Goal: Transaction & Acquisition: Purchase product/service

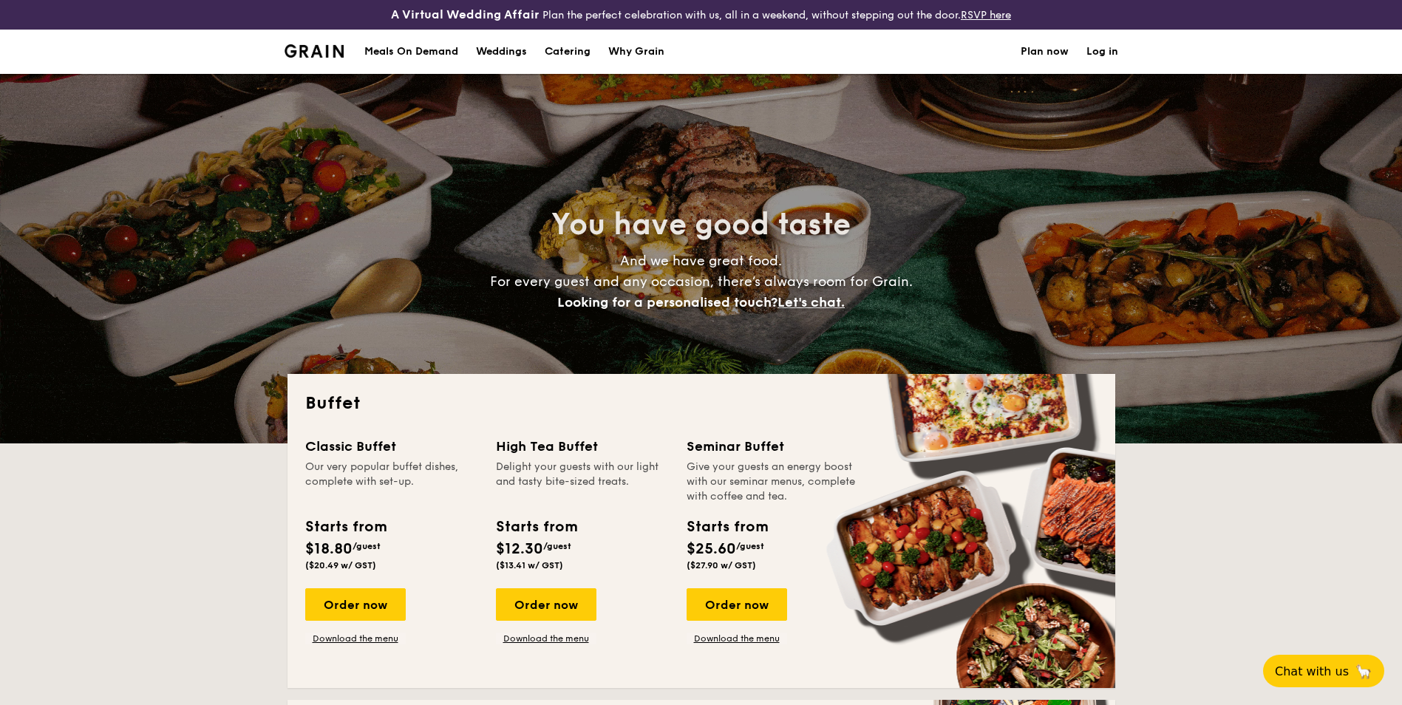
select select
click at [554, 609] on div "Order now" at bounding box center [546, 604] width 101 height 33
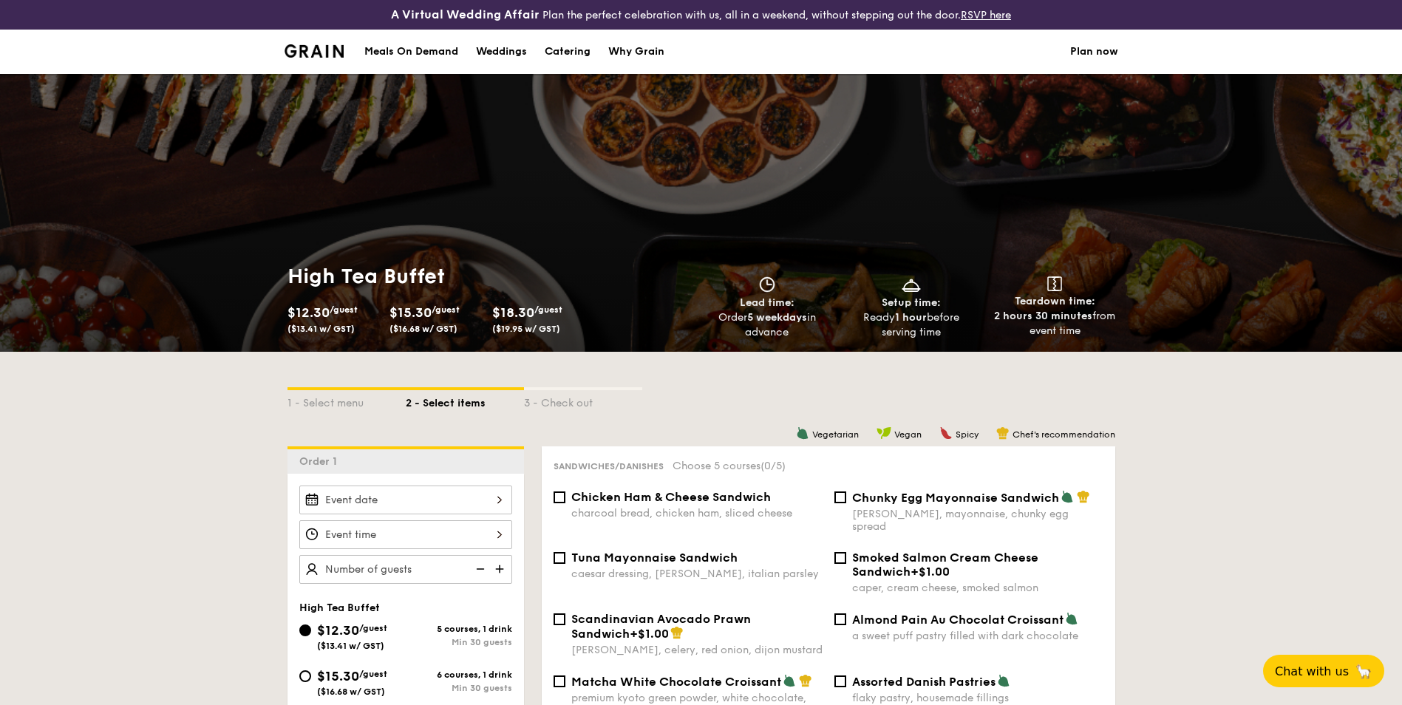
scroll to position [74, 0]
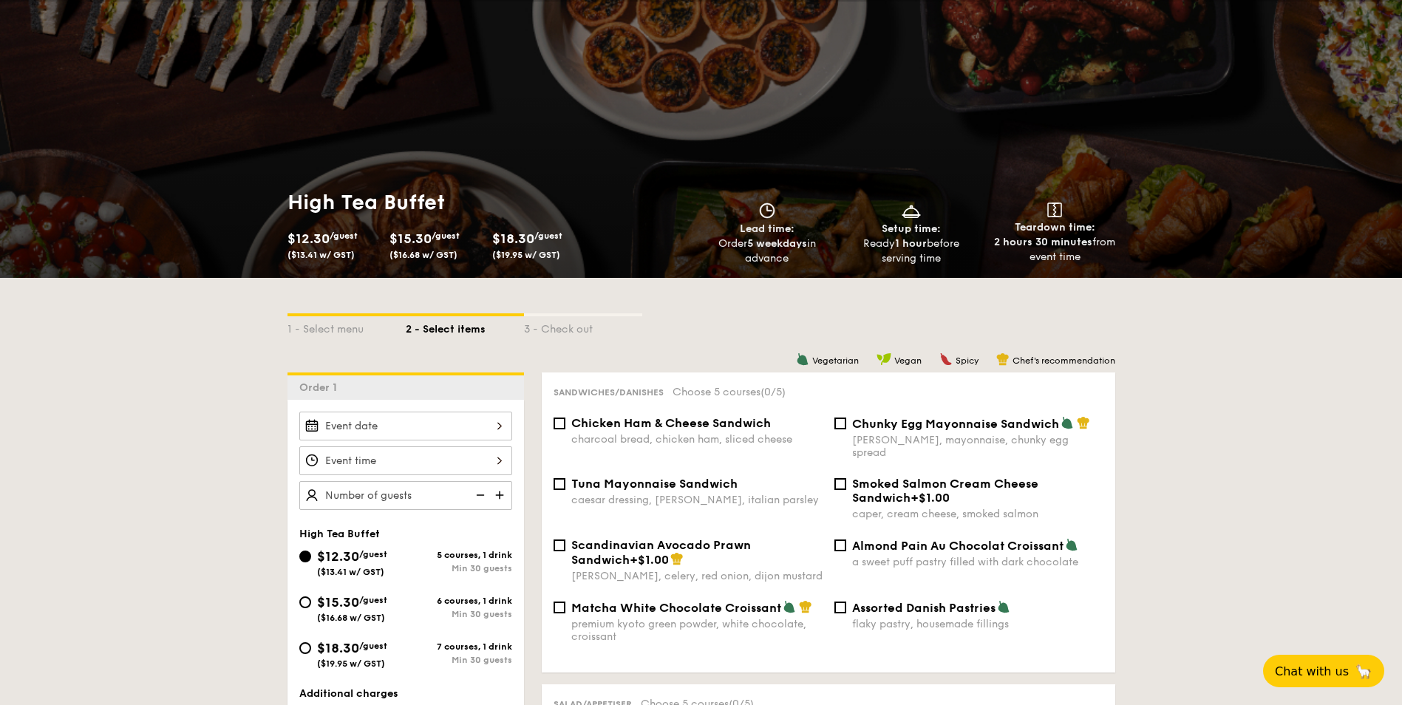
click at [651, 424] on span "Chicken Ham & Cheese Sandwich" at bounding box center [671, 423] width 200 height 14
click at [565, 424] on input "Chicken Ham & Cheese Sandwich charcoal bread, chicken ham, sliced cheese" at bounding box center [560, 424] width 12 height 12
checkbox input "true"
click at [862, 433] on div "Chunky Egg Mayonnaise Sandwich dijon mustard, mayonnaise, chunky egg spread" at bounding box center [977, 437] width 251 height 43
click at [846, 429] on input "Chunky Egg Mayonnaise Sandwich dijon mustard, mayonnaise, chunky egg spread" at bounding box center [840, 424] width 12 height 12
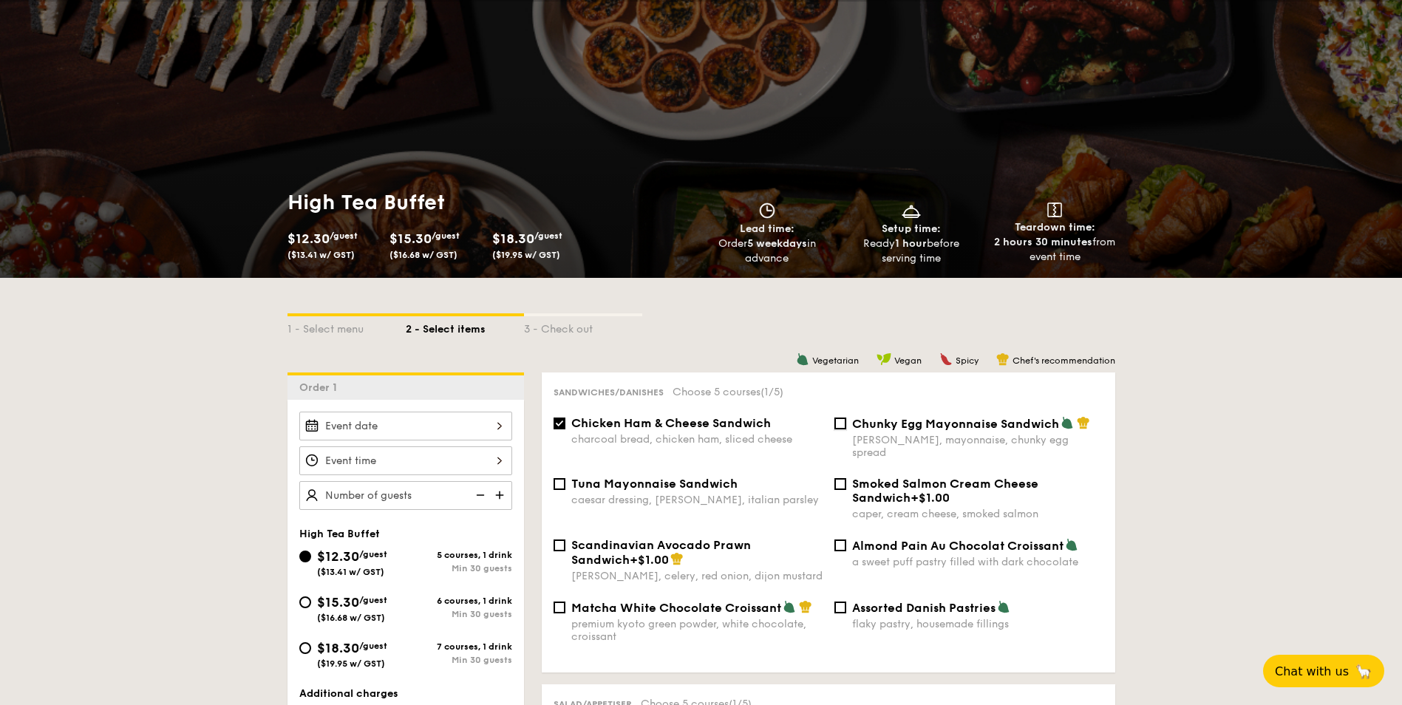
checkbox input "true"
click at [500, 495] on img at bounding box center [501, 495] width 22 height 28
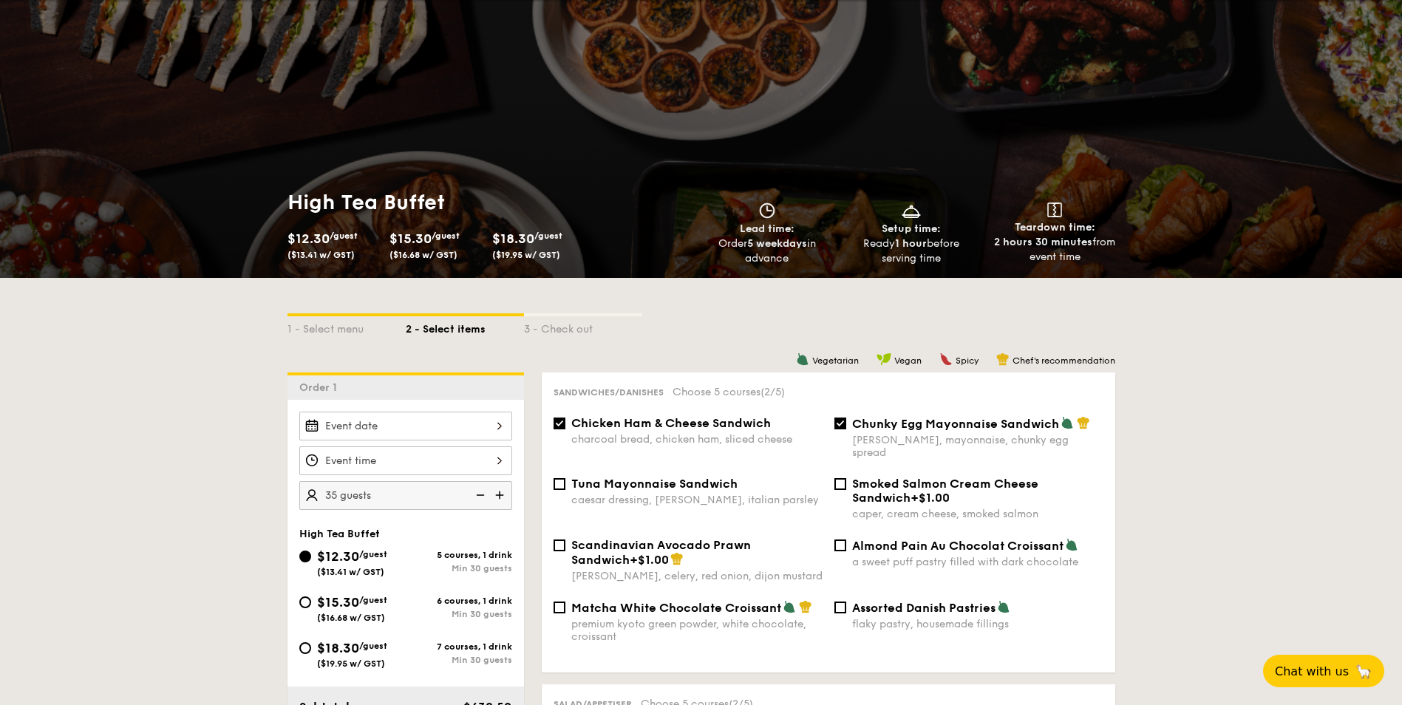
click at [500, 494] on img at bounding box center [501, 495] width 22 height 28
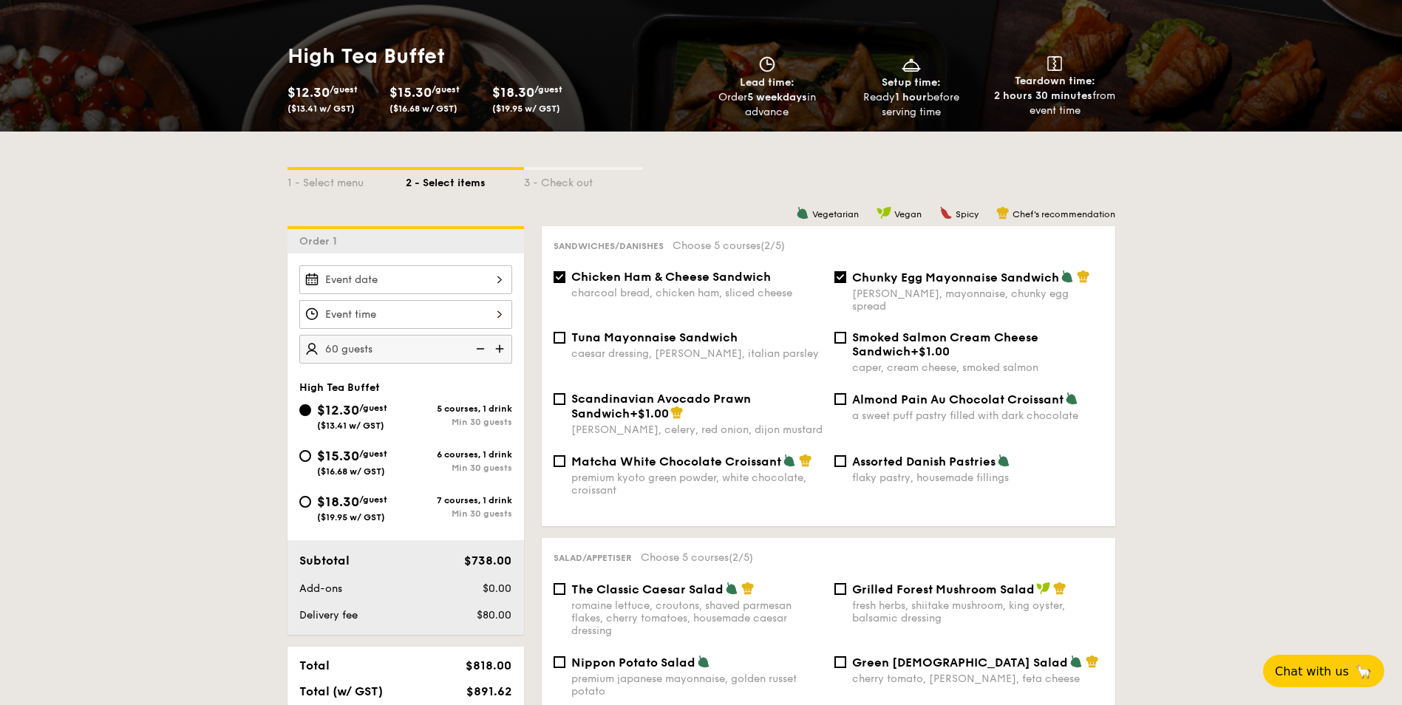
scroll to position [222, 0]
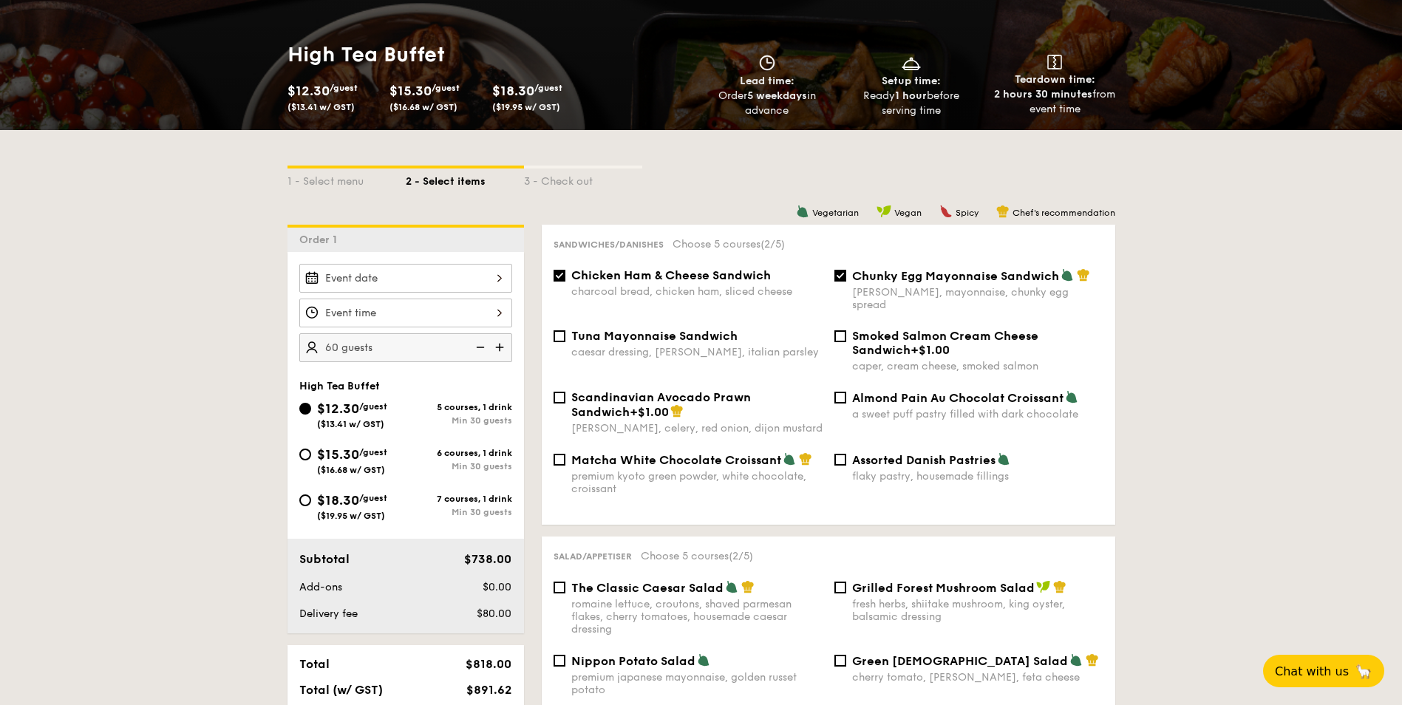
click at [500, 347] on img at bounding box center [501, 347] width 22 height 28
type input "65 guests"
click at [905, 391] on span "Almond Pain Au Chocolat Croissant" at bounding box center [957, 398] width 211 height 14
click at [846, 392] on input "Almond Pain Au Chocolat Croissant a sweet puff pastry filled with dark chocolate" at bounding box center [840, 398] width 12 height 12
checkbox input "true"
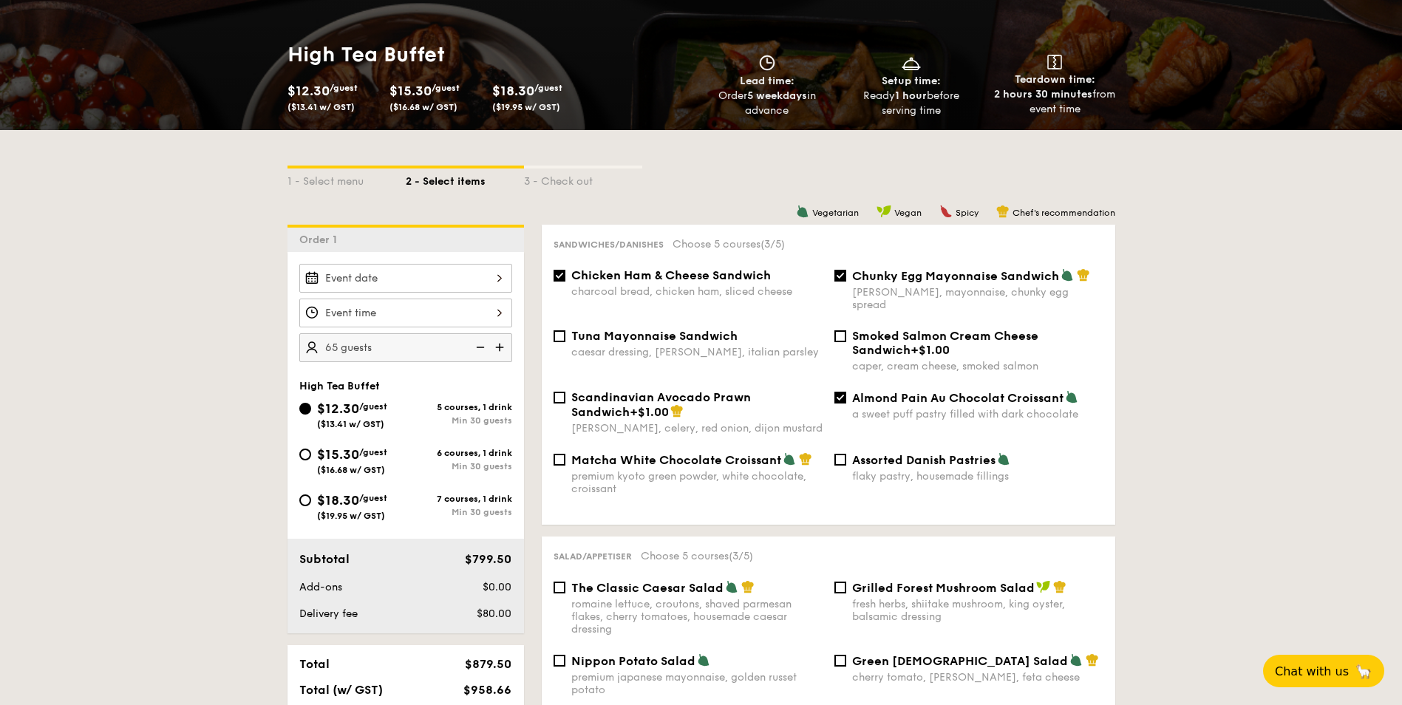
click at [658, 330] on div "Tuna Mayonnaise Sandwich caesar dressing, [GEOGRAPHIC_DATA], italian parsley" at bounding box center [696, 344] width 251 height 30
click at [565, 330] on input "Tuna Mayonnaise Sandwich caesar dressing, [GEOGRAPHIC_DATA], italian parsley" at bounding box center [560, 336] width 12 height 12
checkbox input "true"
click at [666, 453] on span "Matcha White Chocolate Croissant" at bounding box center [676, 460] width 210 height 14
click at [565, 454] on input "Matcha White Chocolate Croissant premium kyoto green powder, white chocolate, c…" at bounding box center [560, 460] width 12 height 12
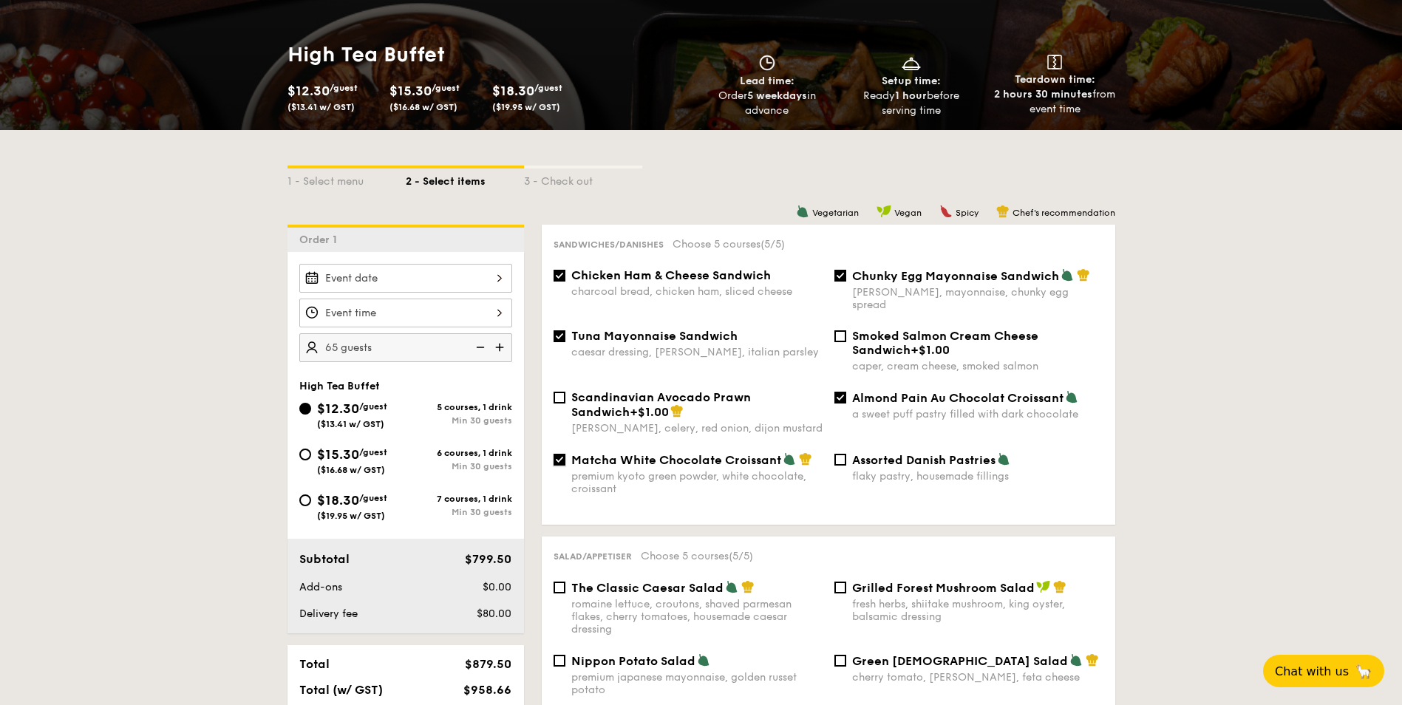
scroll to position [370, 0]
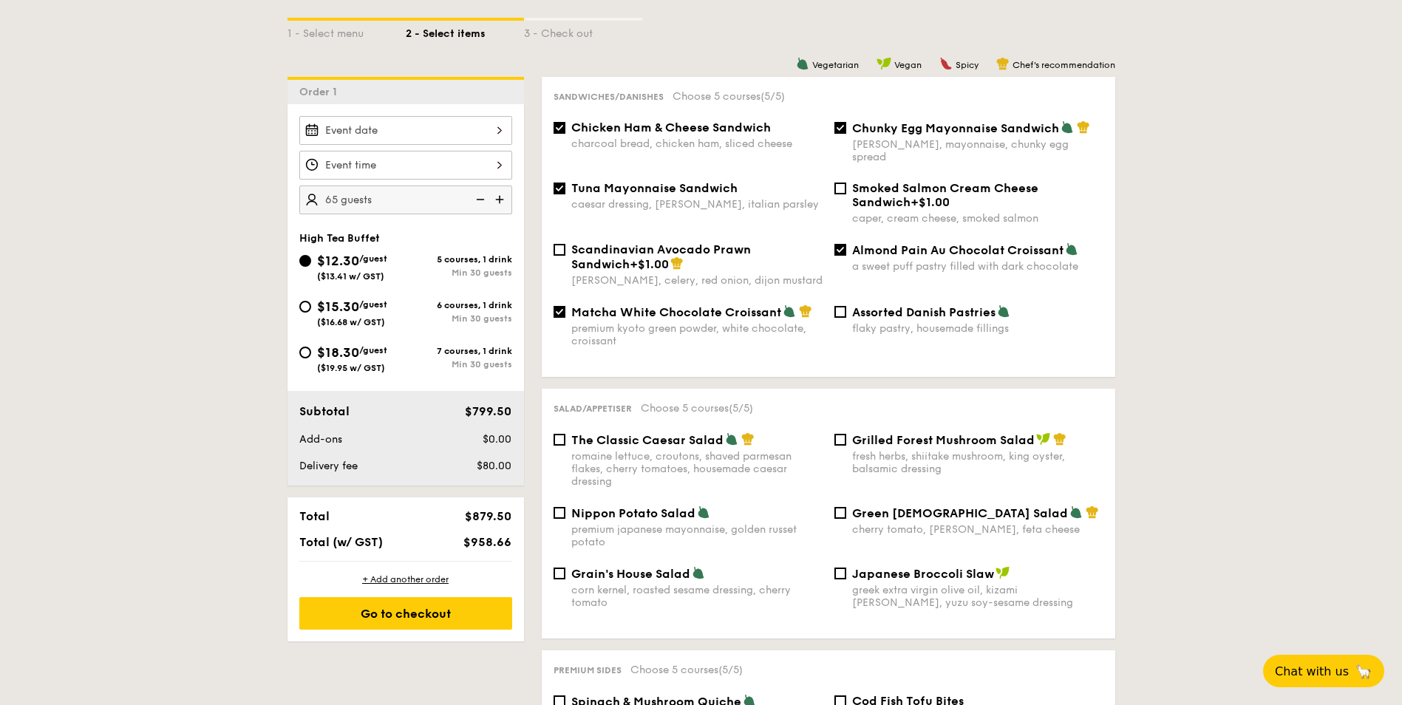
click at [668, 307] on div "Matcha White Chocolate Croissant premium kyoto green powder, white chocolate, c…" at bounding box center [696, 325] width 251 height 43
click at [565, 307] on input "Matcha White Chocolate Croissant premium kyoto green powder, white chocolate, c…" at bounding box center [560, 312] width 12 height 12
checkbox input "false"
click at [650, 181] on span "Tuna Mayonnaise Sandwich" at bounding box center [654, 188] width 166 height 14
click at [565, 183] on input "Tuna Mayonnaise Sandwich caesar dressing, [GEOGRAPHIC_DATA], italian parsley" at bounding box center [560, 189] width 12 height 12
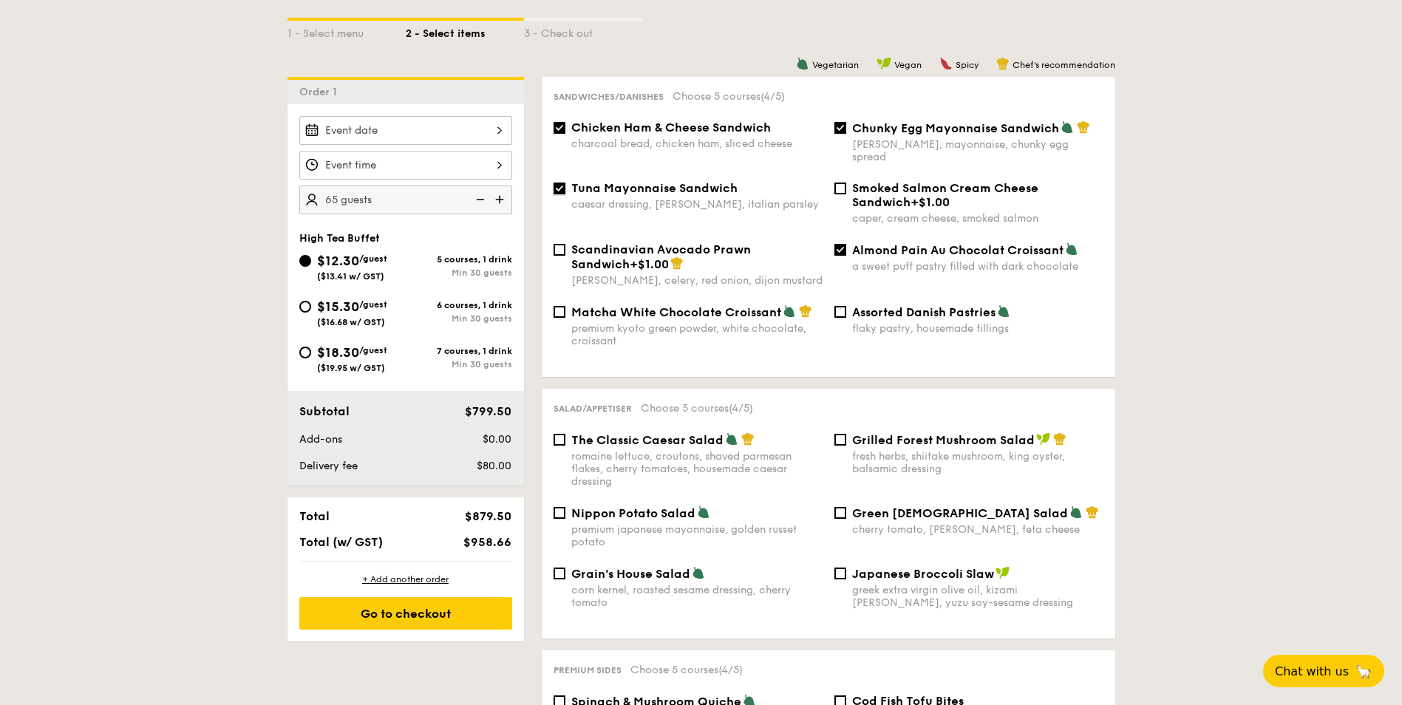
checkbox input "false"
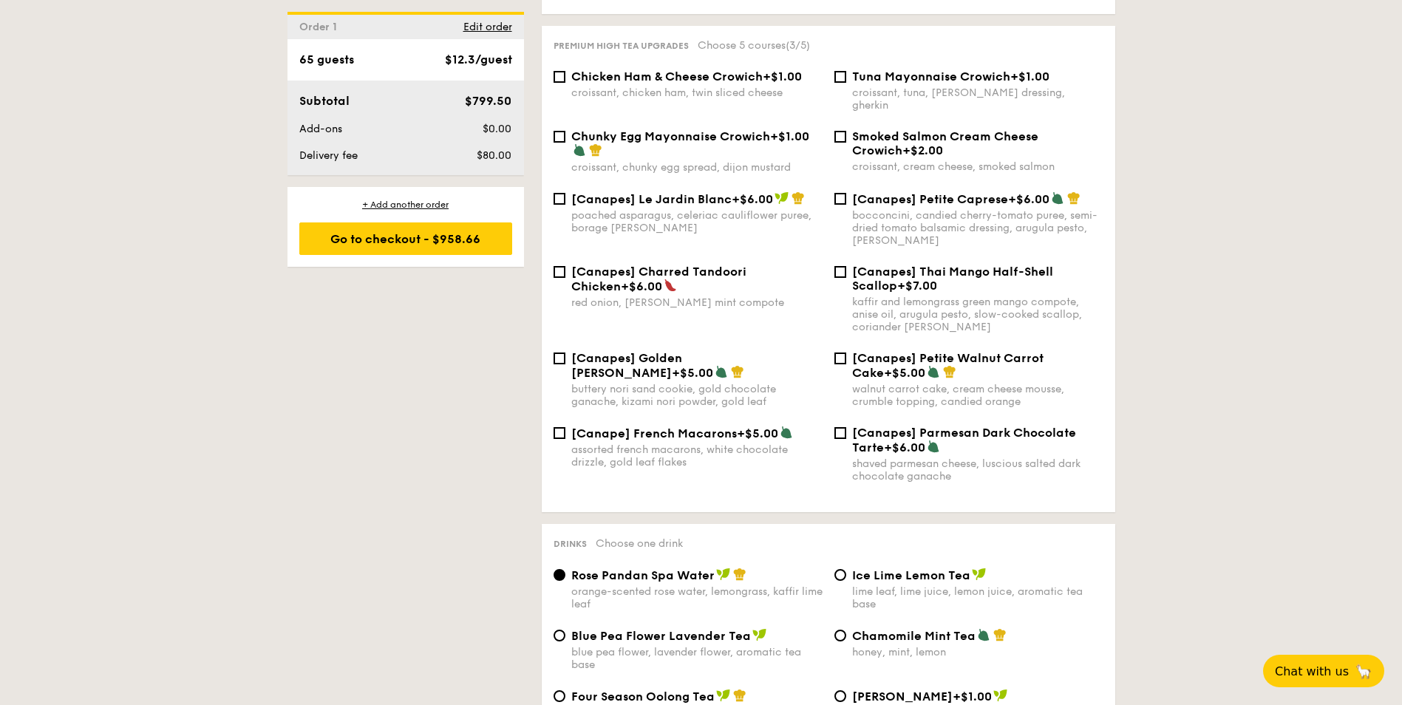
scroll to position [2291, 0]
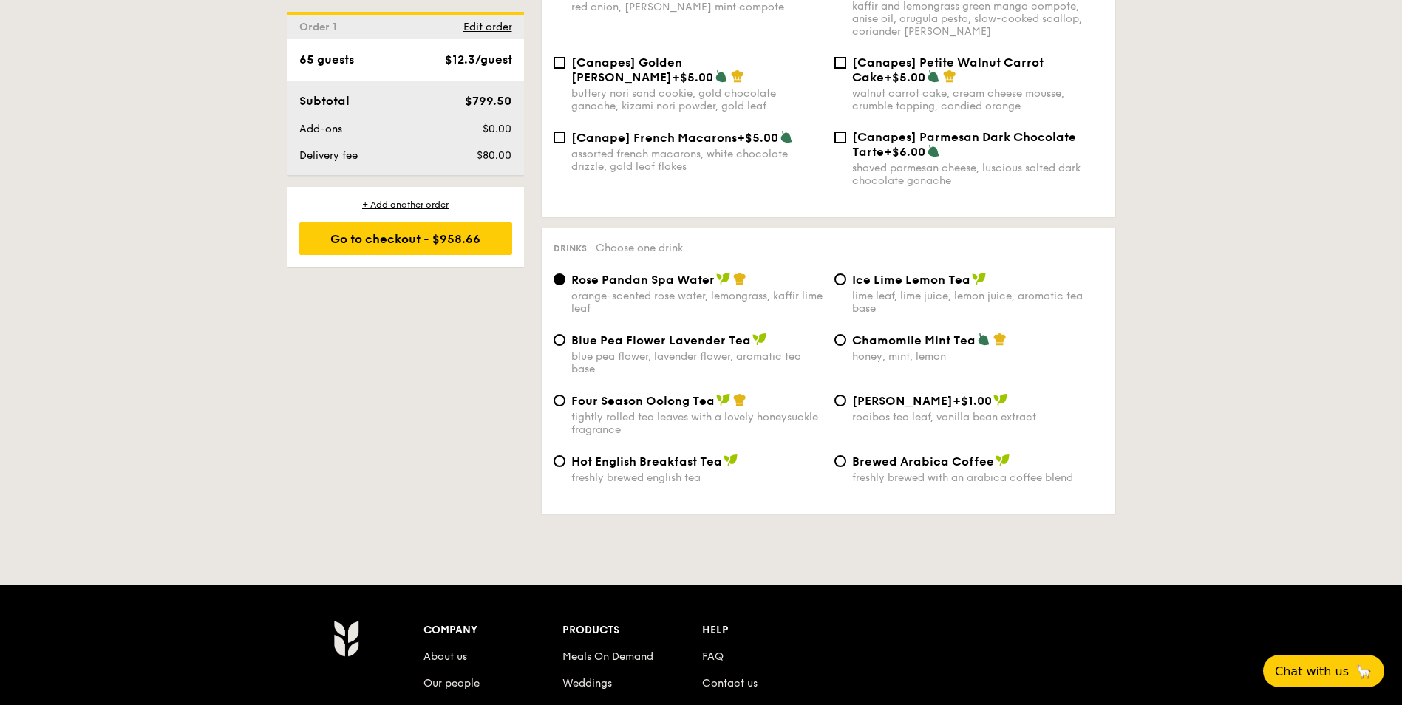
click at [902, 455] on span "Brewed Arabica Coffee" at bounding box center [923, 462] width 142 height 14
click at [846, 455] on input "Brewed Arabica Coffee freshly brewed with an arabica coffee blend" at bounding box center [840, 461] width 12 height 12
radio input "true"
click at [655, 471] on div "freshly brewed english tea" at bounding box center [696, 477] width 251 height 13
click at [565, 455] on input "Hot English Breakfast Tea freshly brewed english tea" at bounding box center [560, 461] width 12 height 12
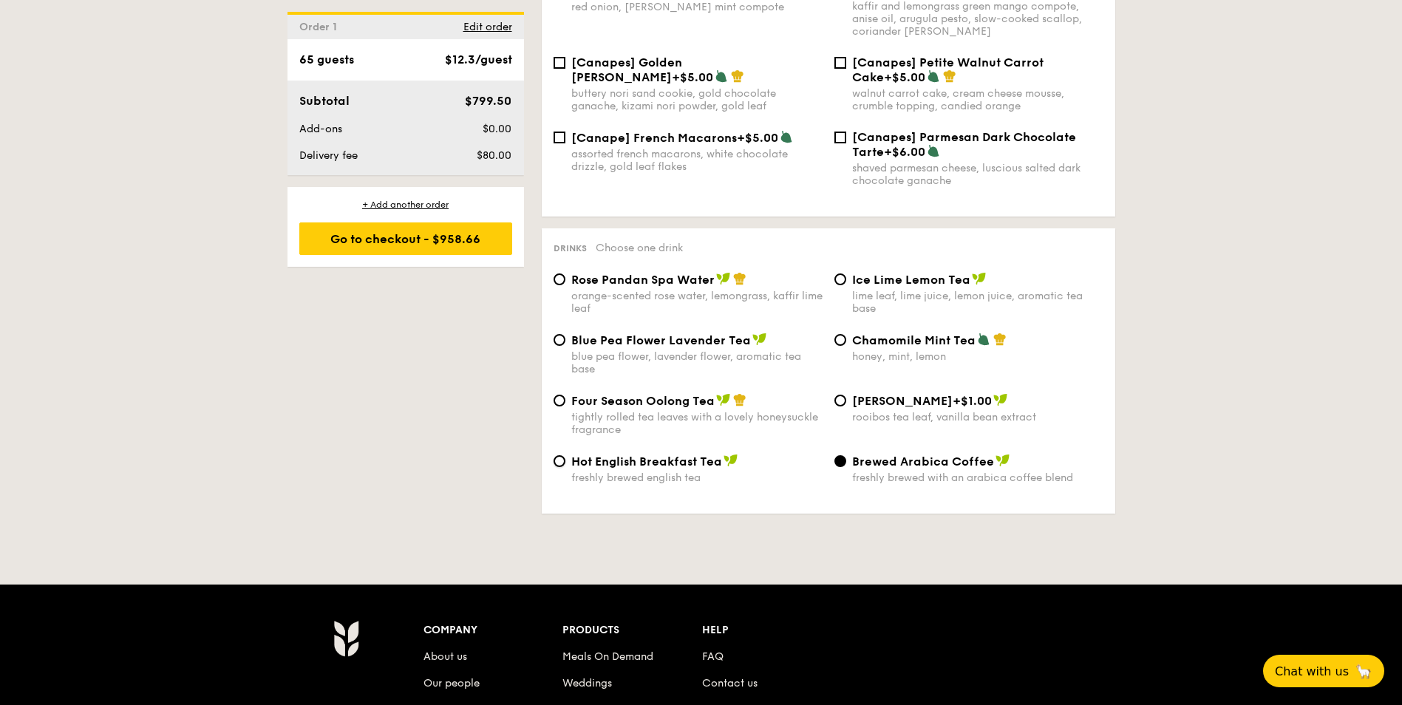
radio input "true"
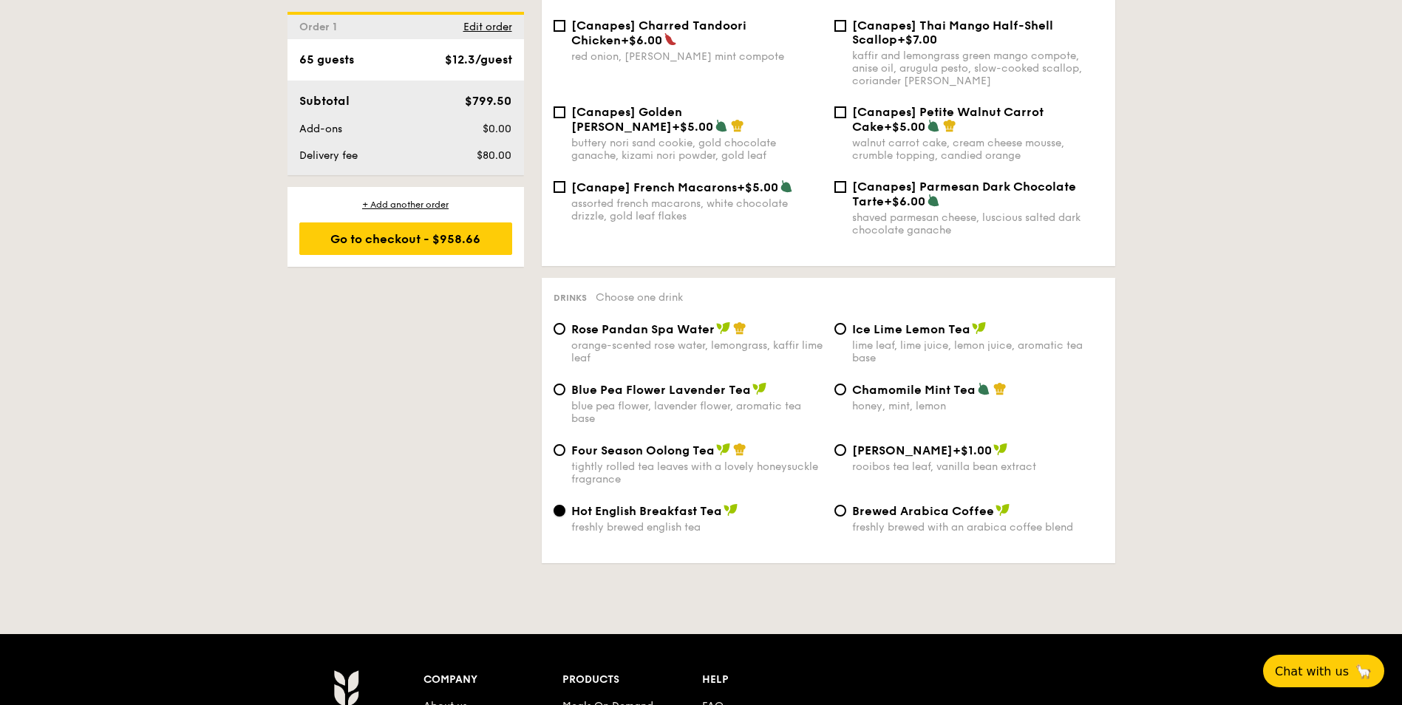
scroll to position [2217, 0]
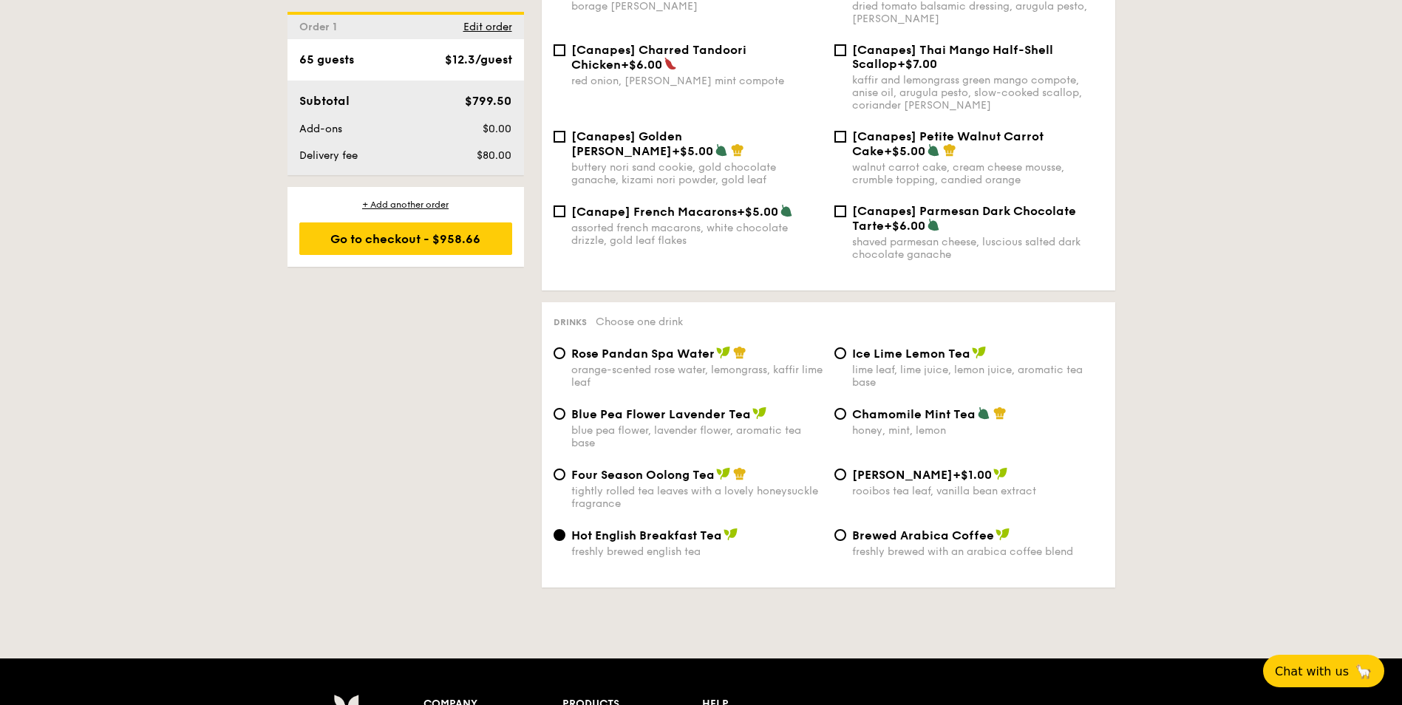
click at [882, 545] on div "freshly brewed with an arabica coffee blend" at bounding box center [977, 551] width 251 height 13
click at [846, 529] on input "Brewed Arabica Coffee freshly brewed with an arabica coffee blend" at bounding box center [840, 535] width 12 height 12
radio input "true"
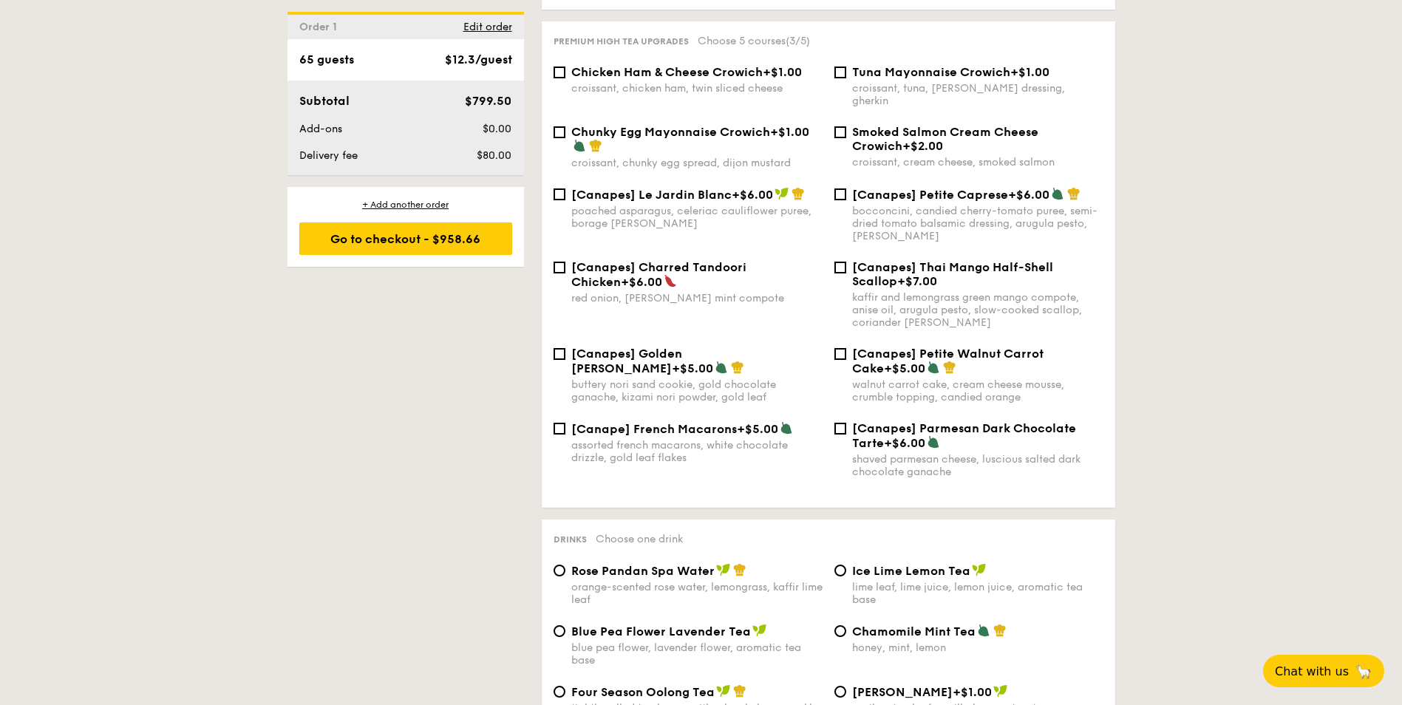
scroll to position [1995, 0]
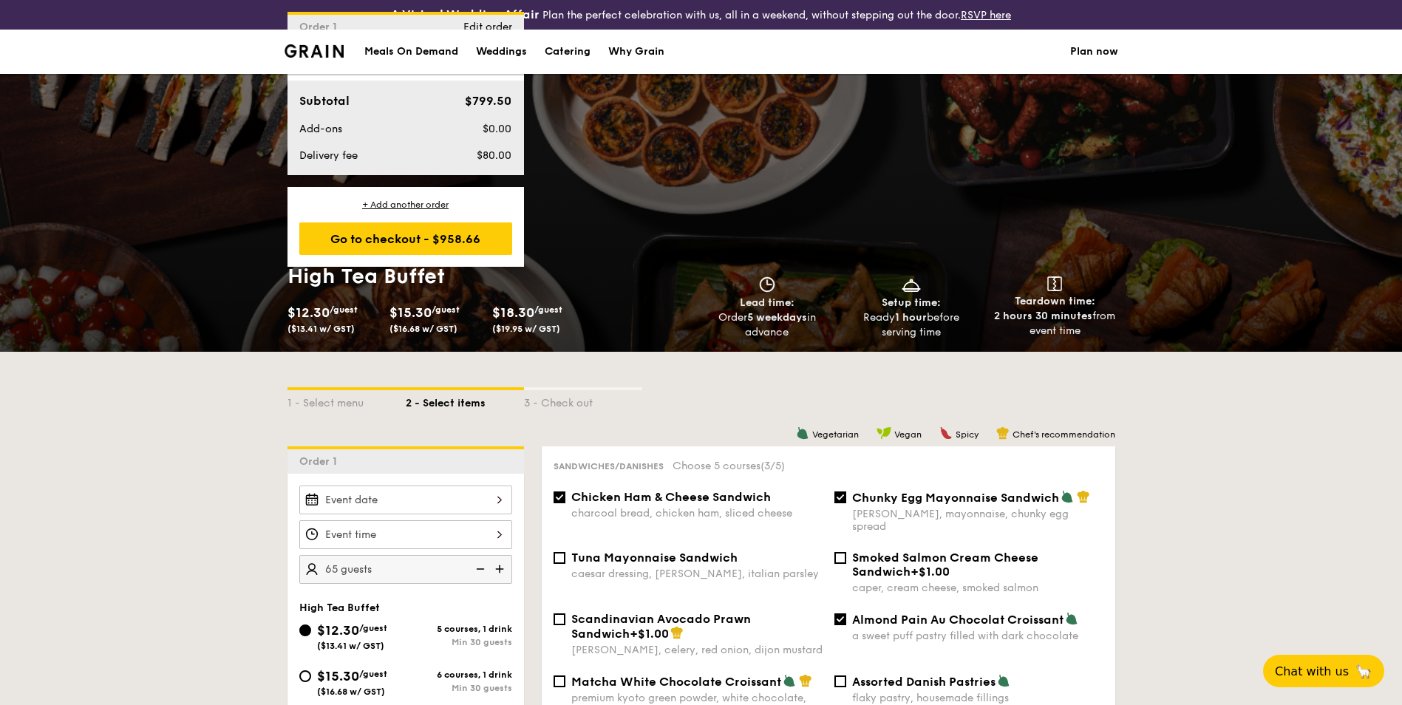
select select
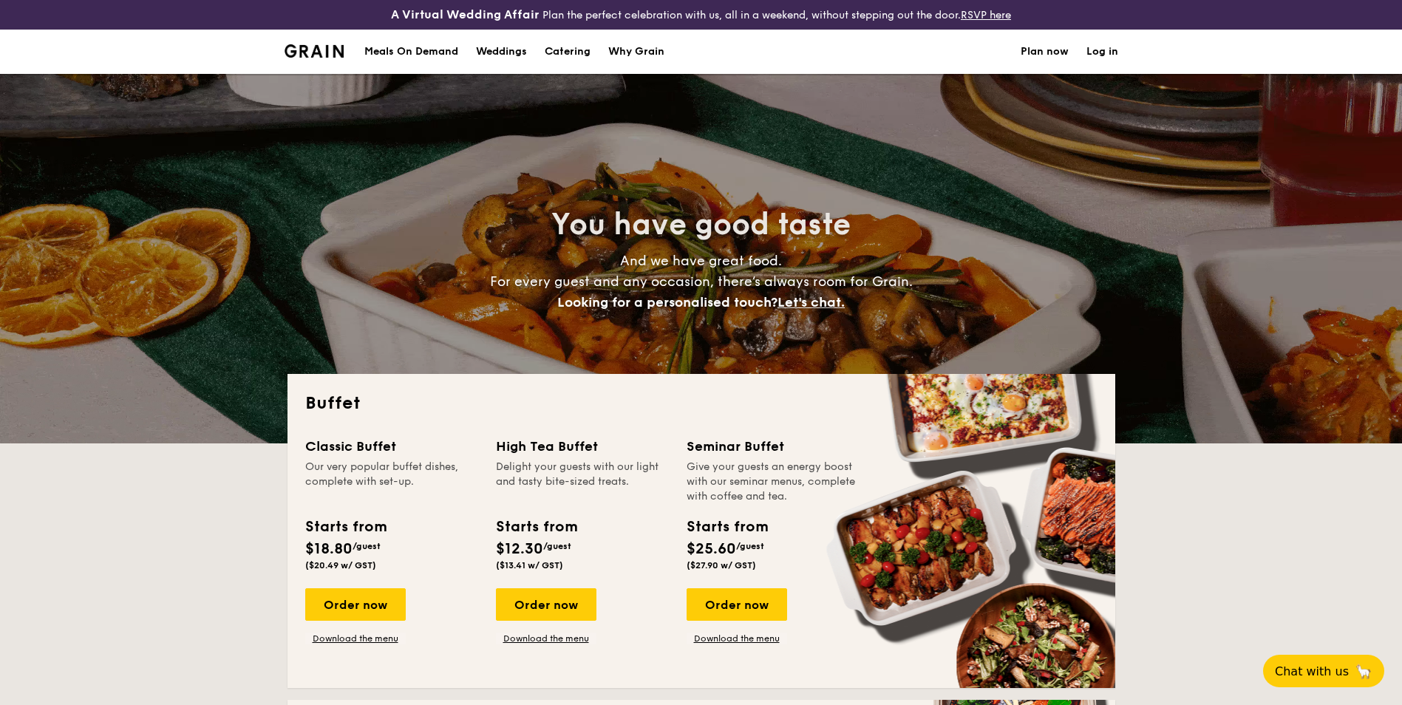
click at [579, 52] on h1 "Catering" at bounding box center [568, 52] width 46 height 44
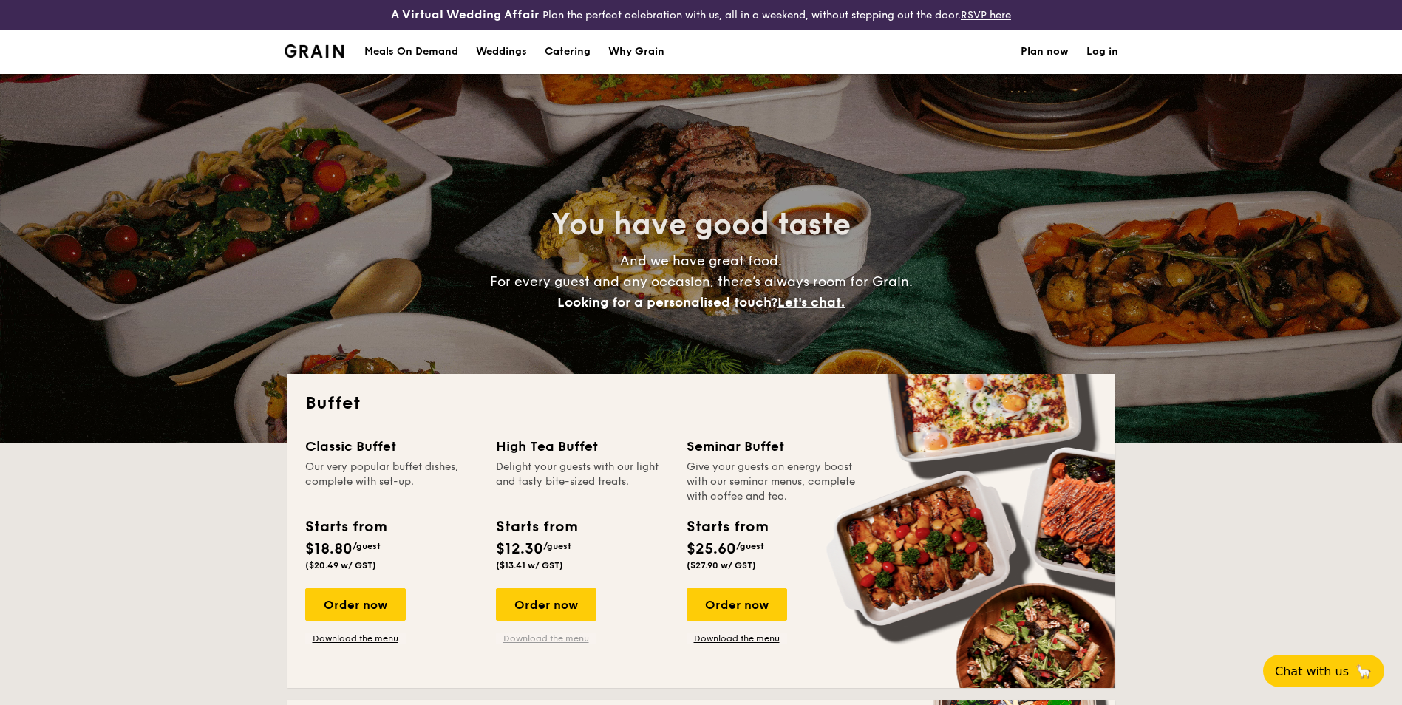
click at [544, 639] on link "Download the menu" at bounding box center [546, 639] width 101 height 12
click at [537, 605] on div "Order now" at bounding box center [546, 604] width 101 height 33
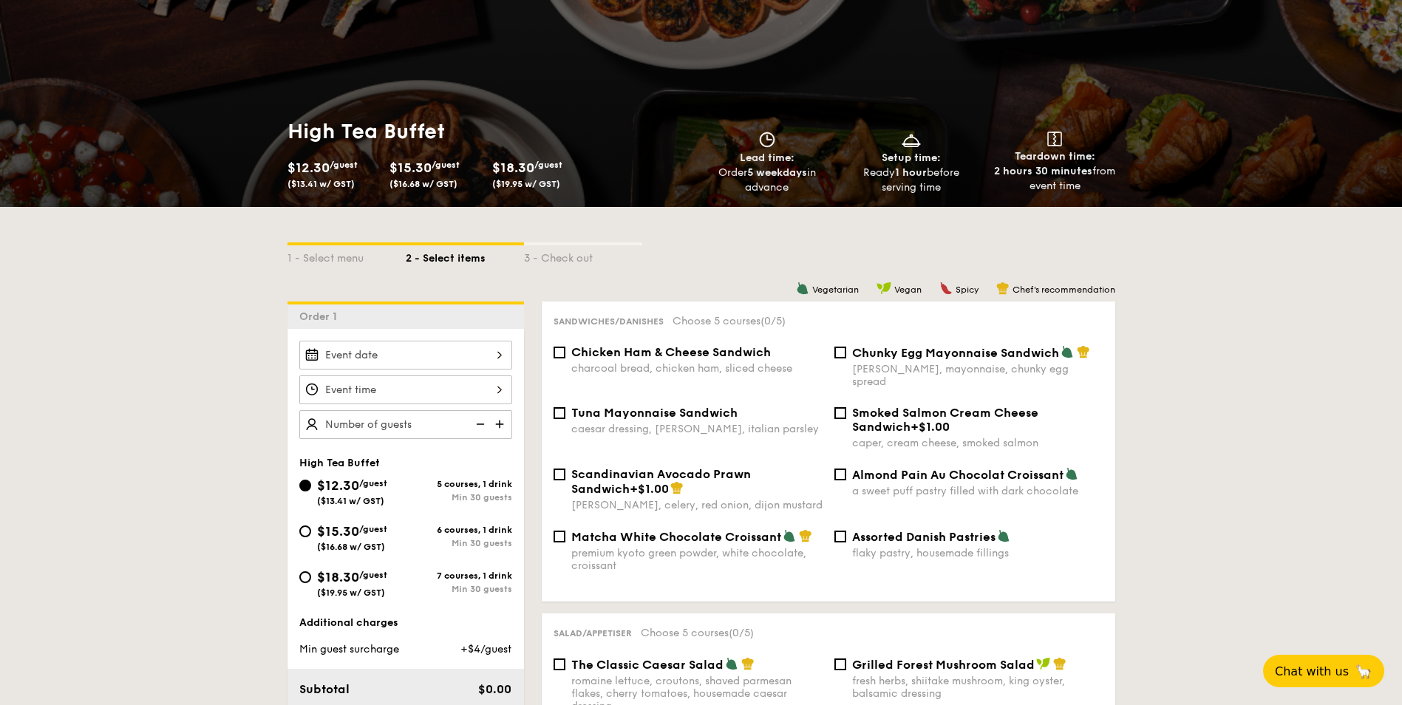
scroll to position [148, 0]
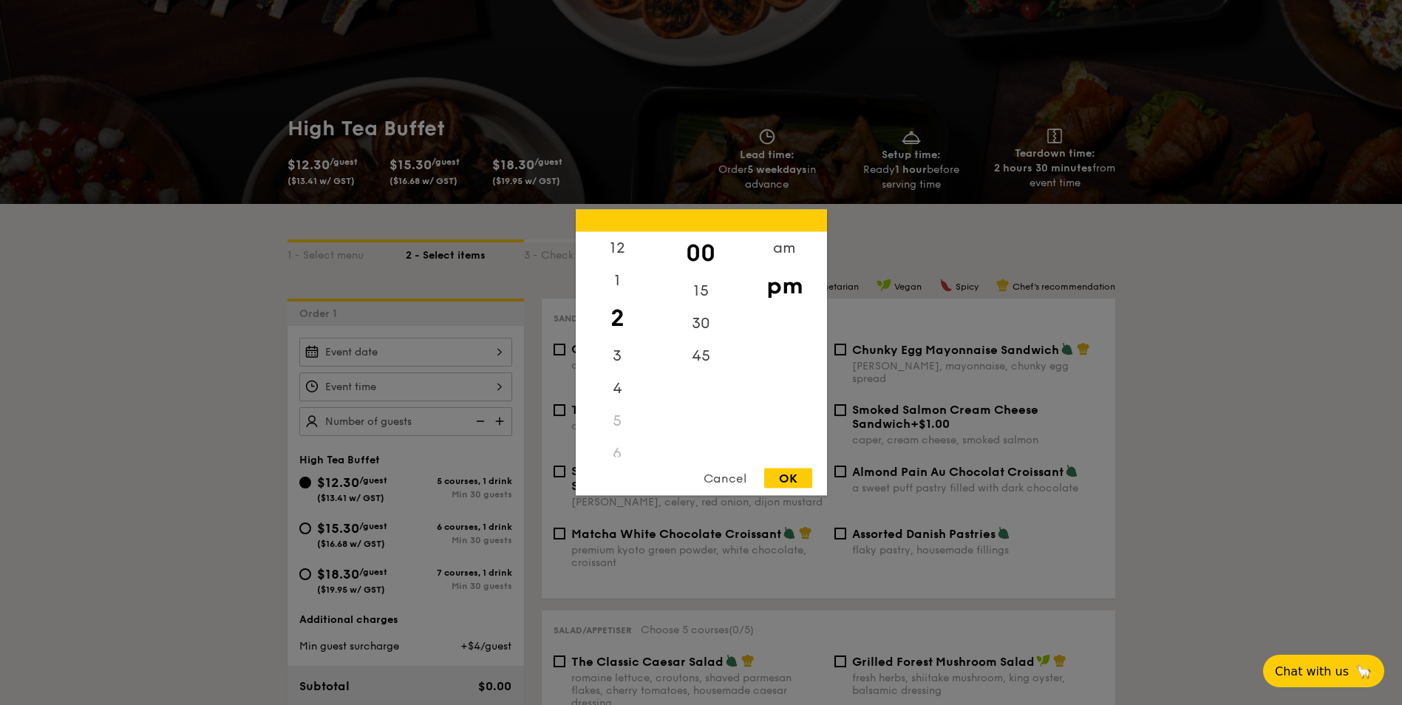
click at [504, 389] on div "12 1 2 3 4 5 6 7 8 9 10 11 00 15 30 45 am pm Cancel OK" at bounding box center [405, 386] width 213 height 29
drag, startPoint x: 629, startPoint y: 286, endPoint x: 626, endPoint y: 386, distance: 99.8
click at [626, 386] on div "12 1 2 3 4 5 6 7 8 9 10 11" at bounding box center [618, 344] width 84 height 225
drag, startPoint x: 626, startPoint y: 386, endPoint x: 609, endPoint y: 249, distance: 137.8
click at [609, 249] on div "12" at bounding box center [618, 253] width 84 height 43
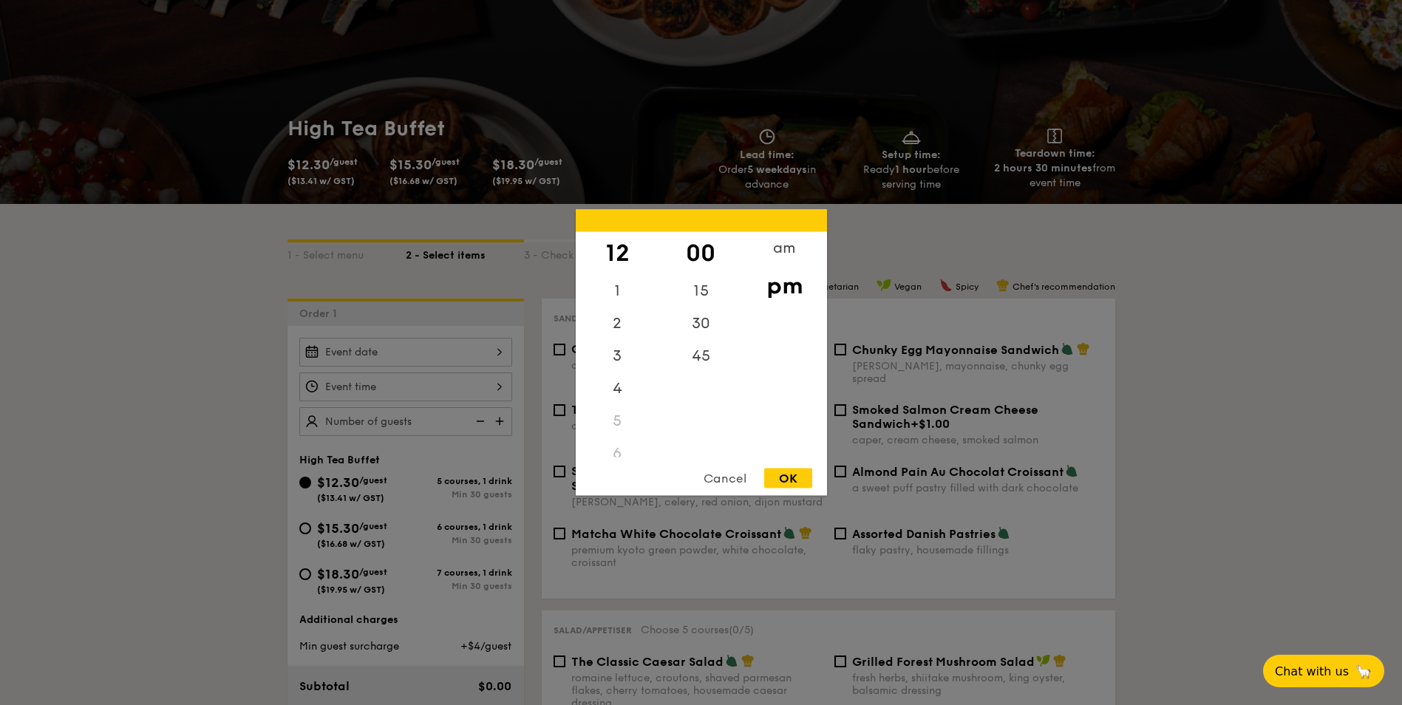
click at [613, 249] on div "12" at bounding box center [618, 253] width 84 height 43
drag, startPoint x: 614, startPoint y: 257, endPoint x: 627, endPoint y: 266, distance: 16.0
click at [614, 259] on div "12" at bounding box center [618, 253] width 84 height 43
click at [624, 445] on div "6" at bounding box center [618, 454] width 84 height 33
click at [617, 447] on div "6" at bounding box center [618, 454] width 84 height 33
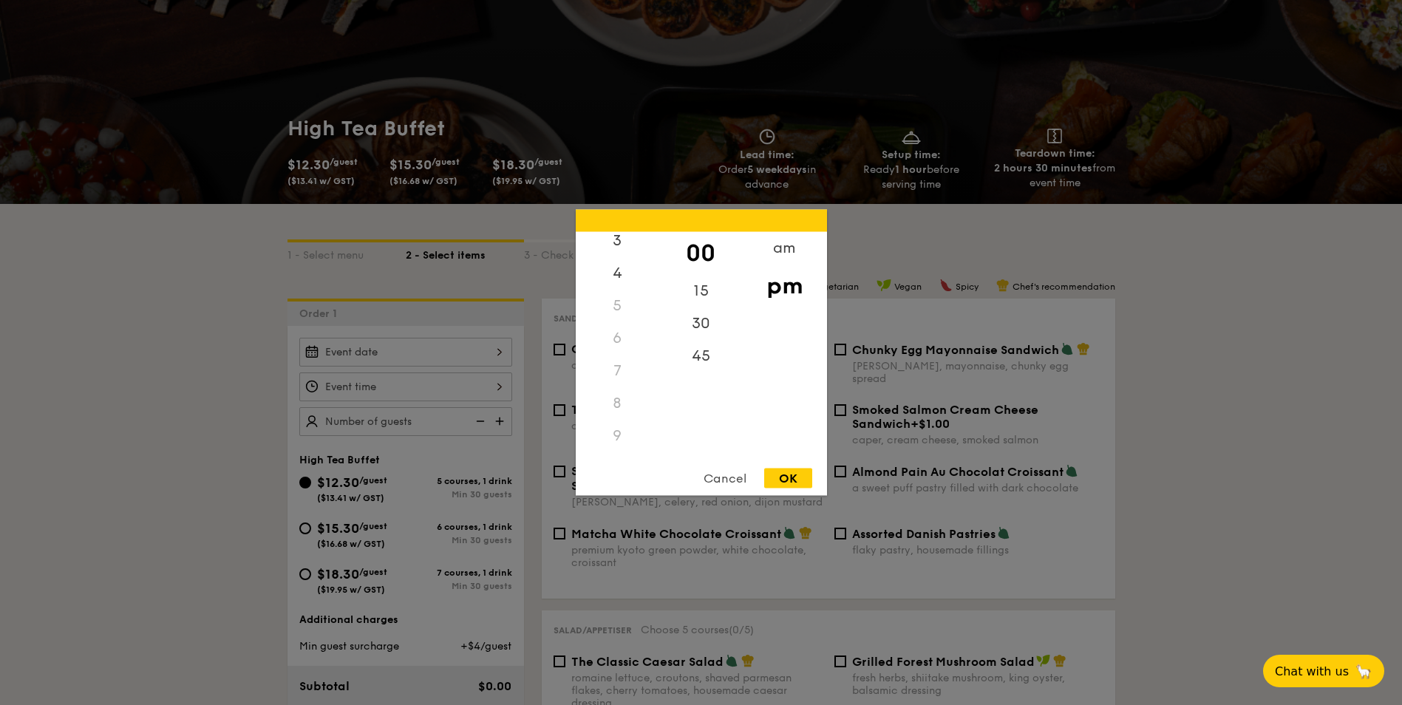
scroll to position [121, 0]
click at [624, 398] on div "8" at bounding box center [618, 397] width 84 height 33
click at [613, 393] on div "8" at bounding box center [618, 397] width 84 height 33
drag, startPoint x: 613, startPoint y: 400, endPoint x: 618, endPoint y: 385, distance: 15.7
click at [613, 401] on div "8" at bounding box center [618, 397] width 84 height 33
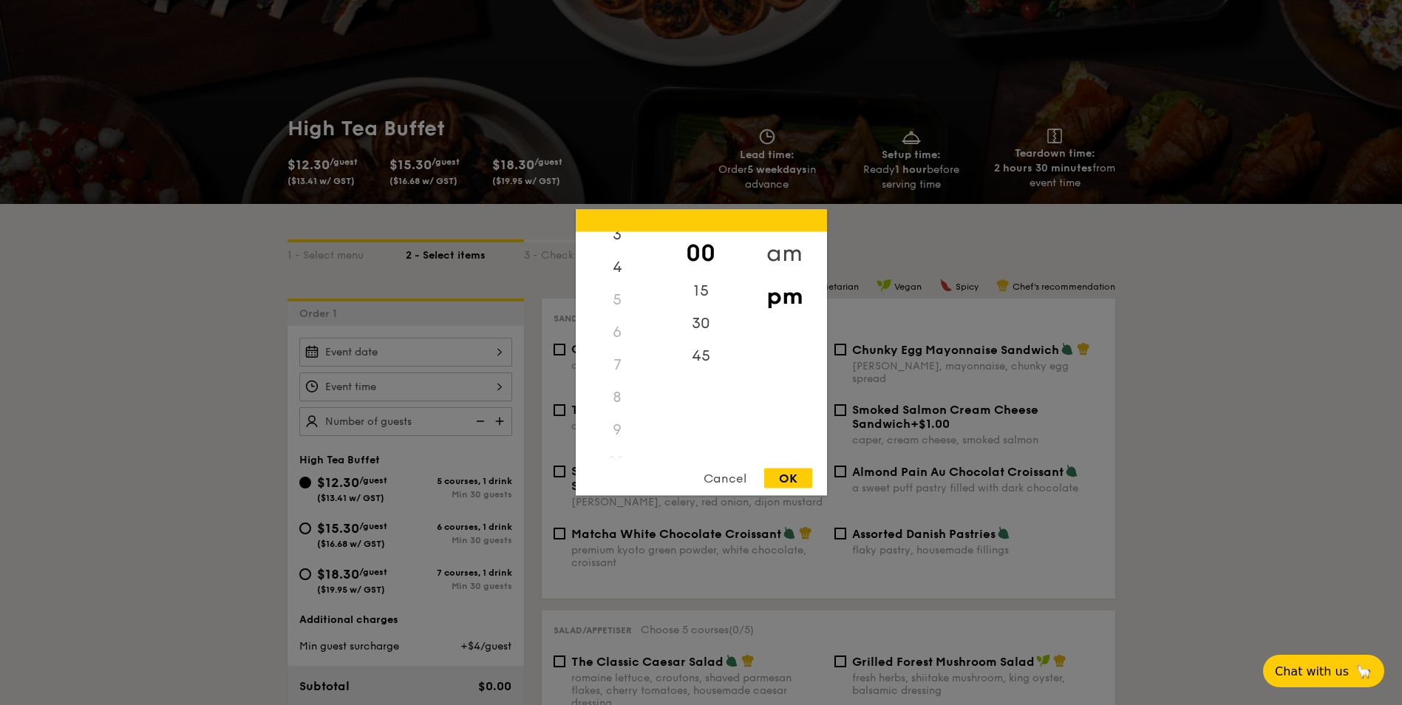
click at [776, 258] on div "am" at bounding box center [785, 253] width 84 height 43
click at [610, 399] on div "8" at bounding box center [618, 402] width 84 height 43
click at [614, 373] on div "7" at bounding box center [618, 365] width 84 height 33
drag, startPoint x: 610, startPoint y: 403, endPoint x: 616, endPoint y: 428, distance: 25.7
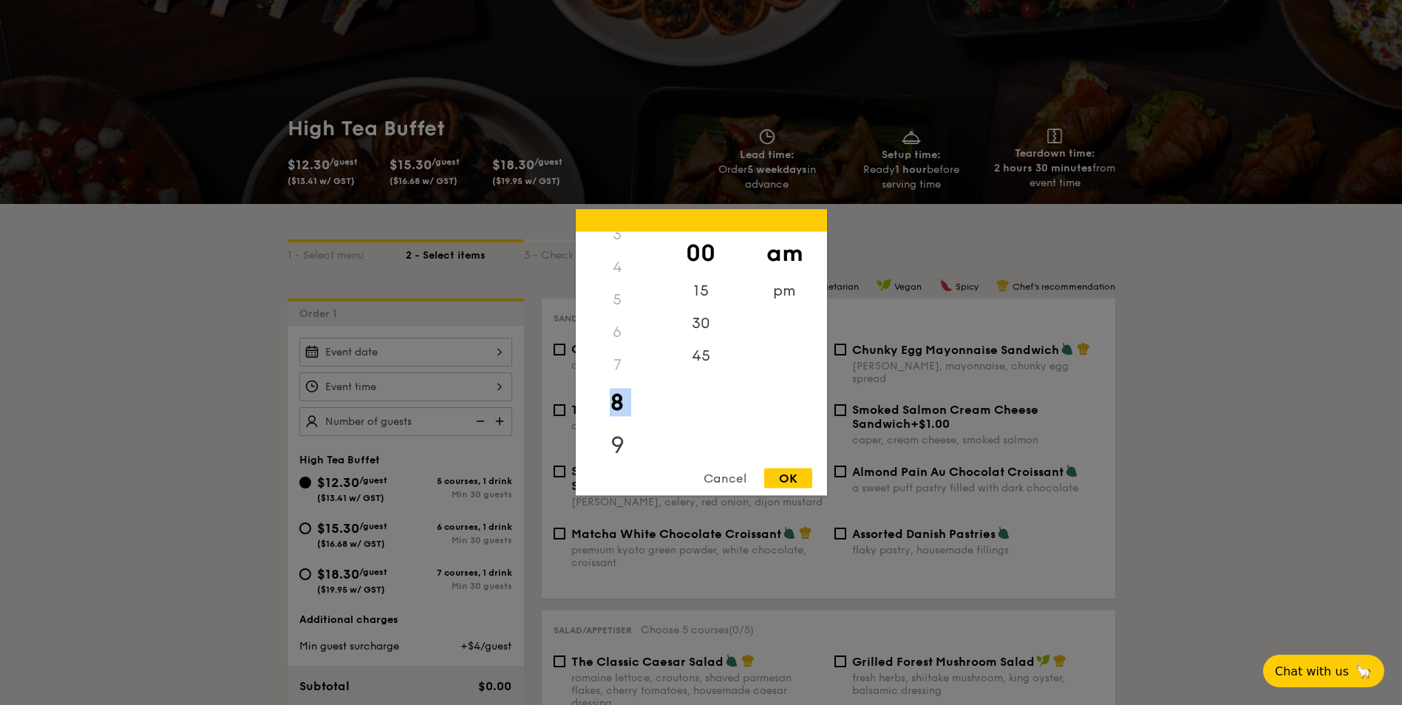
click at [616, 428] on div "12 1 2 3 4 5 6 7 8 9 10 11" at bounding box center [618, 344] width 84 height 225
click at [615, 297] on div "7" at bounding box center [618, 301] width 84 height 33
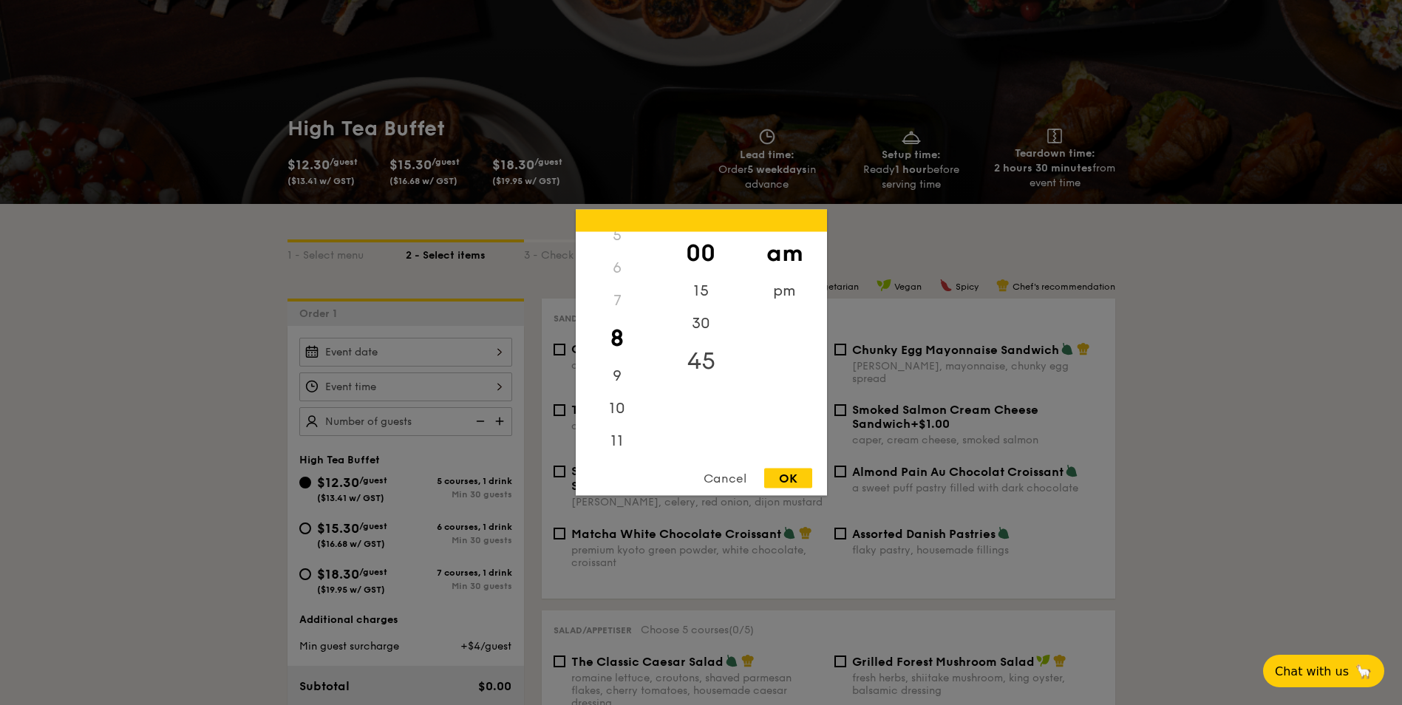
drag, startPoint x: 615, startPoint y: 297, endPoint x: 724, endPoint y: 347, distance: 119.7
click at [705, 289] on div "15" at bounding box center [701, 291] width 84 height 33
click at [619, 295] on div "7" at bounding box center [618, 301] width 84 height 33
click at [712, 247] on div "00" at bounding box center [701, 253] width 84 height 43
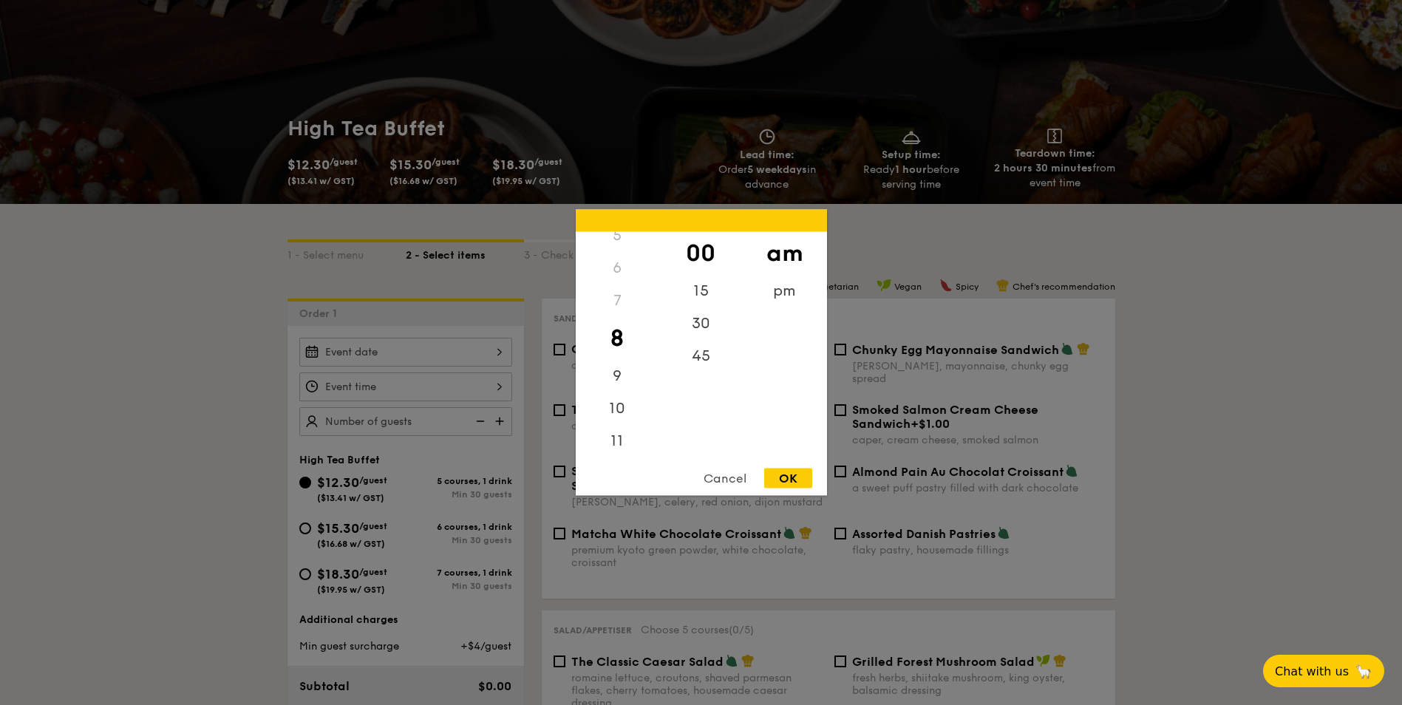
click at [614, 299] on div "7" at bounding box center [618, 301] width 84 height 33
click at [614, 298] on div "7" at bounding box center [618, 301] width 84 height 33
click at [614, 297] on div "7" at bounding box center [618, 301] width 84 height 33
drag, startPoint x: 614, startPoint y: 297, endPoint x: 619, endPoint y: 309, distance: 12.6
click at [619, 309] on div "7" at bounding box center [618, 301] width 84 height 33
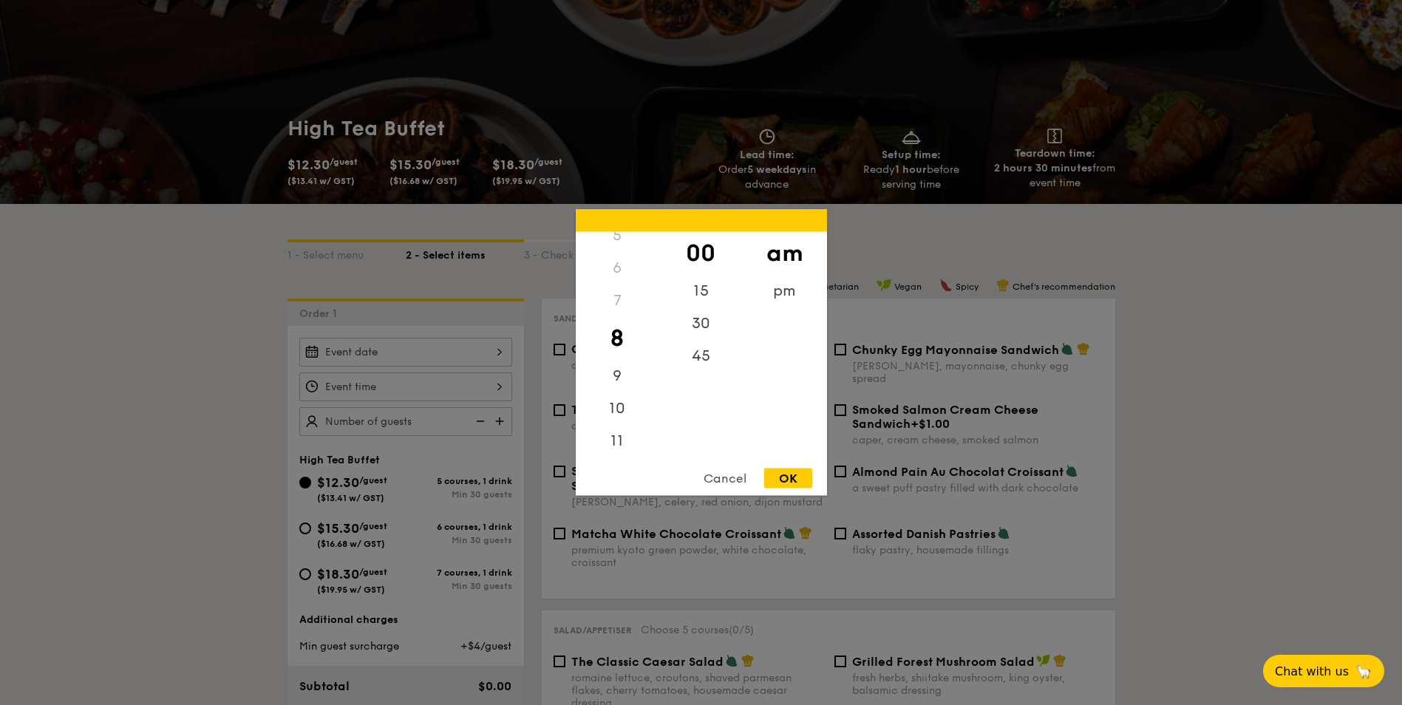
click at [730, 475] on div "Cancel" at bounding box center [725, 479] width 72 height 20
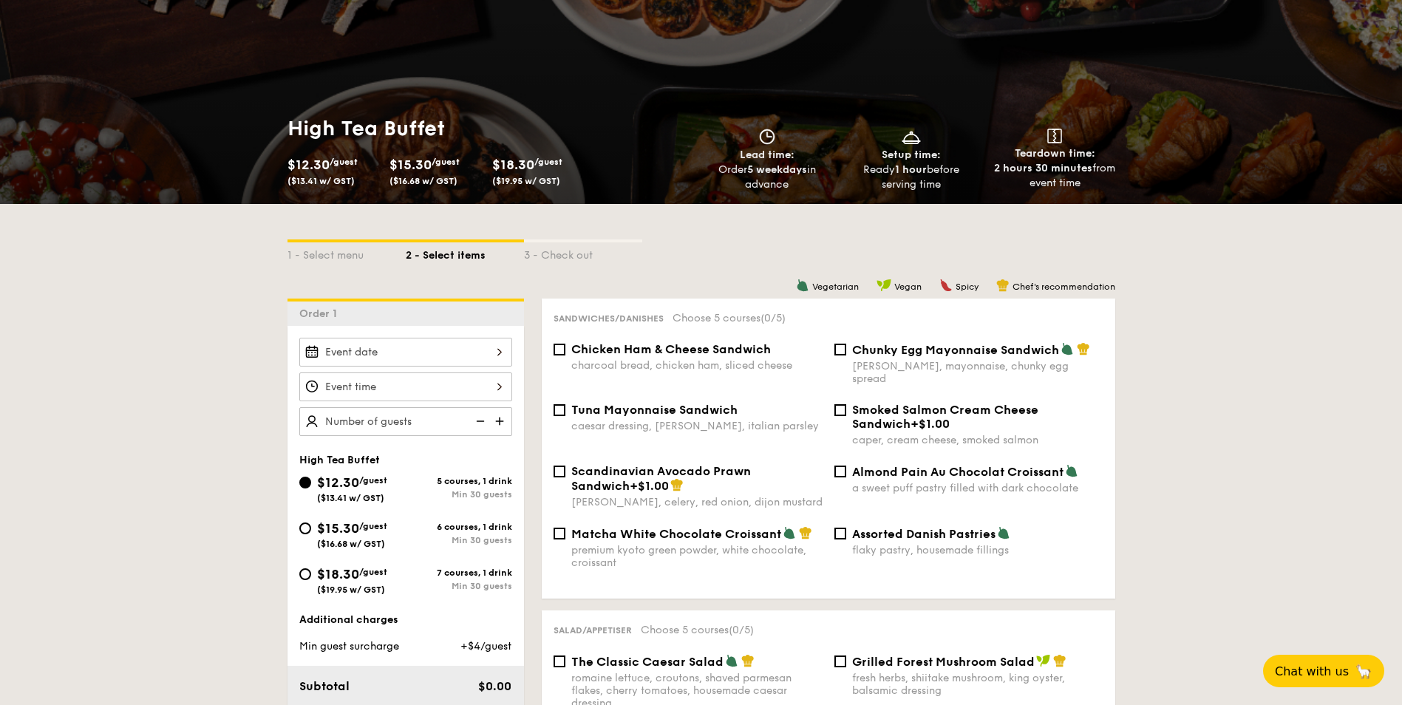
click at [435, 352] on div at bounding box center [405, 352] width 213 height 29
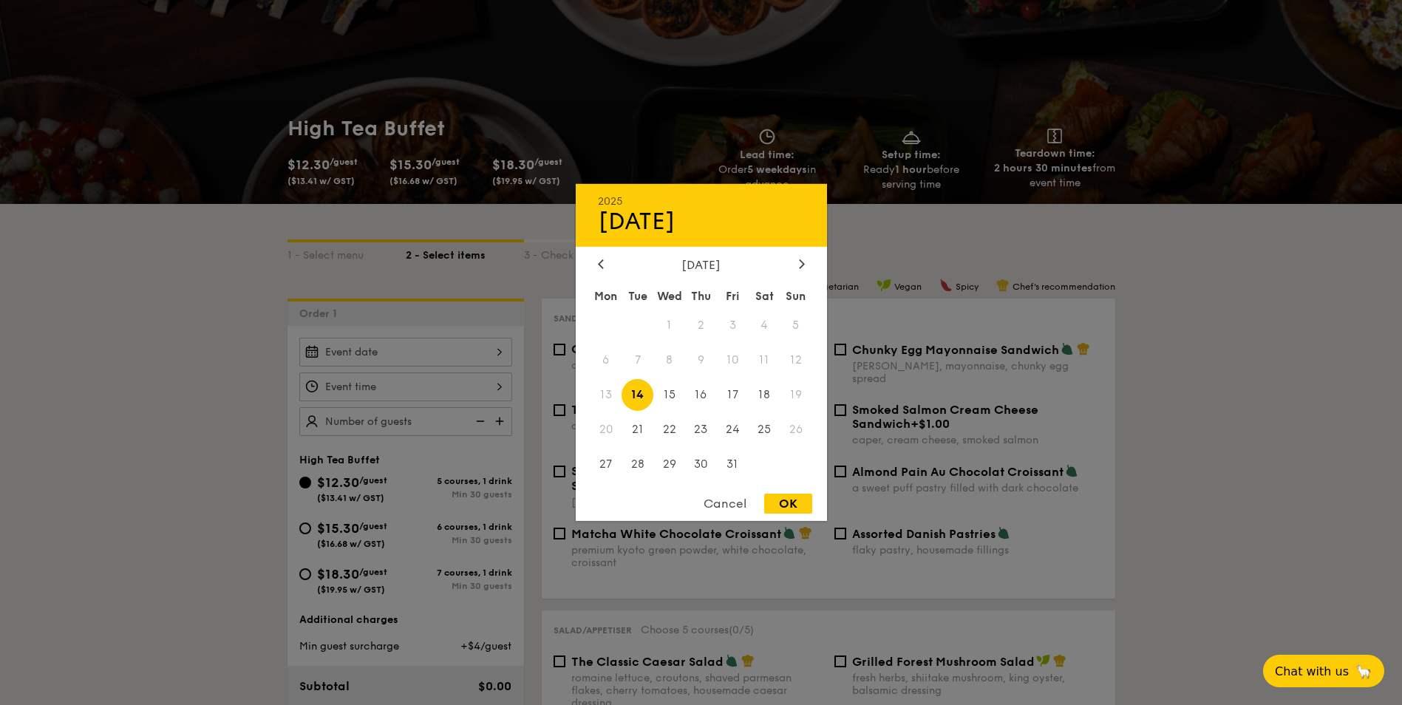
click at [433, 105] on div at bounding box center [701, 352] width 1402 height 705
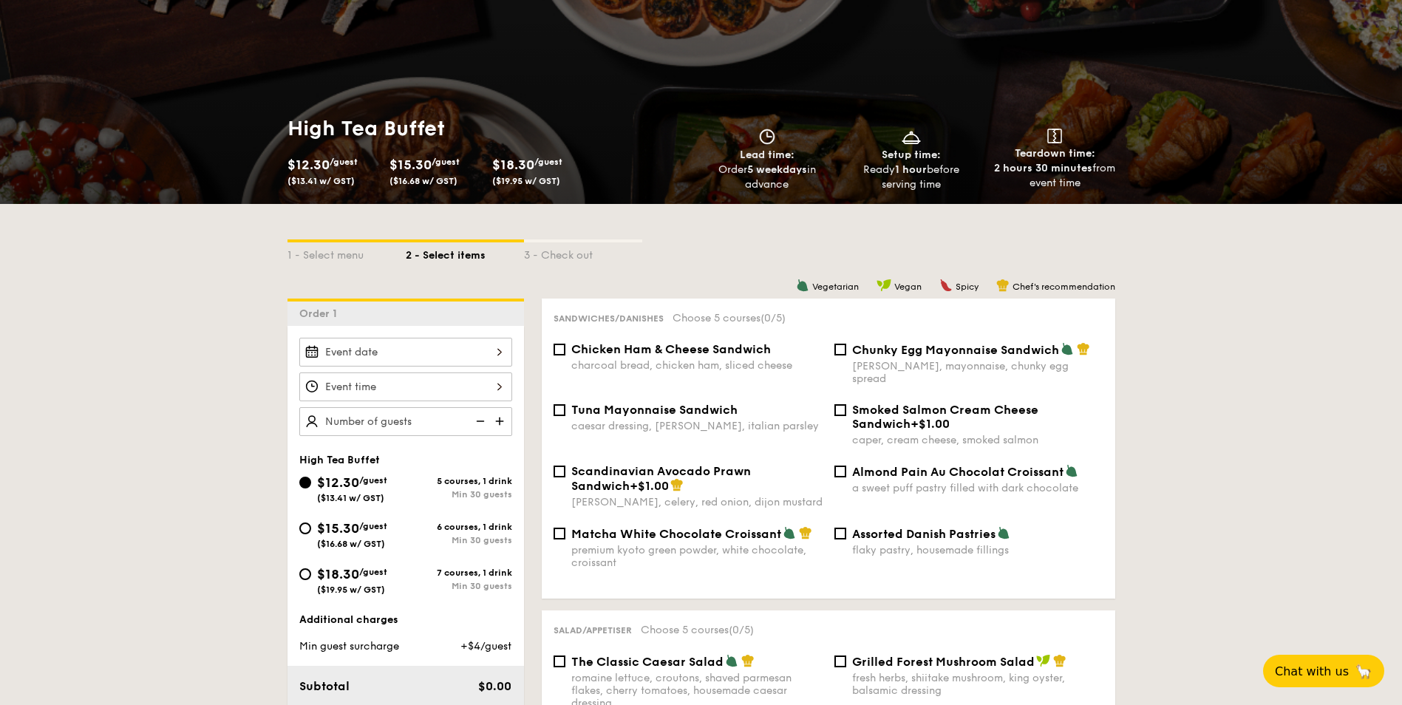
click at [626, 357] on div "Chicken Ham & Cheese Sandwich charcoal bread, chicken ham, sliced cheese" at bounding box center [696, 357] width 251 height 30
click at [565, 355] on input "Chicken Ham & Cheese Sandwich charcoal bread, chicken ham, sliced cheese" at bounding box center [560, 350] width 12 height 12
checkbox input "true"
click at [670, 420] on div "caesar dressing, [PERSON_NAME], italian parsley" at bounding box center [696, 426] width 251 height 13
click at [565, 409] on input "Tuna Mayonnaise Sandwich caesar dressing, [GEOGRAPHIC_DATA], italian parsley" at bounding box center [560, 410] width 12 height 12
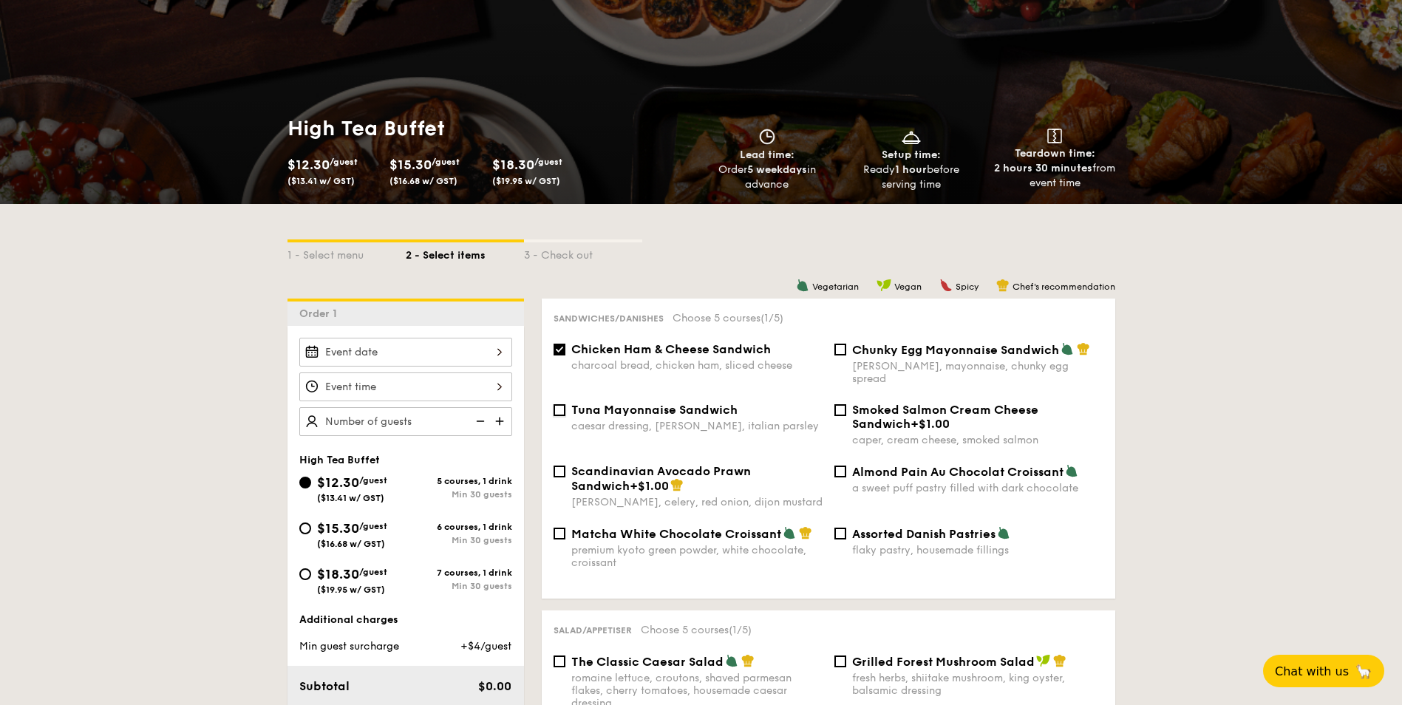
checkbox input "true"
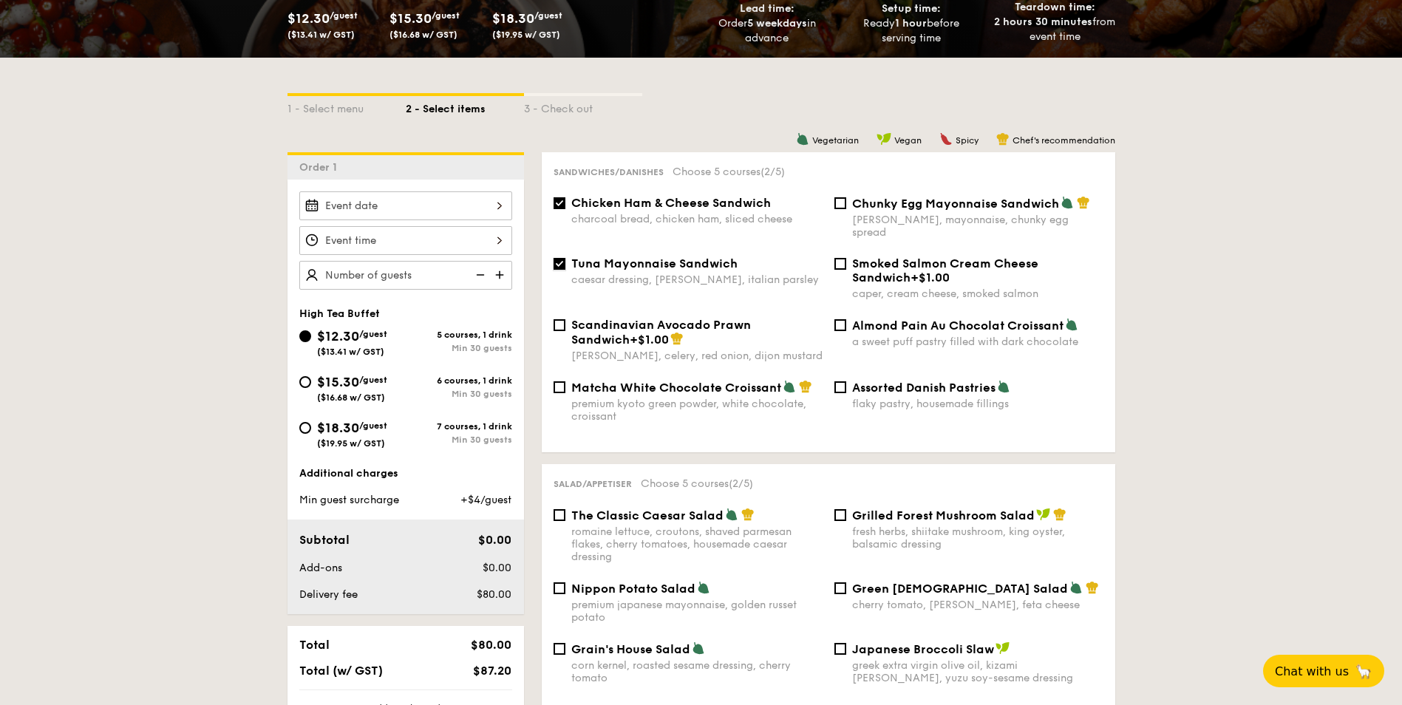
scroll to position [296, 0]
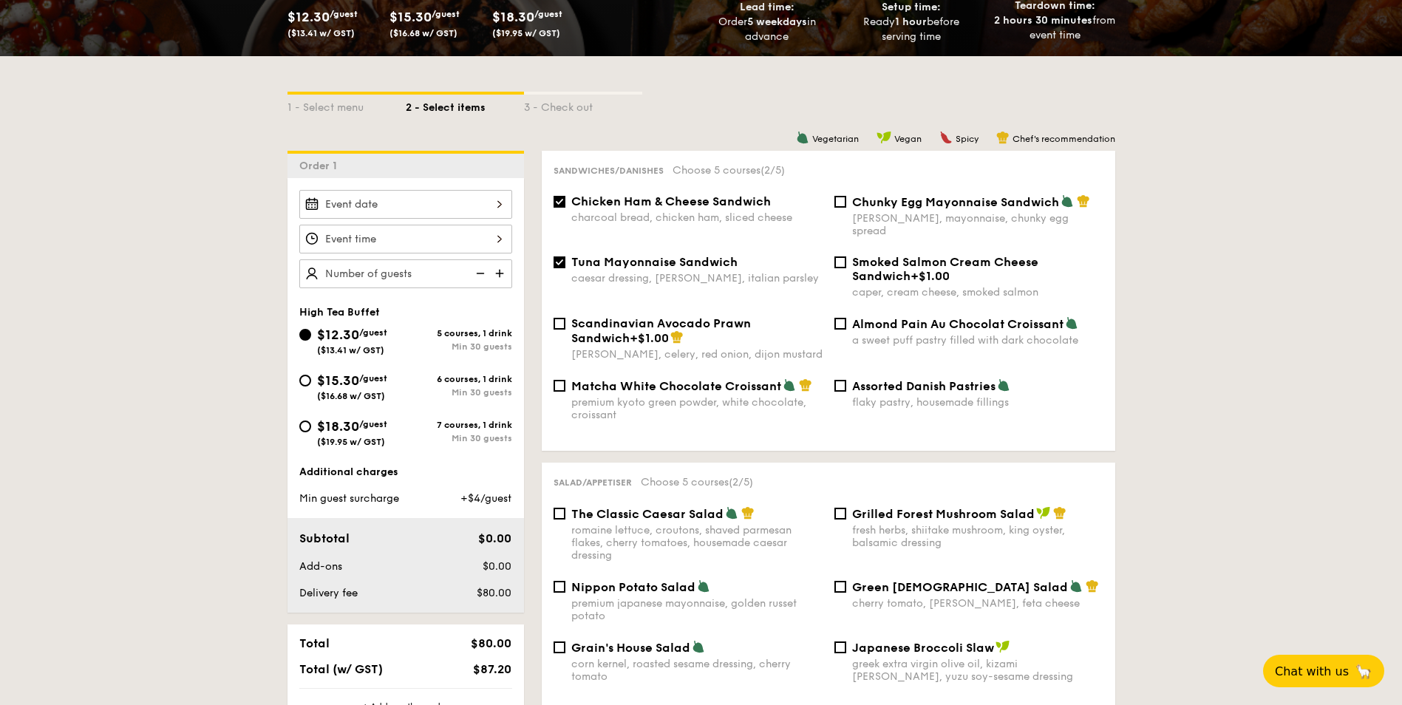
click at [500, 271] on img at bounding box center [501, 273] width 22 height 28
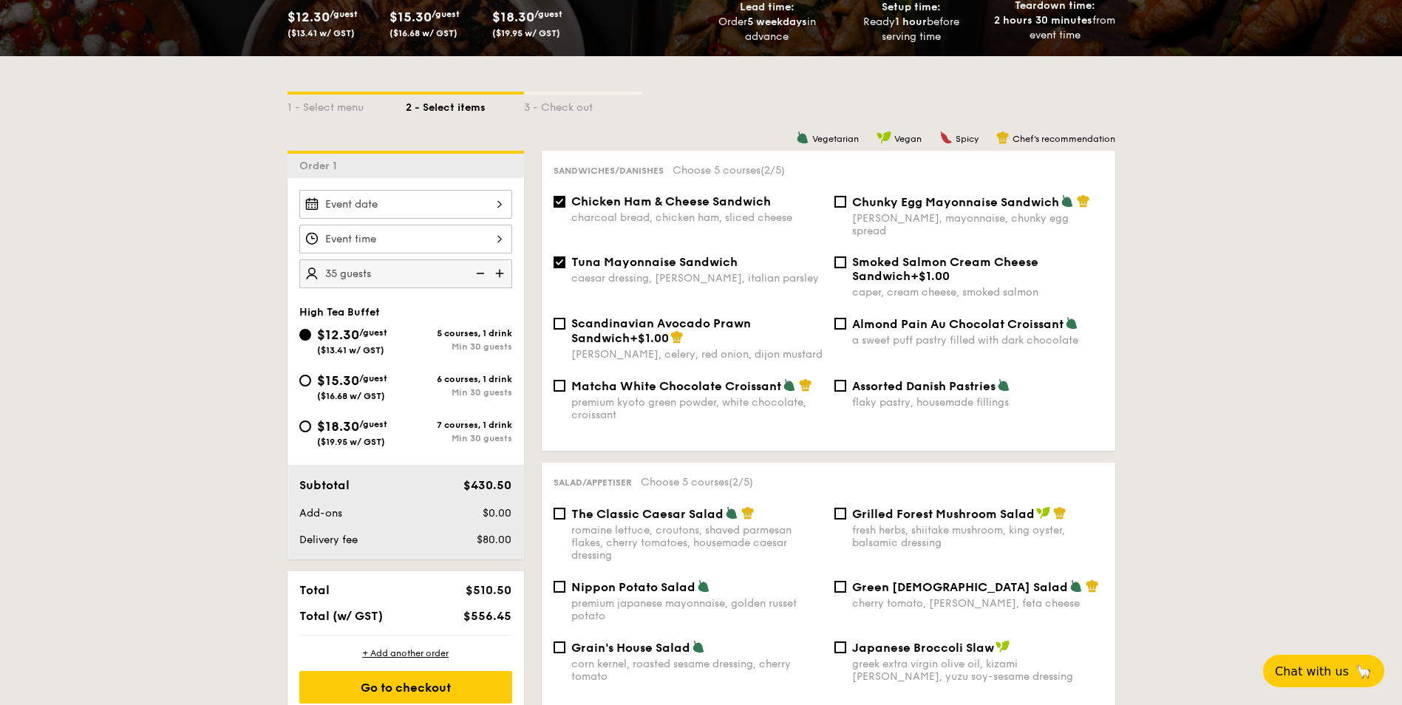
click at [500, 271] on img at bounding box center [501, 273] width 22 height 28
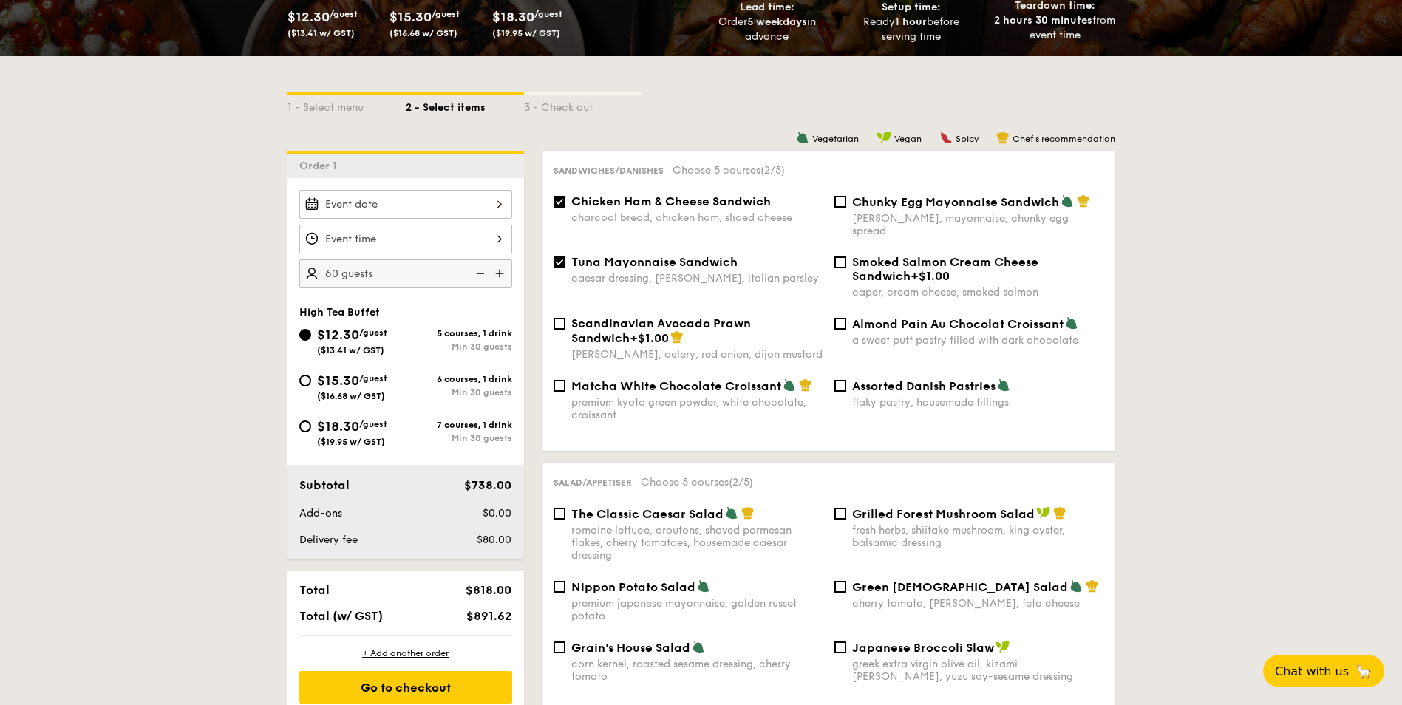
click at [500, 271] on img at bounding box center [501, 273] width 22 height 28
type input "65 guests"
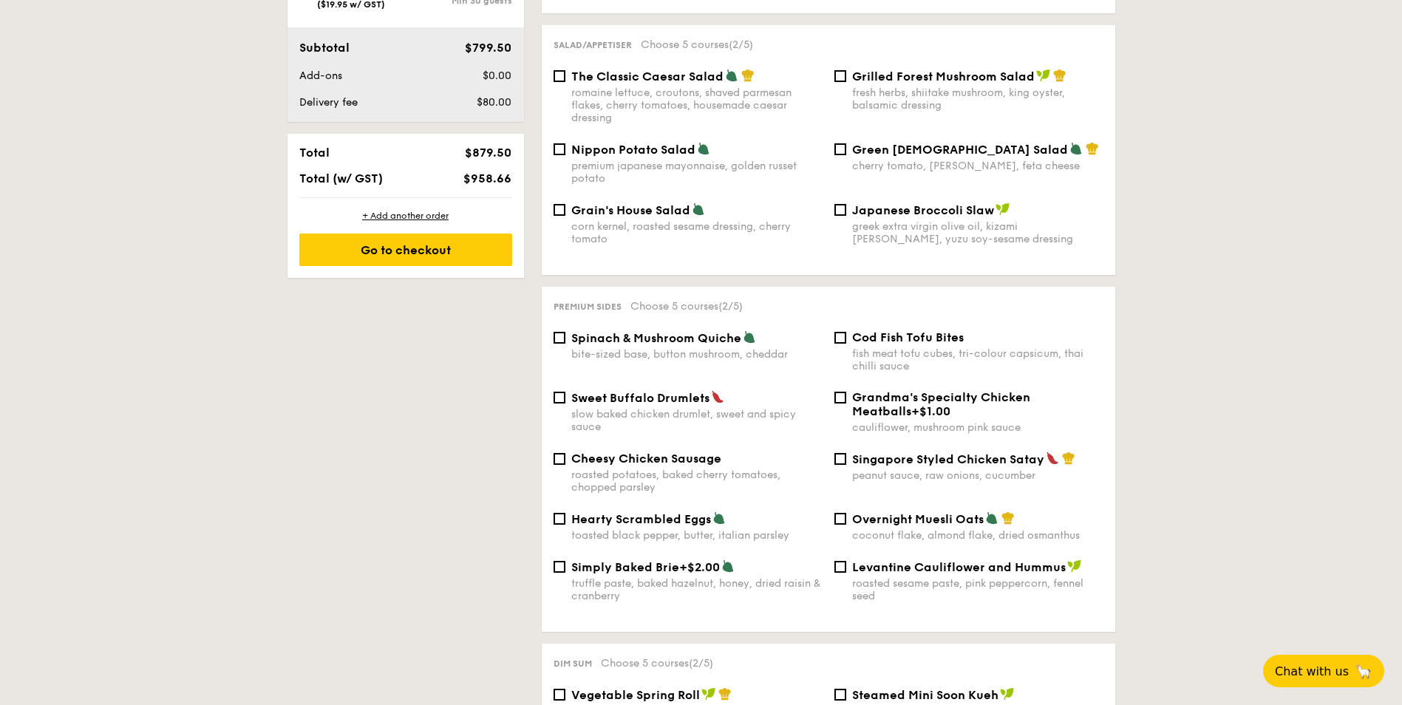
scroll to position [739, 0]
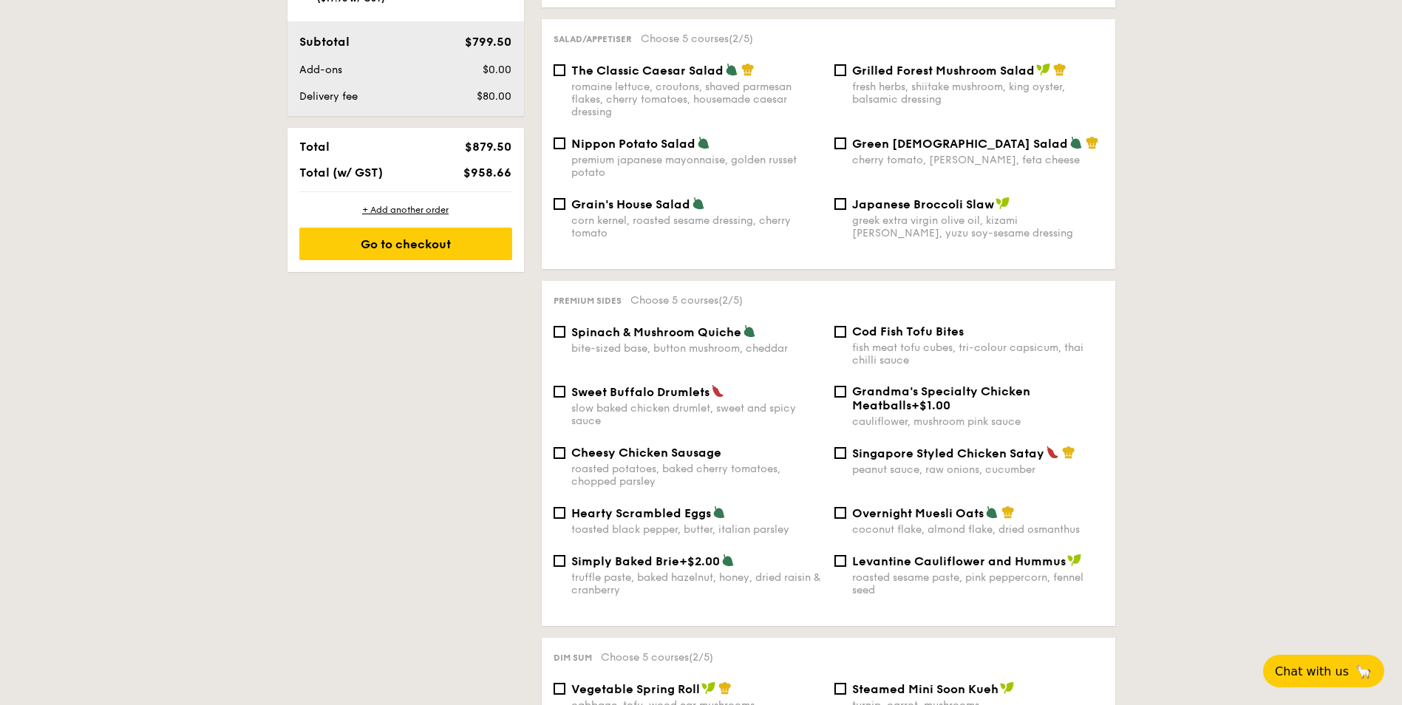
click at [664, 447] on div "Cheesy Chicken Sausage roasted potatoes, baked cherry tomatoes, chopped parsley" at bounding box center [696, 467] width 251 height 42
click at [565, 447] on input "Cheesy Chicken Sausage roasted potatoes, baked cherry tomatoes, chopped parsley" at bounding box center [560, 453] width 12 height 12
checkbox input "true"
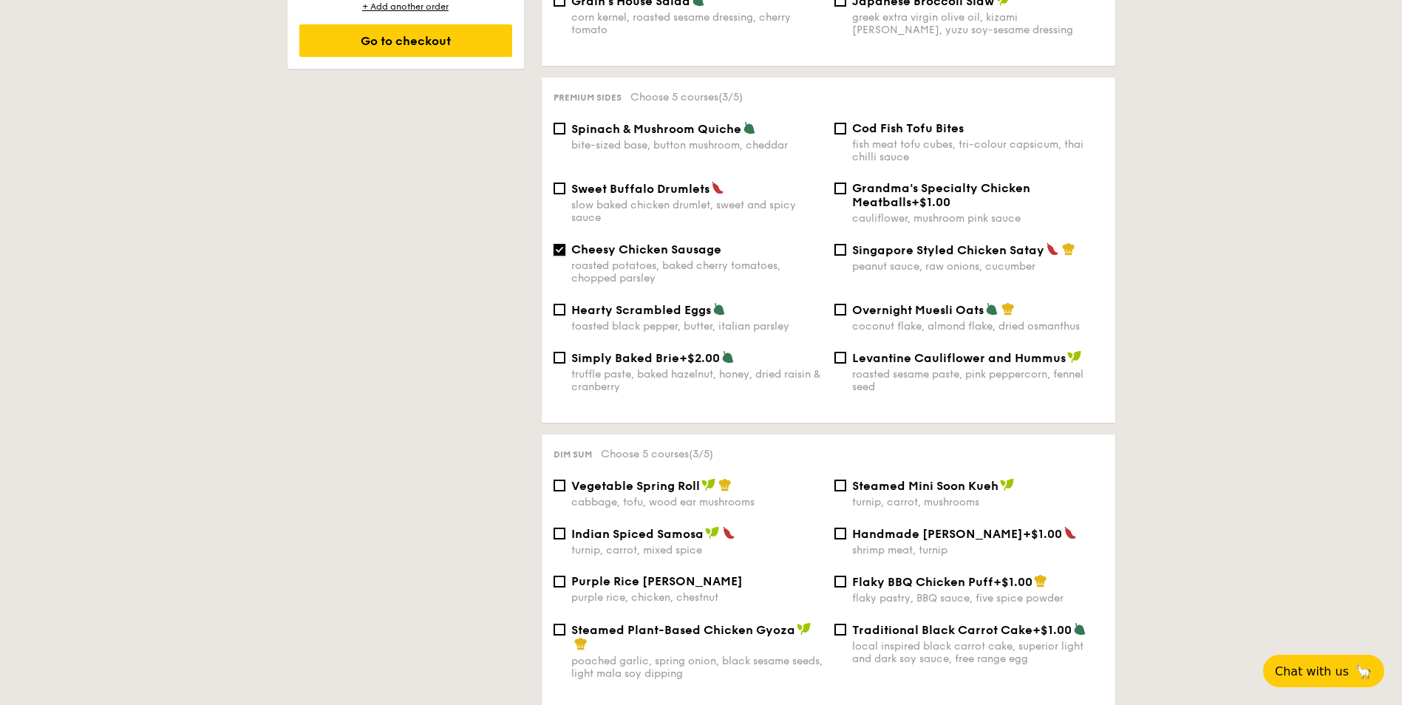
scroll to position [961, 0]
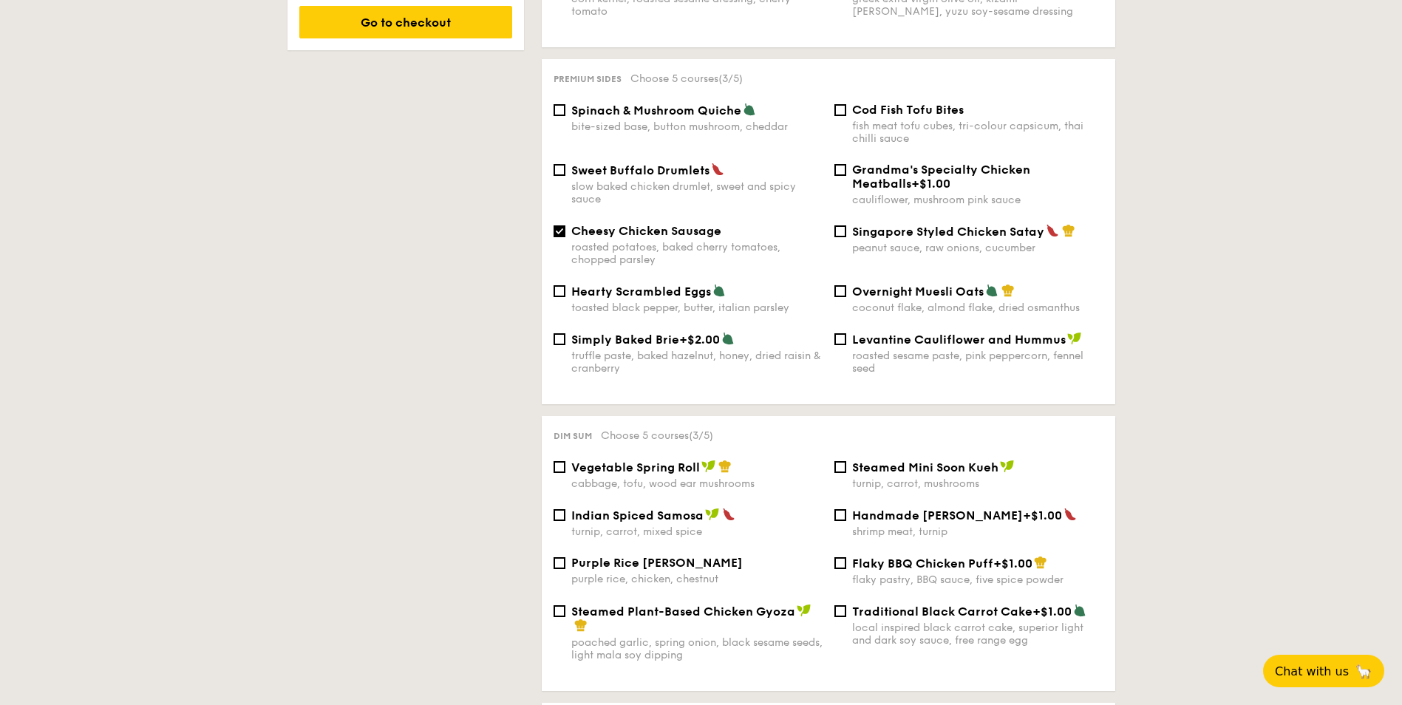
click at [650, 163] on span "Sweet Buffalo Drumlets" at bounding box center [640, 170] width 138 height 14
click at [565, 164] on input "Sweet Buffalo Drumlets slow baked chicken drumlet, sweet and spicy sauce" at bounding box center [560, 170] width 12 height 12
checkbox input "true"
click at [680, 460] on span "Vegetable Spring Roll" at bounding box center [635, 467] width 129 height 14
click at [565, 461] on input "Vegetable Spring Roll cabbage, tofu, wood ear mushrooms" at bounding box center [560, 467] width 12 height 12
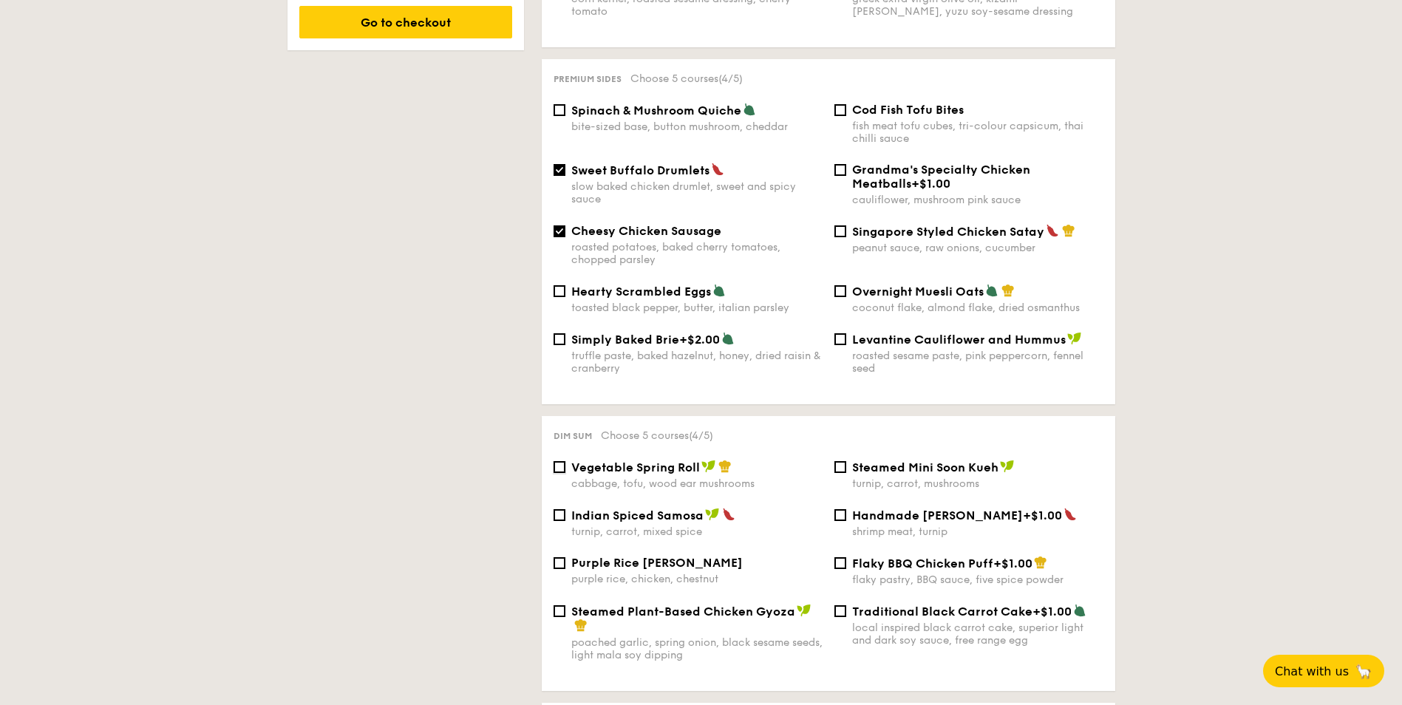
checkbox input "true"
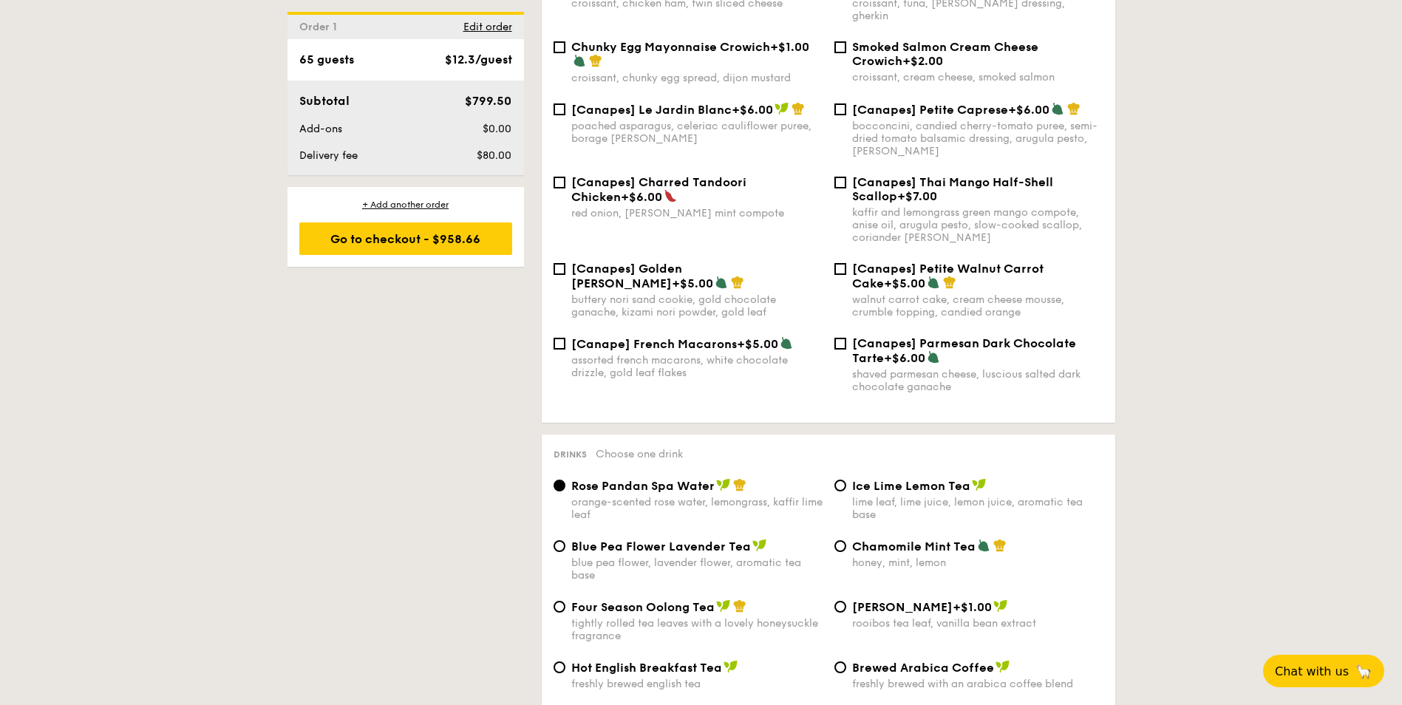
scroll to position [2291, 0]
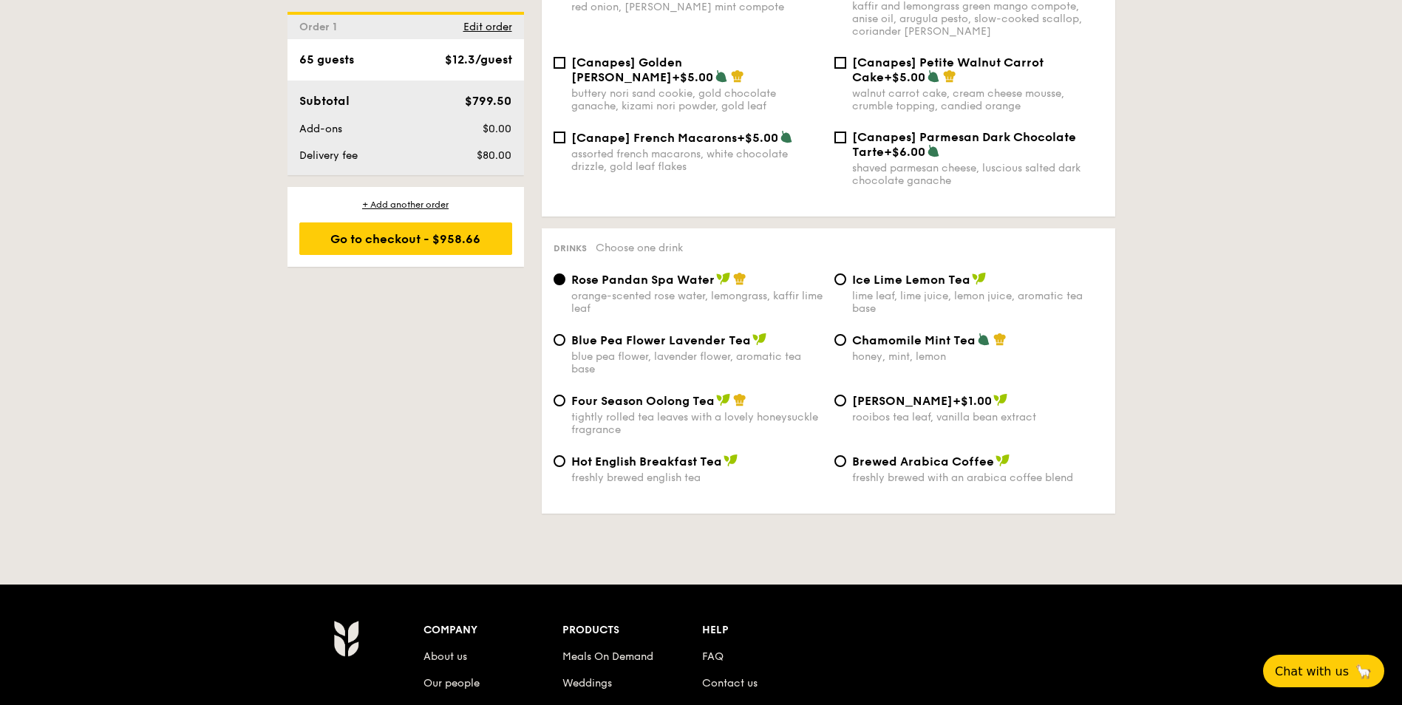
click at [853, 455] on span "Brewed Arabica Coffee" at bounding box center [923, 462] width 142 height 14
click at [846, 455] on input "Brewed Arabica Coffee freshly brewed with an arabica coffee blend" at bounding box center [840, 461] width 12 height 12
radio input "true"
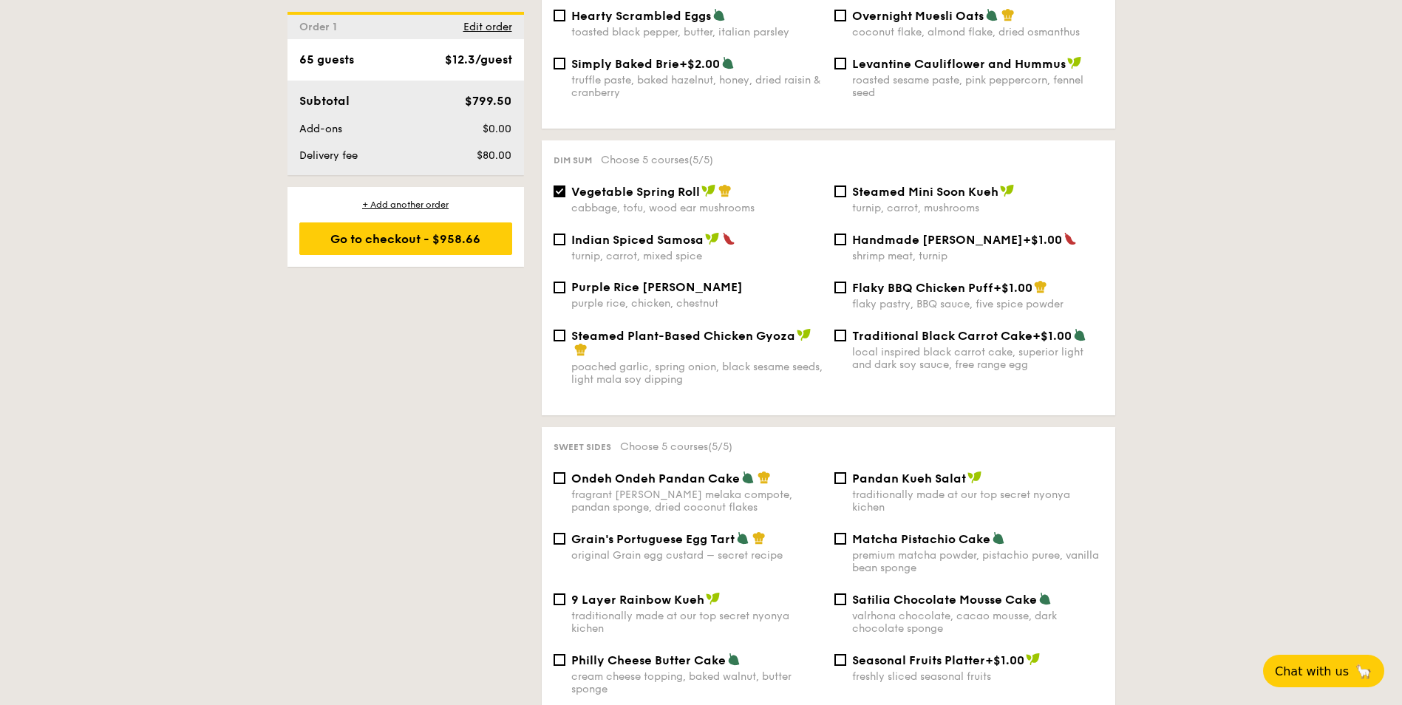
scroll to position [1182, 0]
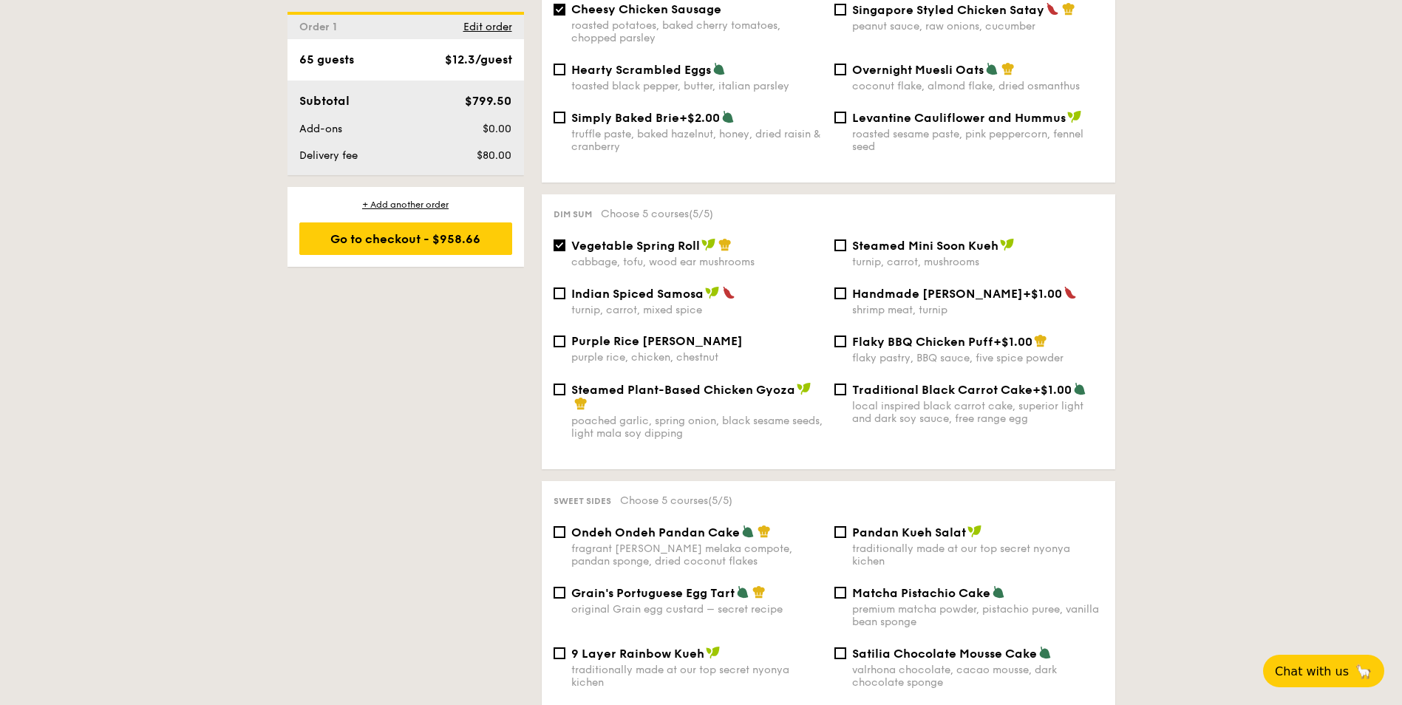
click at [630, 239] on span "Vegetable Spring Roll" at bounding box center [635, 246] width 129 height 14
click at [565, 239] on input "Vegetable Spring Roll cabbage, tofu, wood ear mushrooms" at bounding box center [560, 245] width 12 height 12
checkbox input "false"
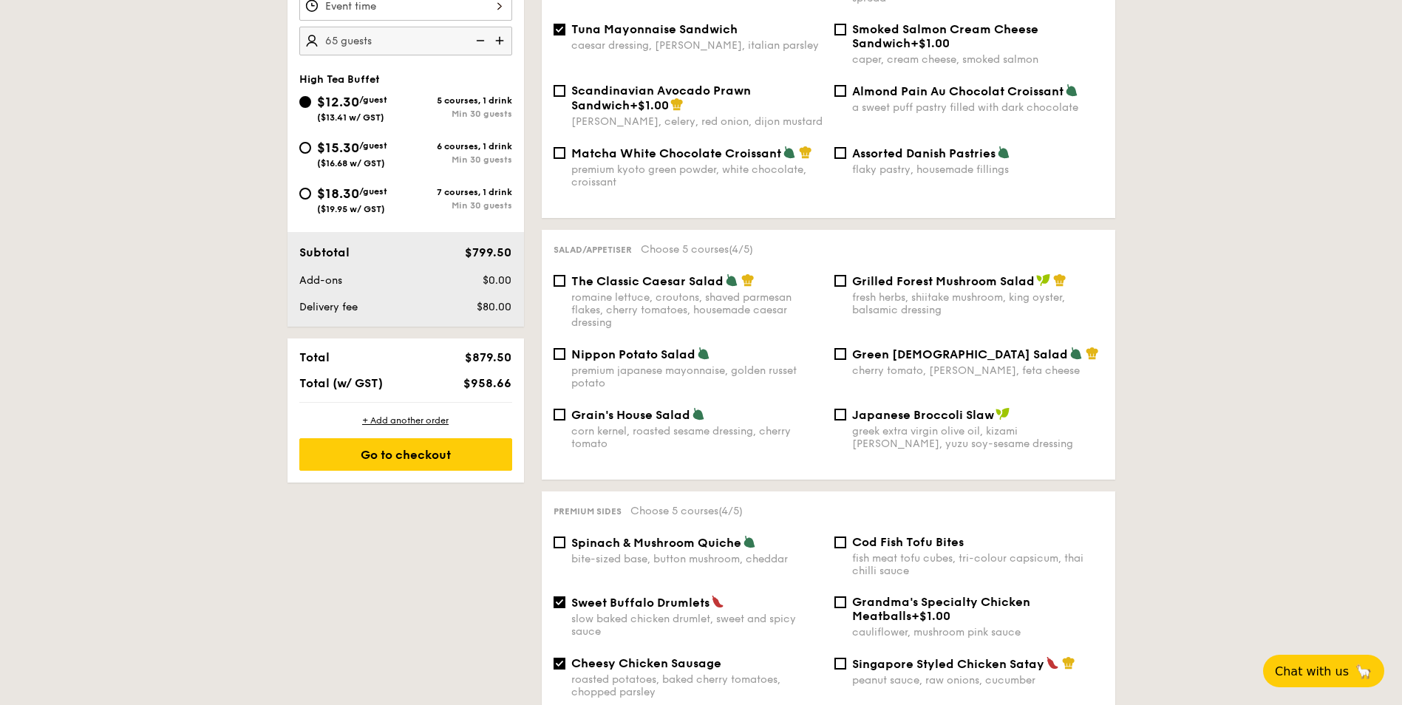
scroll to position [517, 0]
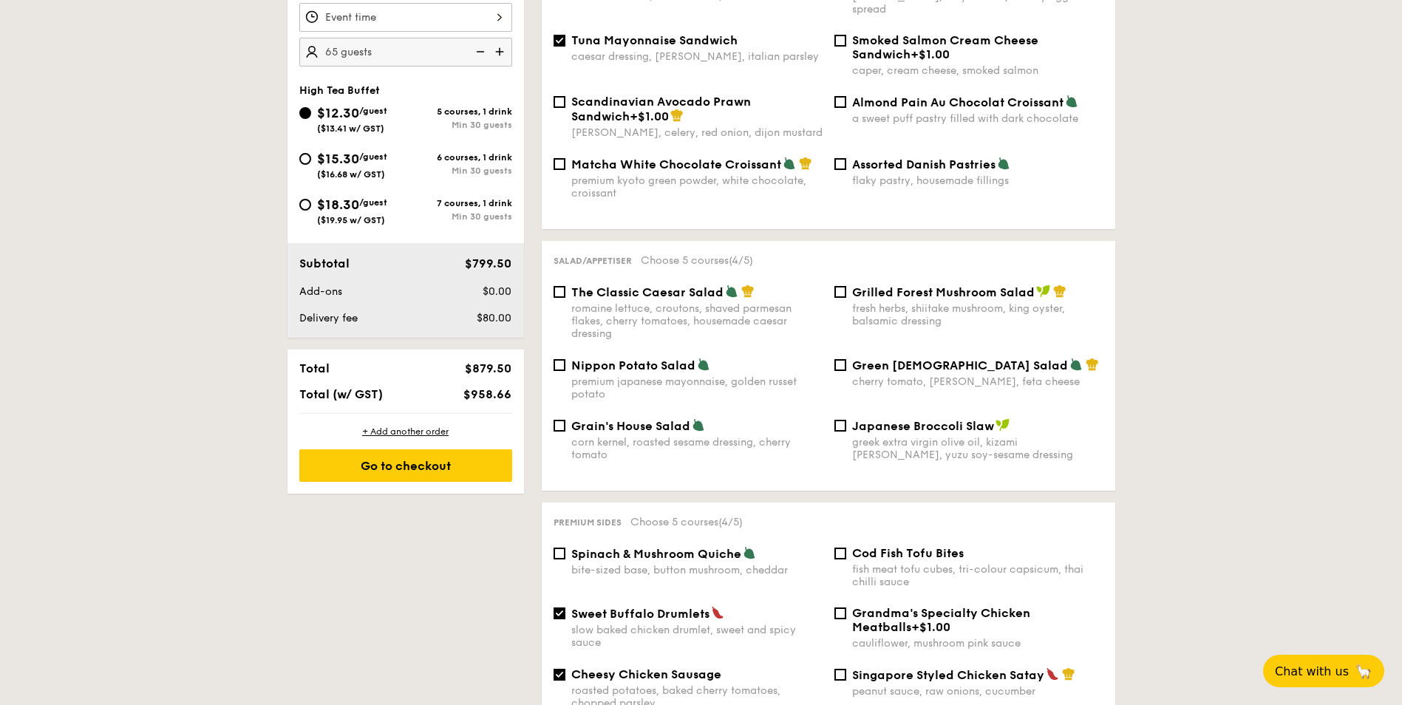
click at [474, 50] on img at bounding box center [479, 52] width 22 height 28
type input "60 guests"
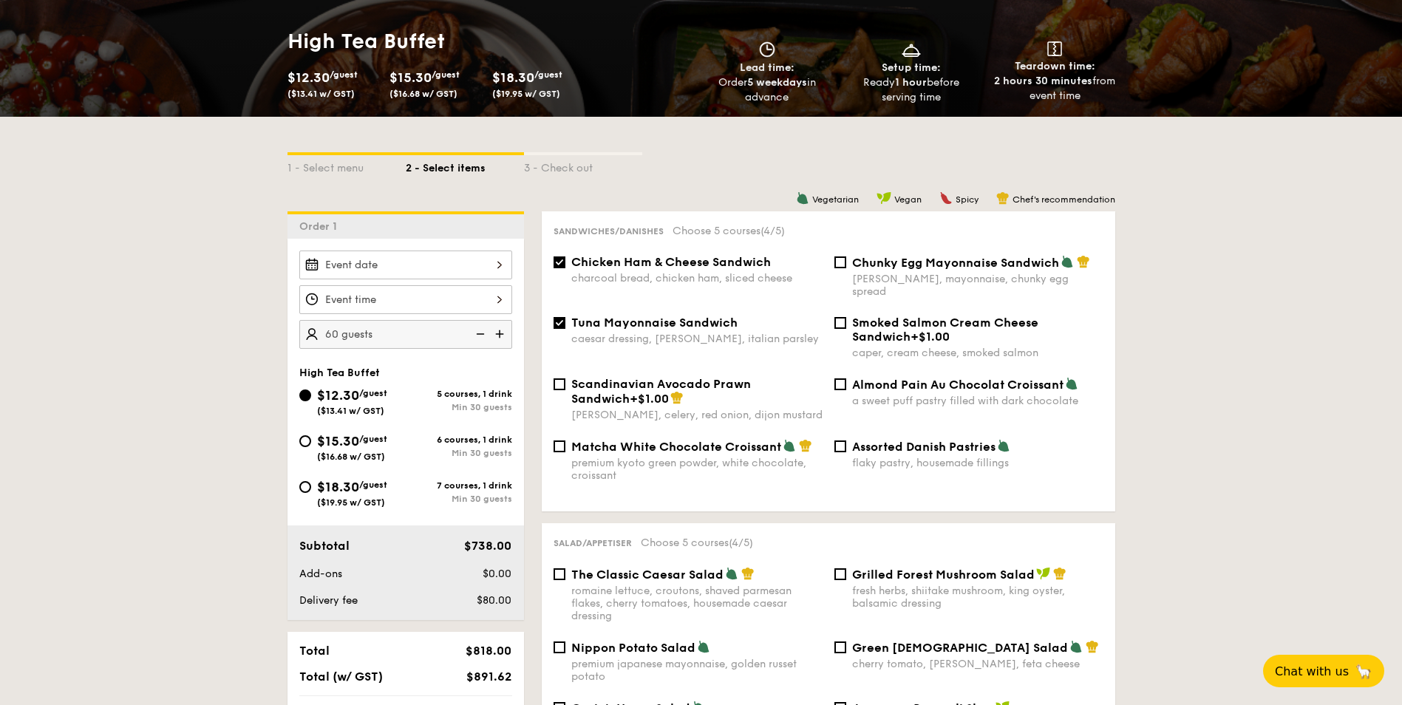
scroll to position [222, 0]
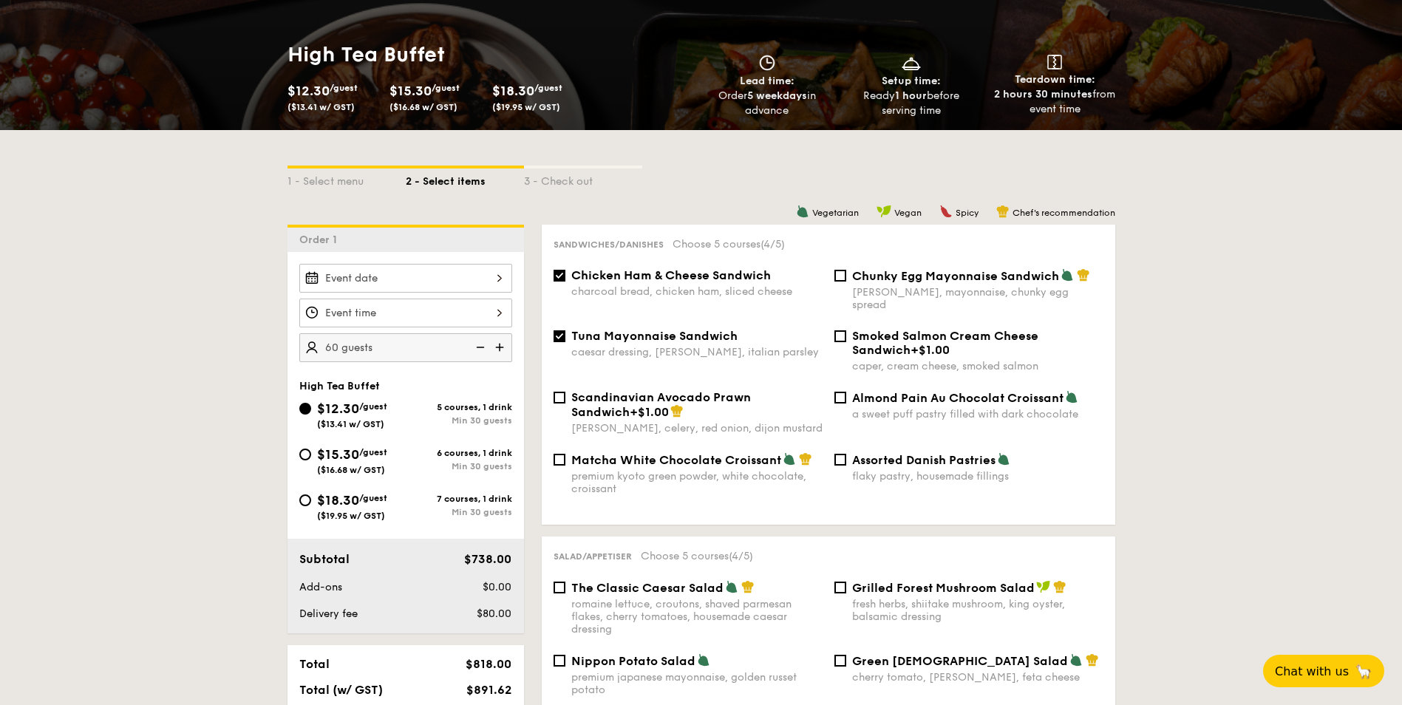
select select
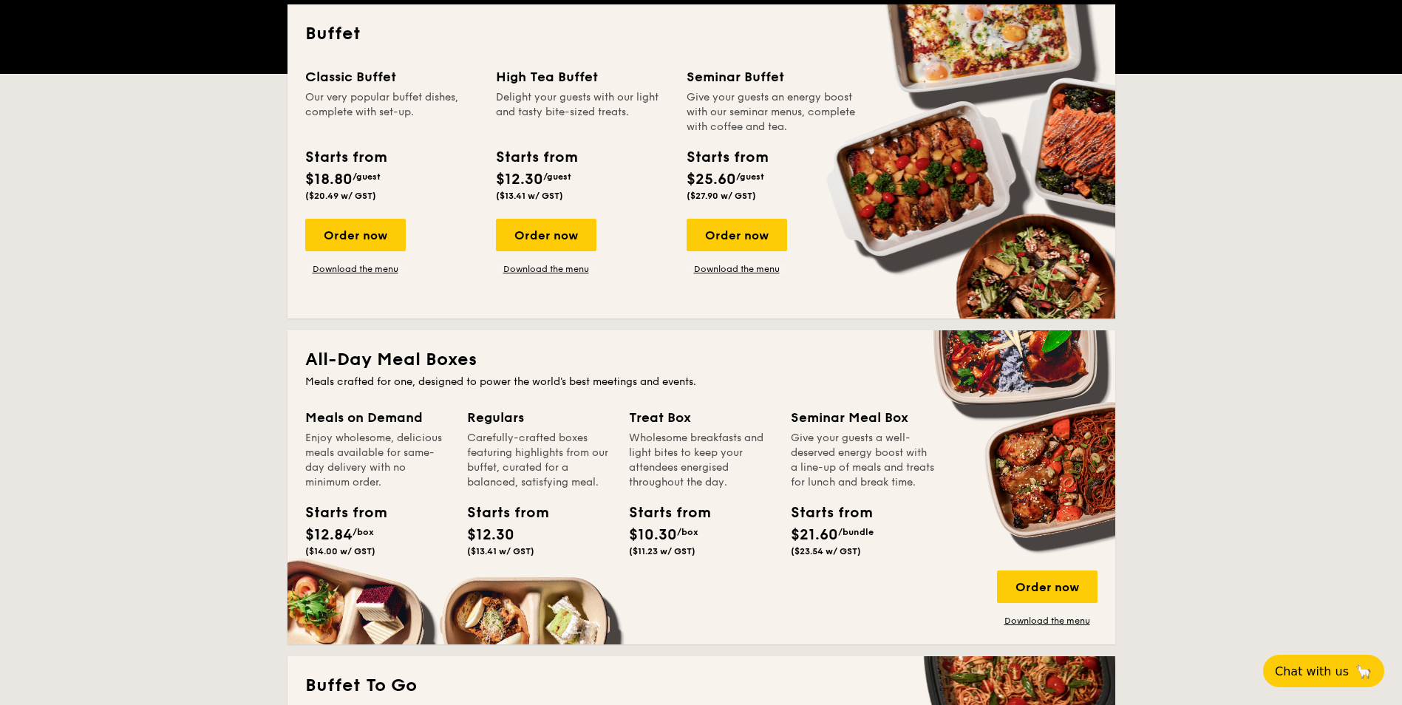
scroll to position [296, 0]
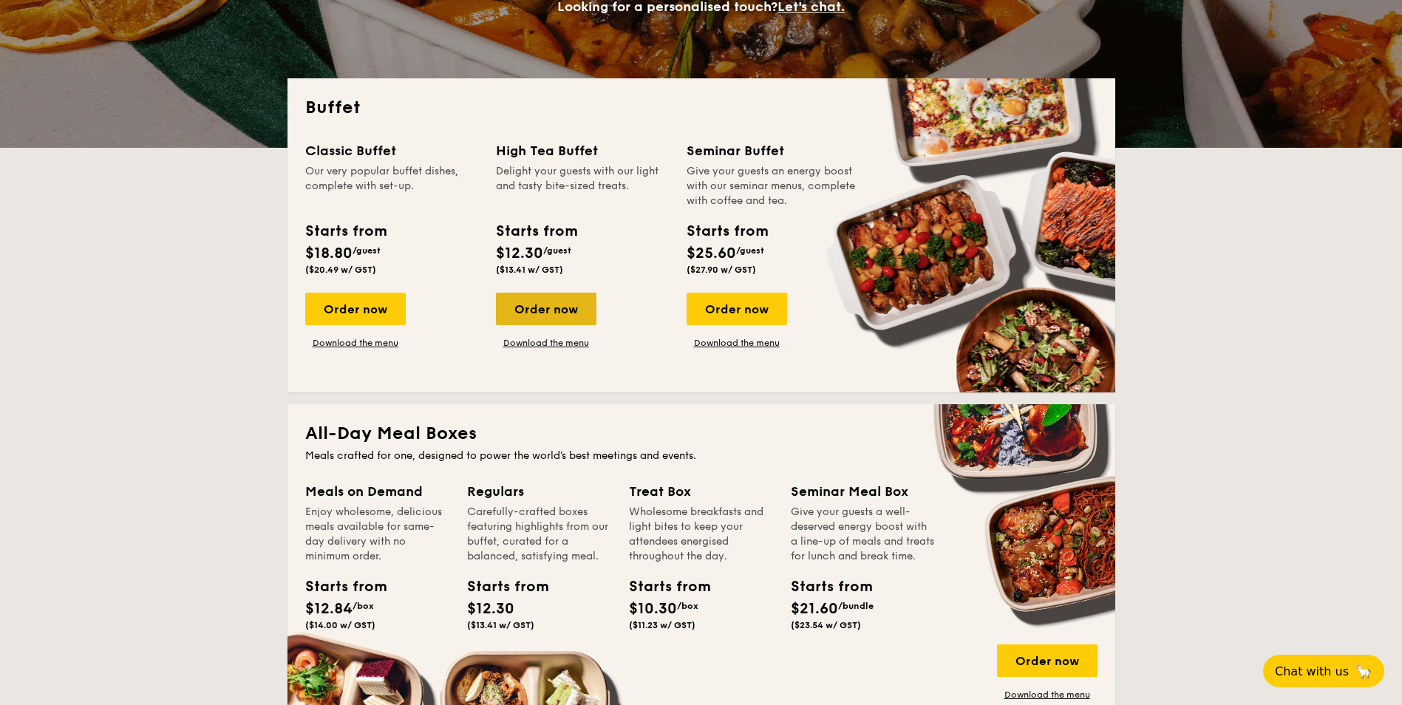
click at [571, 310] on div "Order now" at bounding box center [546, 309] width 101 height 33
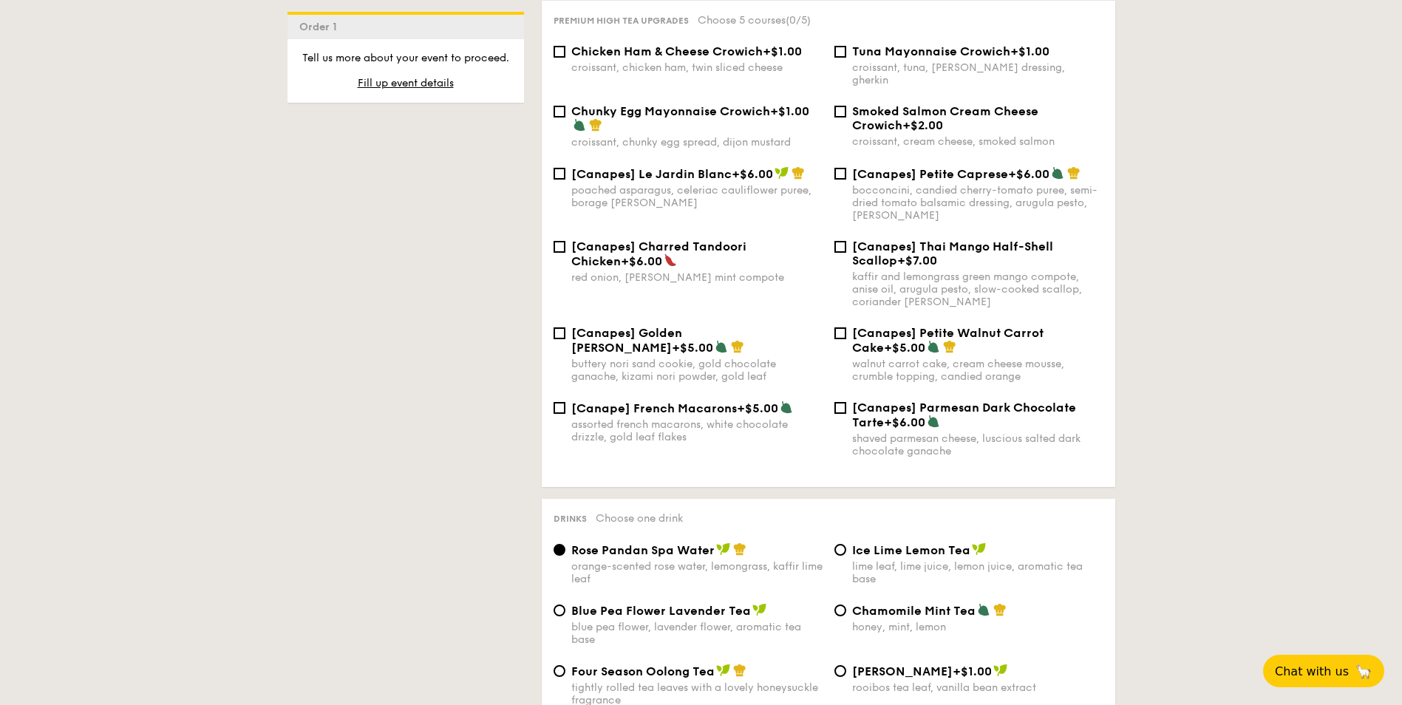
scroll to position [2143, 0]
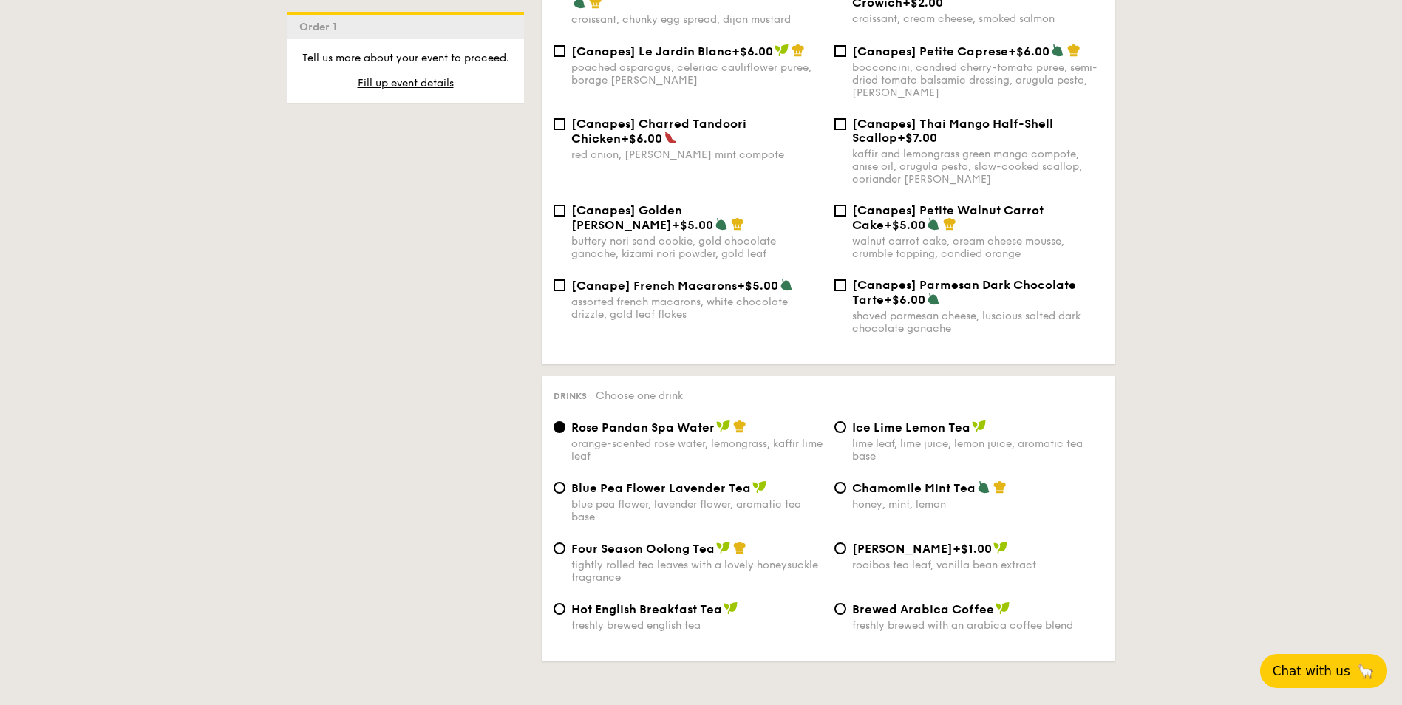
click at [1338, 670] on span "Chat with us" at bounding box center [1312, 671] width 78 height 15
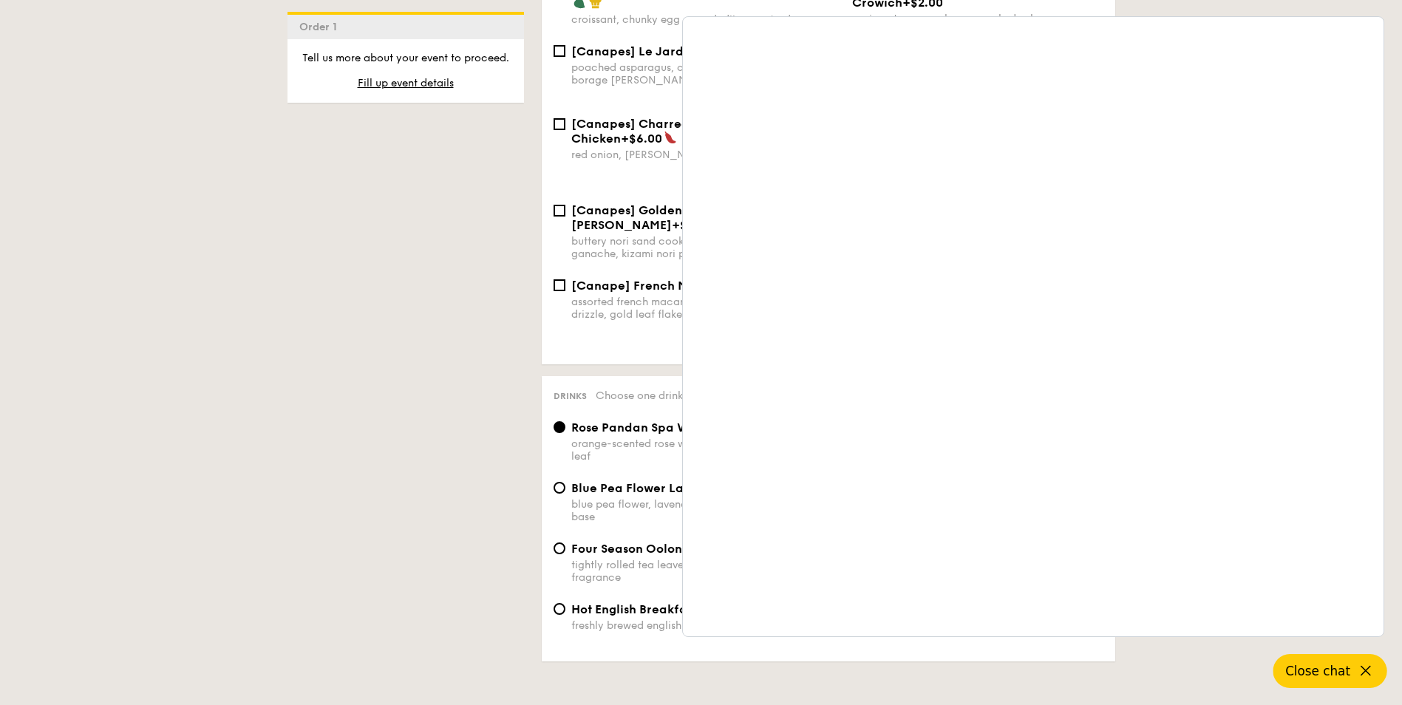
click at [1369, 668] on icon at bounding box center [1366, 671] width 18 height 18
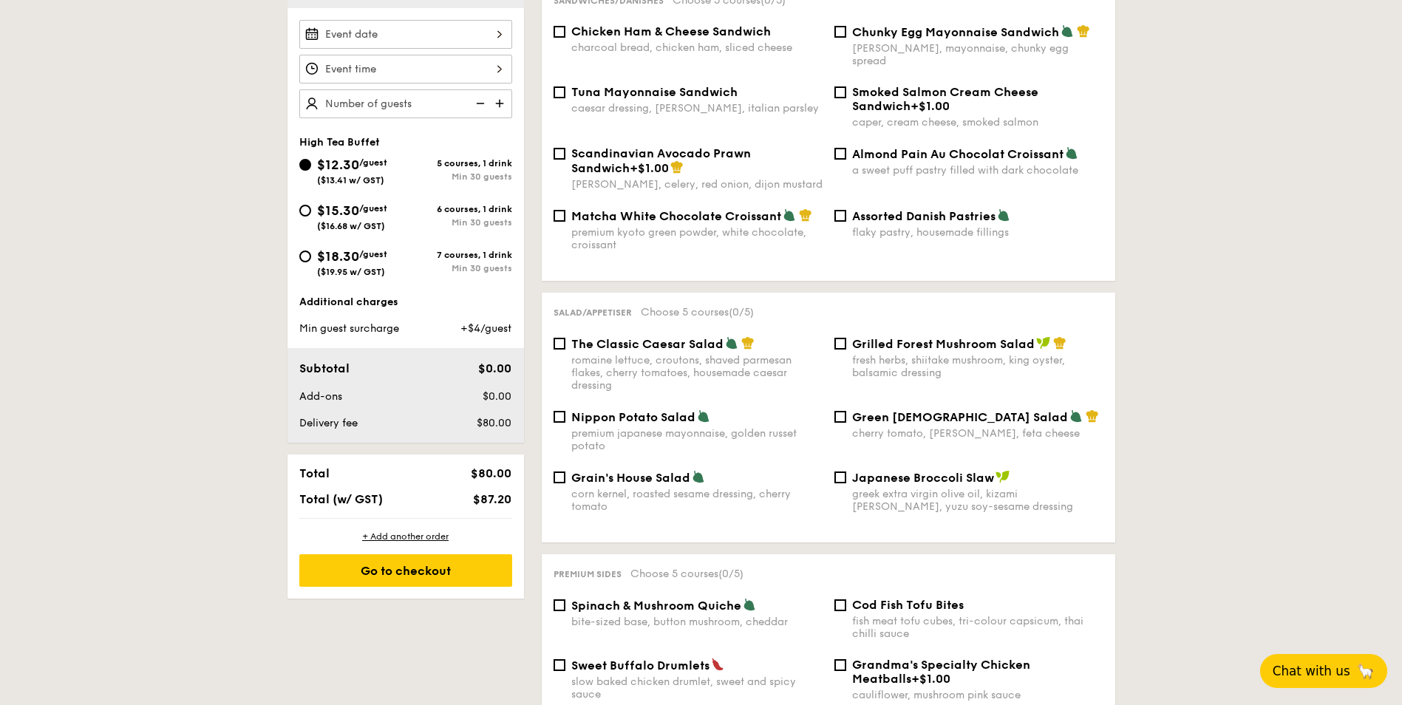
scroll to position [296, 0]
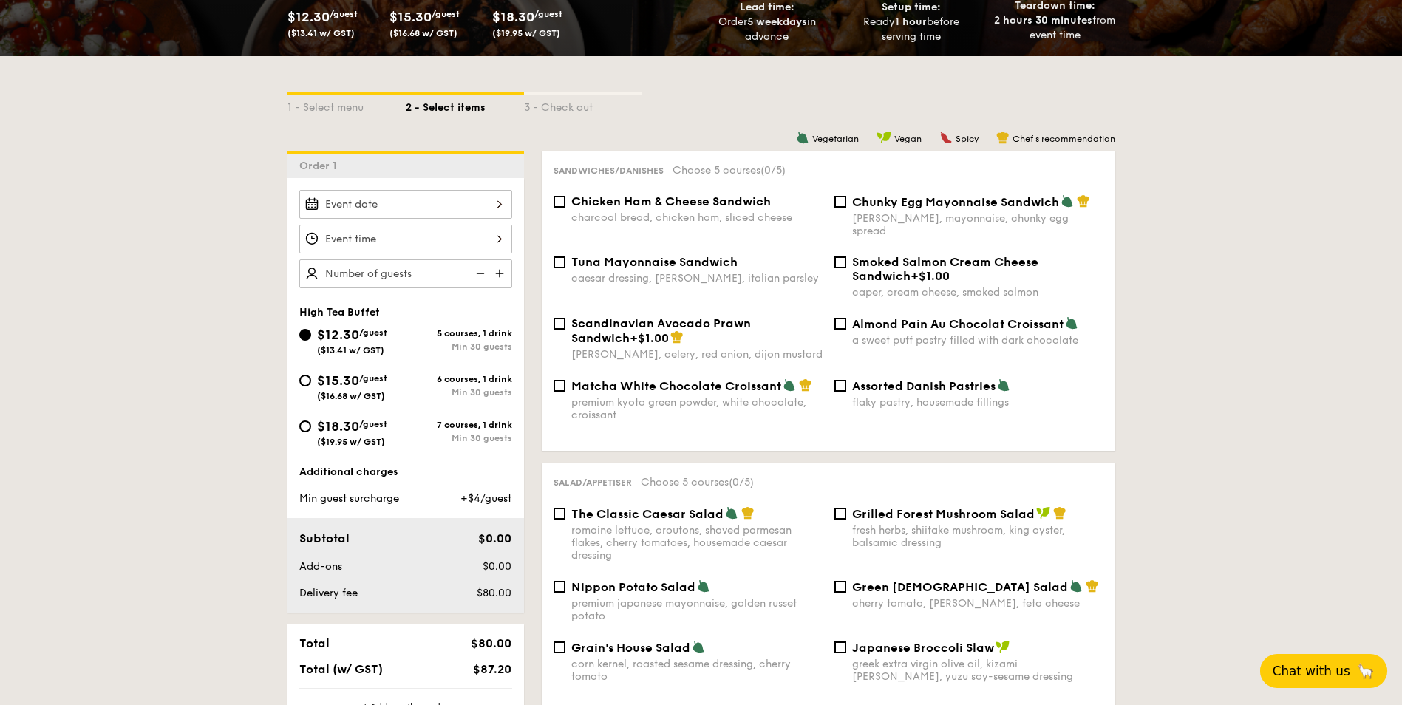
select select
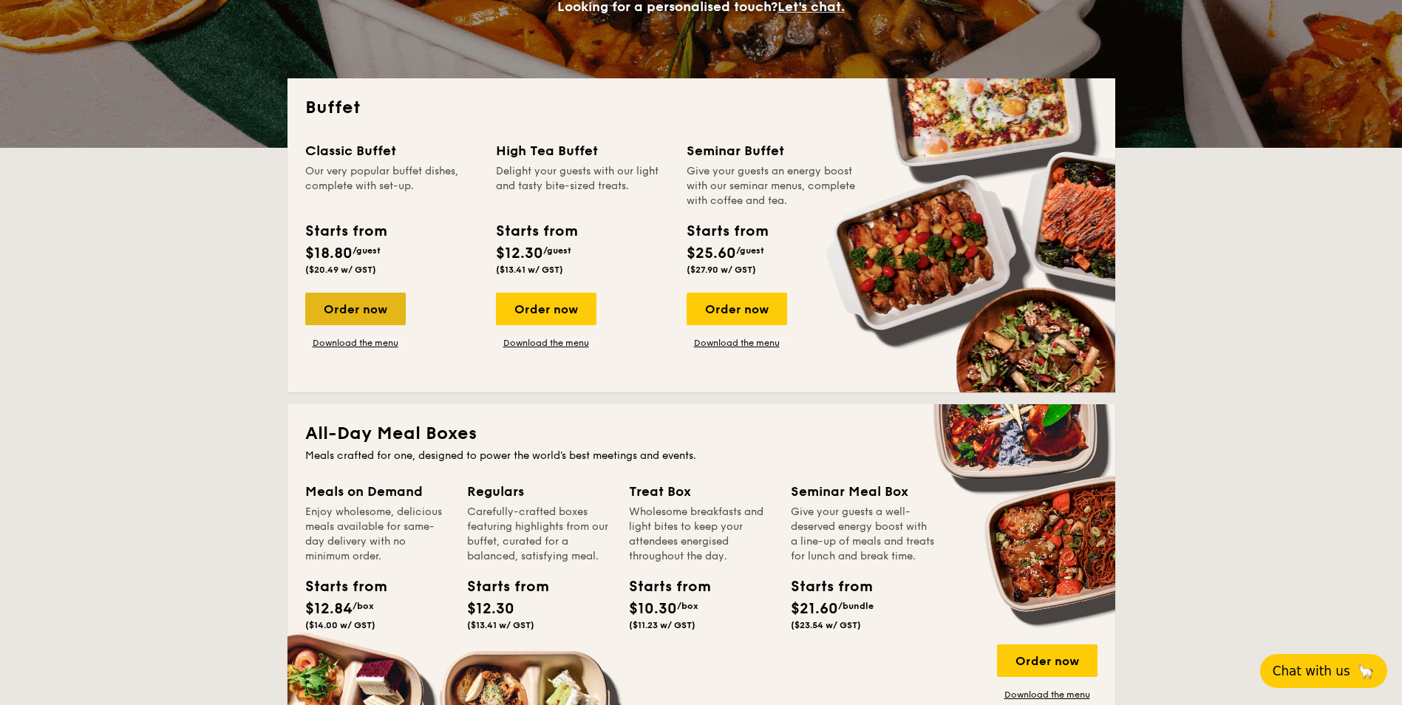
click at [378, 311] on div "Order now" at bounding box center [355, 309] width 101 height 33
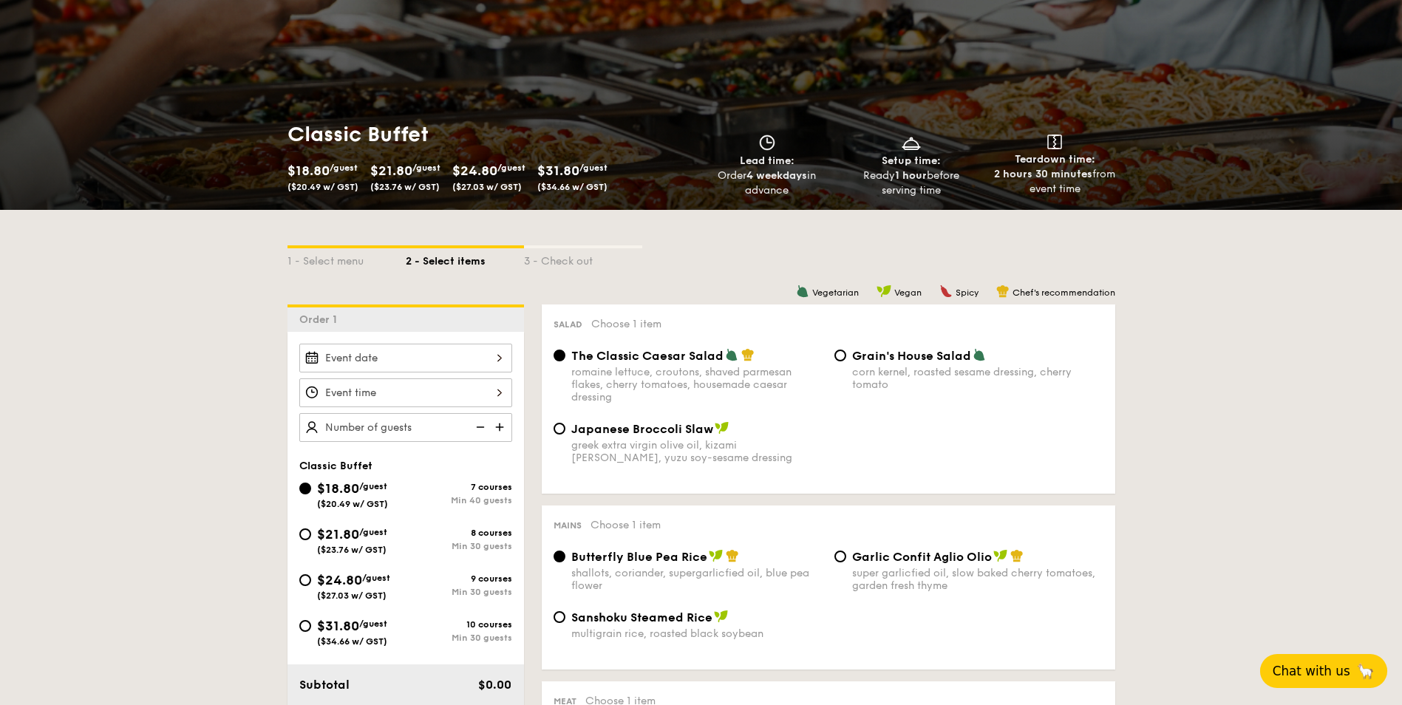
scroll to position [148, 0]
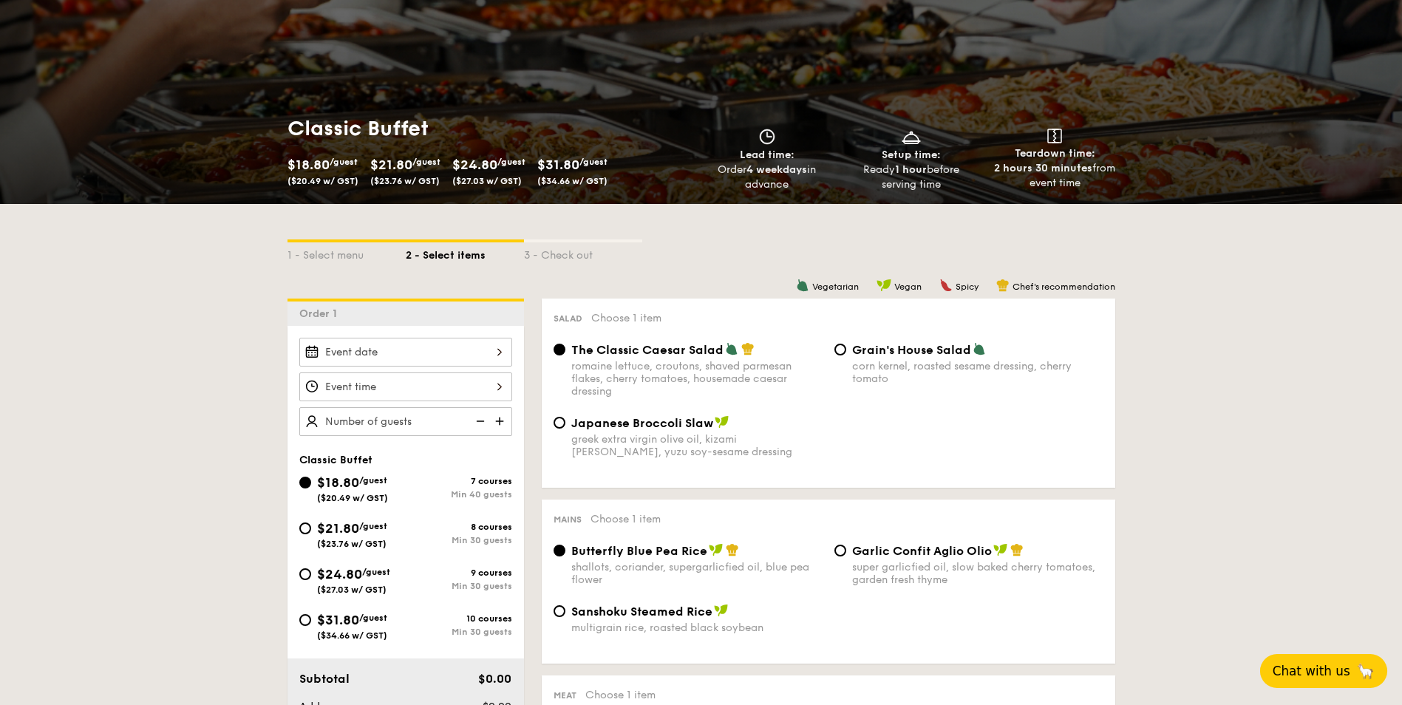
select select
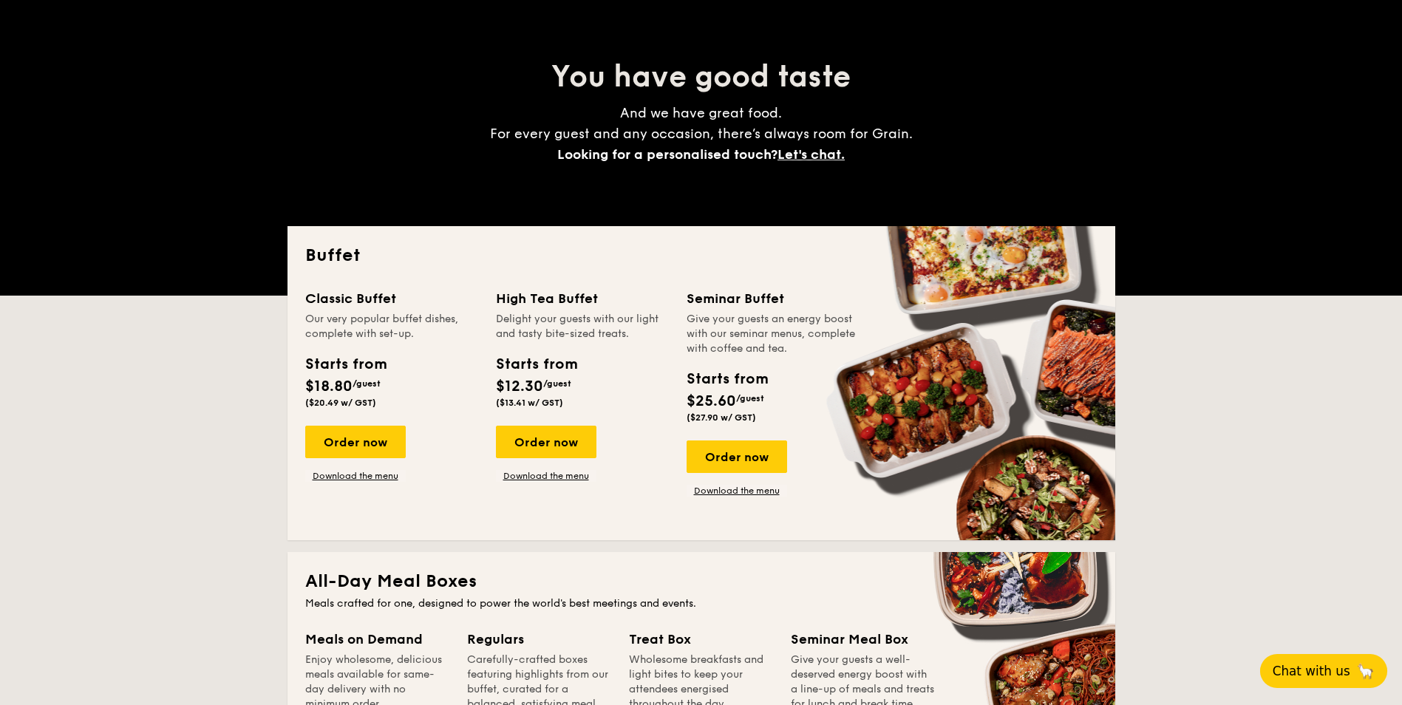
scroll to position [325, 0]
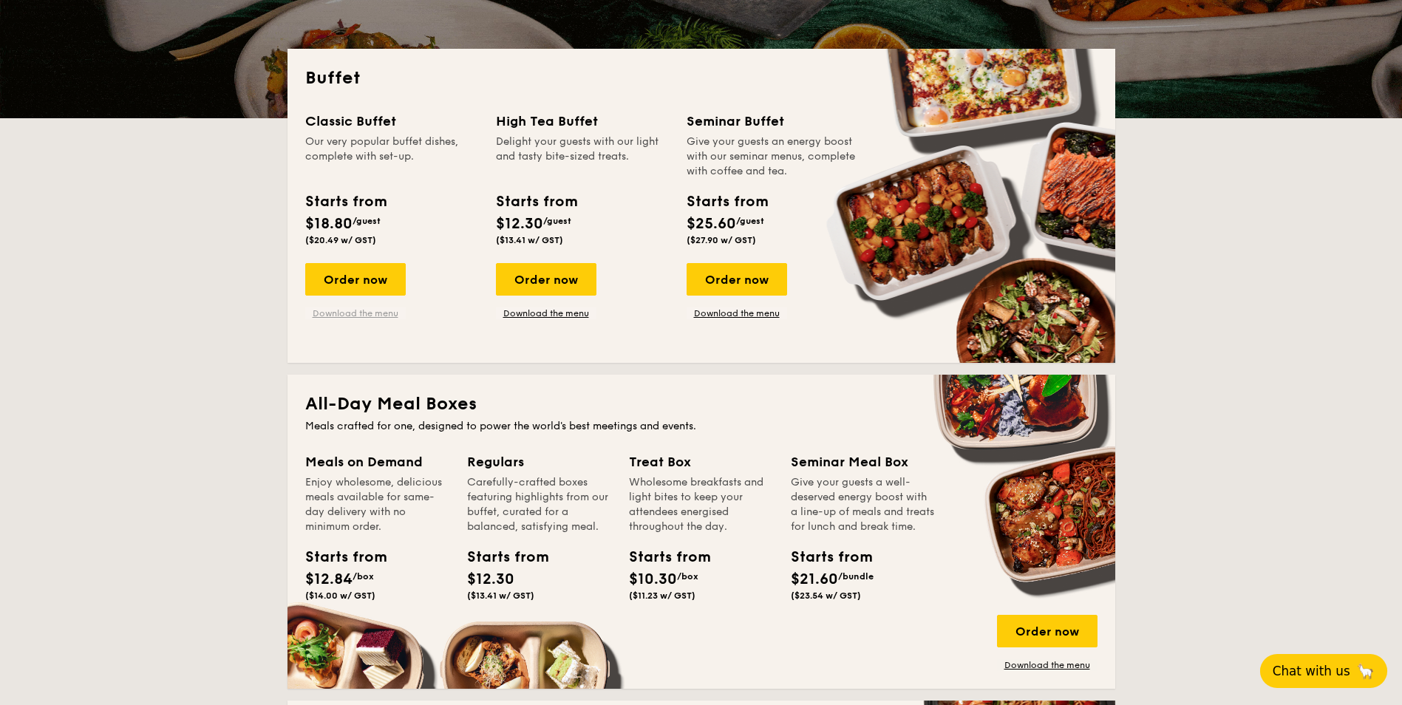
click at [361, 315] on link "Download the menu" at bounding box center [355, 313] width 101 height 12
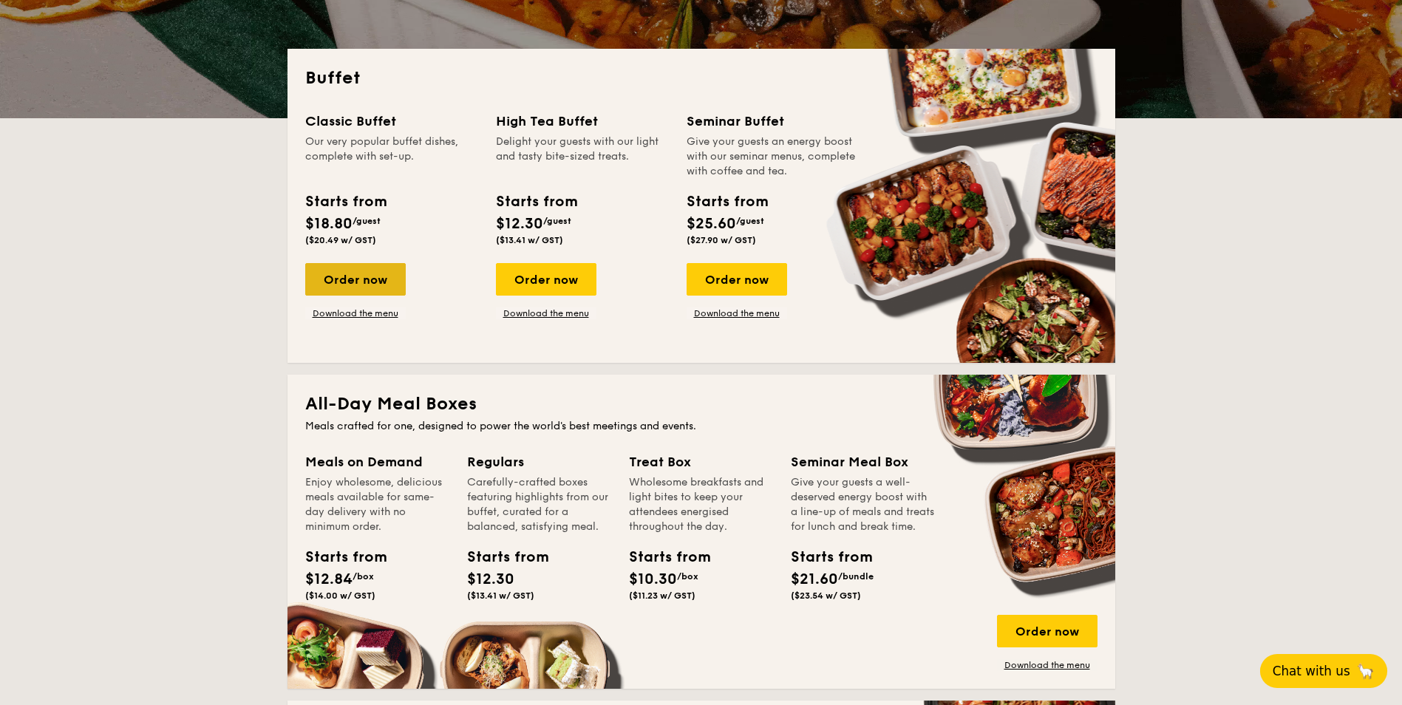
click at [388, 285] on div "Order now" at bounding box center [355, 279] width 101 height 33
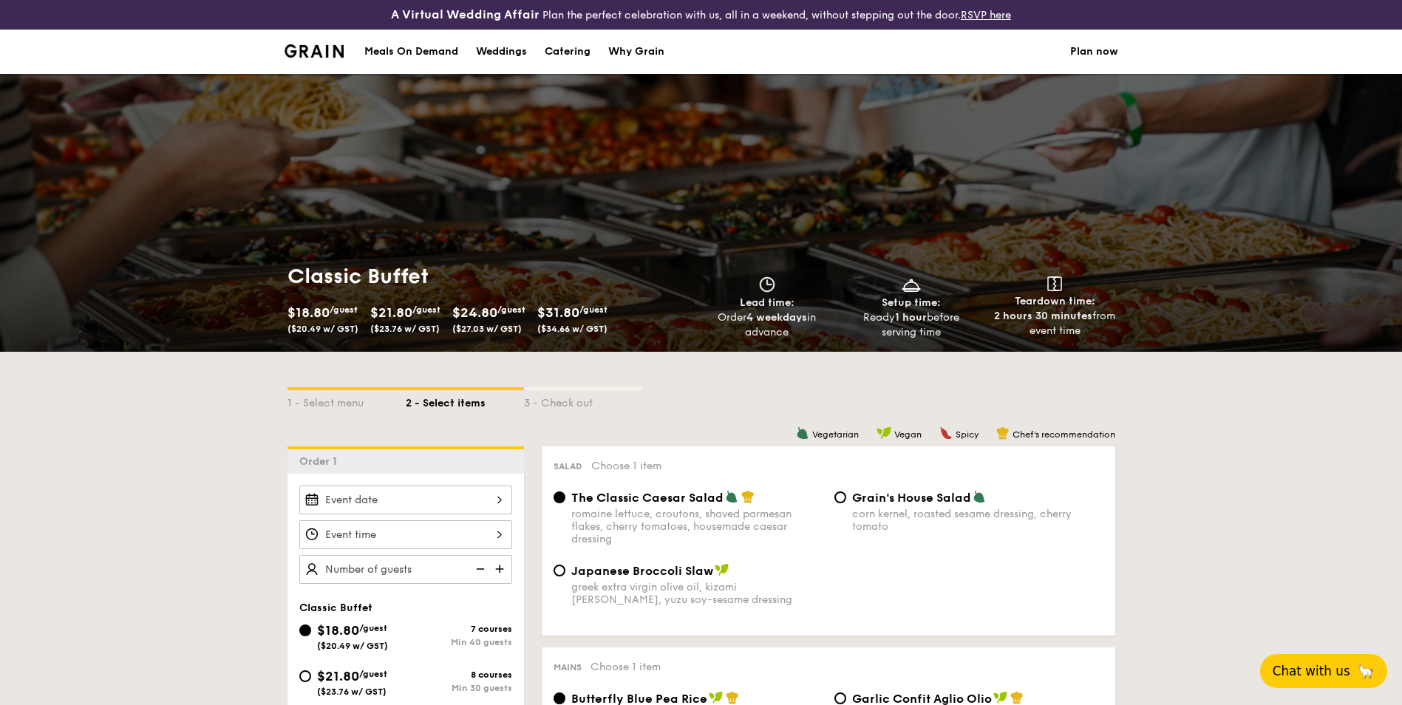
scroll to position [148, 0]
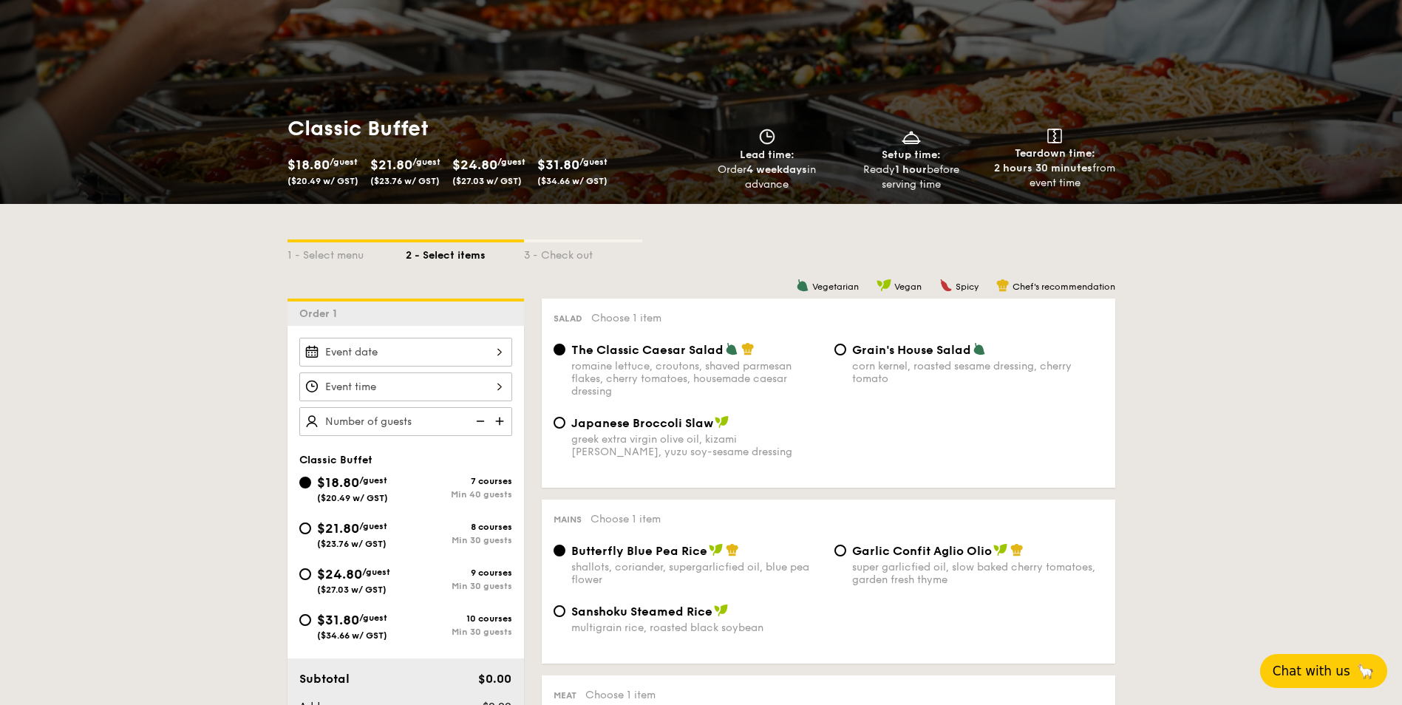
click at [501, 423] on img at bounding box center [501, 421] width 22 height 28
click at [501, 422] on img at bounding box center [501, 421] width 22 height 28
click at [501, 421] on img at bounding box center [501, 421] width 22 height 28
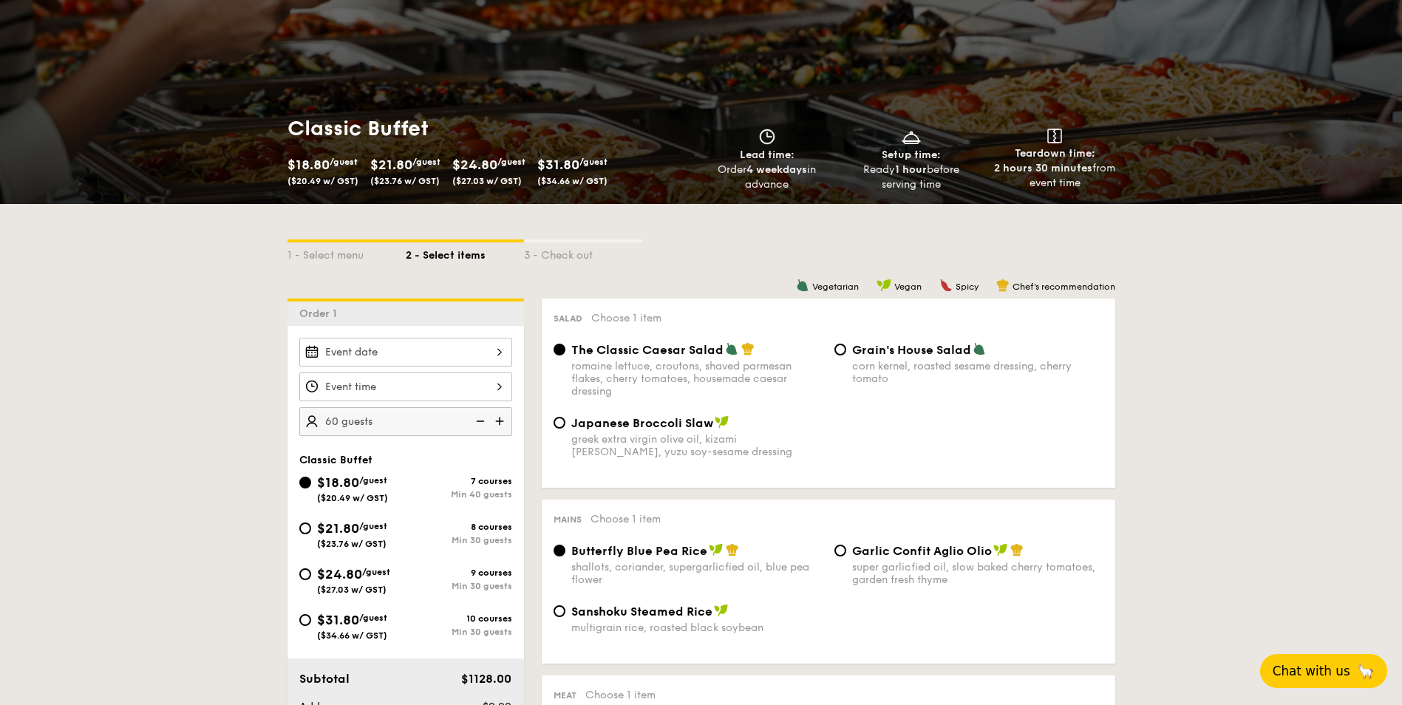
click at [501, 421] on img at bounding box center [501, 421] width 22 height 28
type input "65 guests"
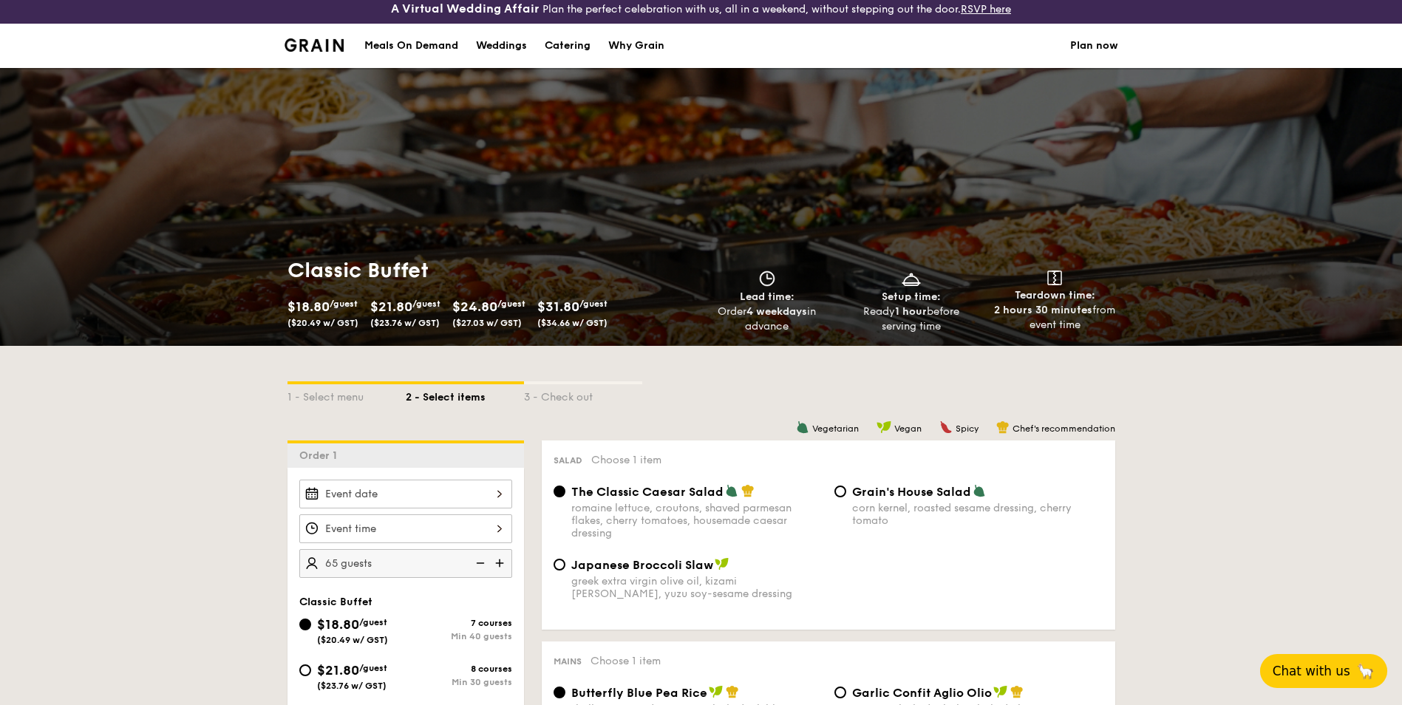
scroll to position [0, 0]
